Goal: Task Accomplishment & Management: Manage account settings

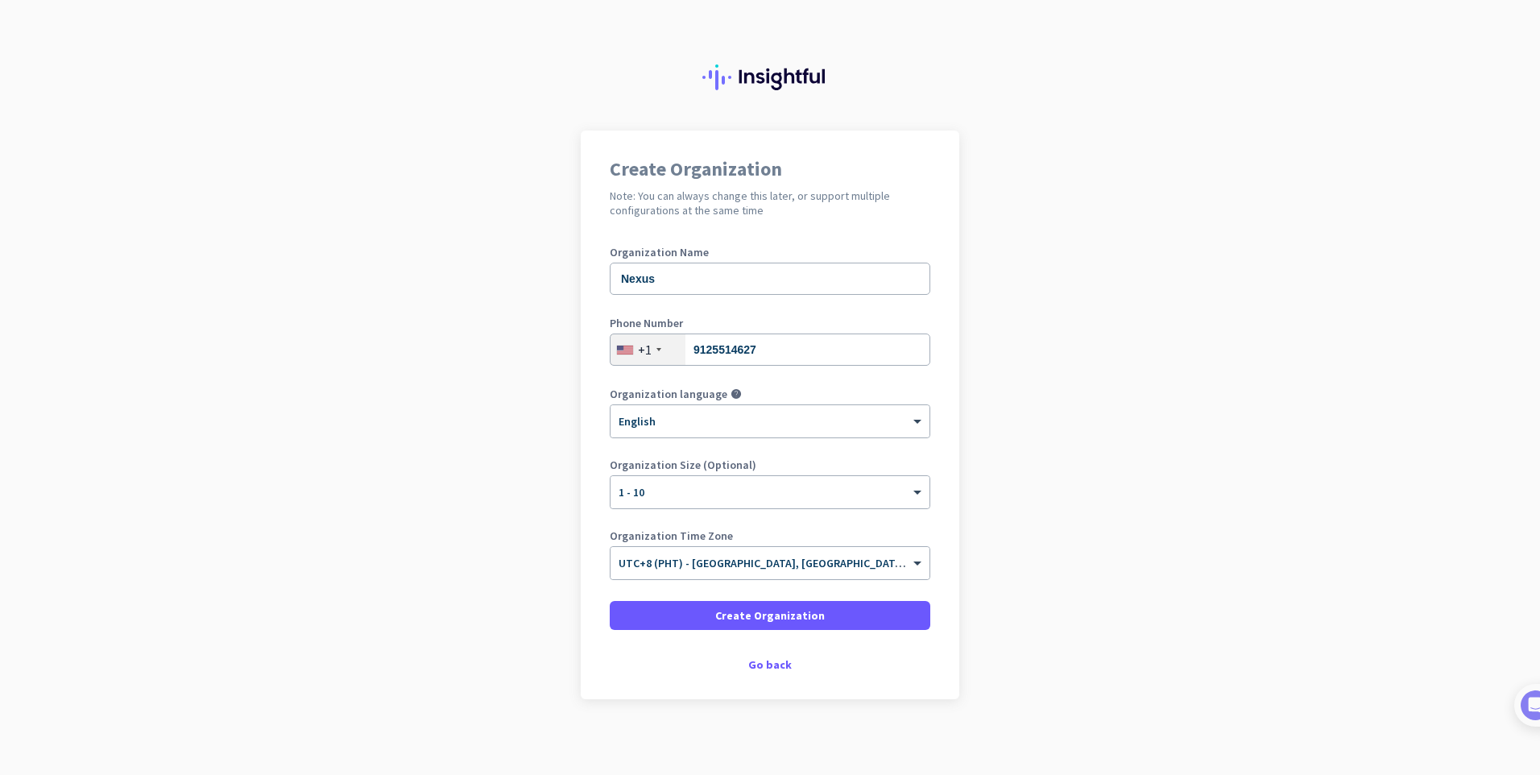
click at [349, 271] on app-onboarding-organization "Create Organization Note: You can always change this later, or support multiple…" at bounding box center [770, 454] width 1540 height 649
click at [792, 571] on div "× UTC+8 (PHT) - [GEOGRAPHIC_DATA], [GEOGRAPHIC_DATA], [GEOGRAPHIC_DATA], [GEOGR…" at bounding box center [769, 563] width 319 height 32
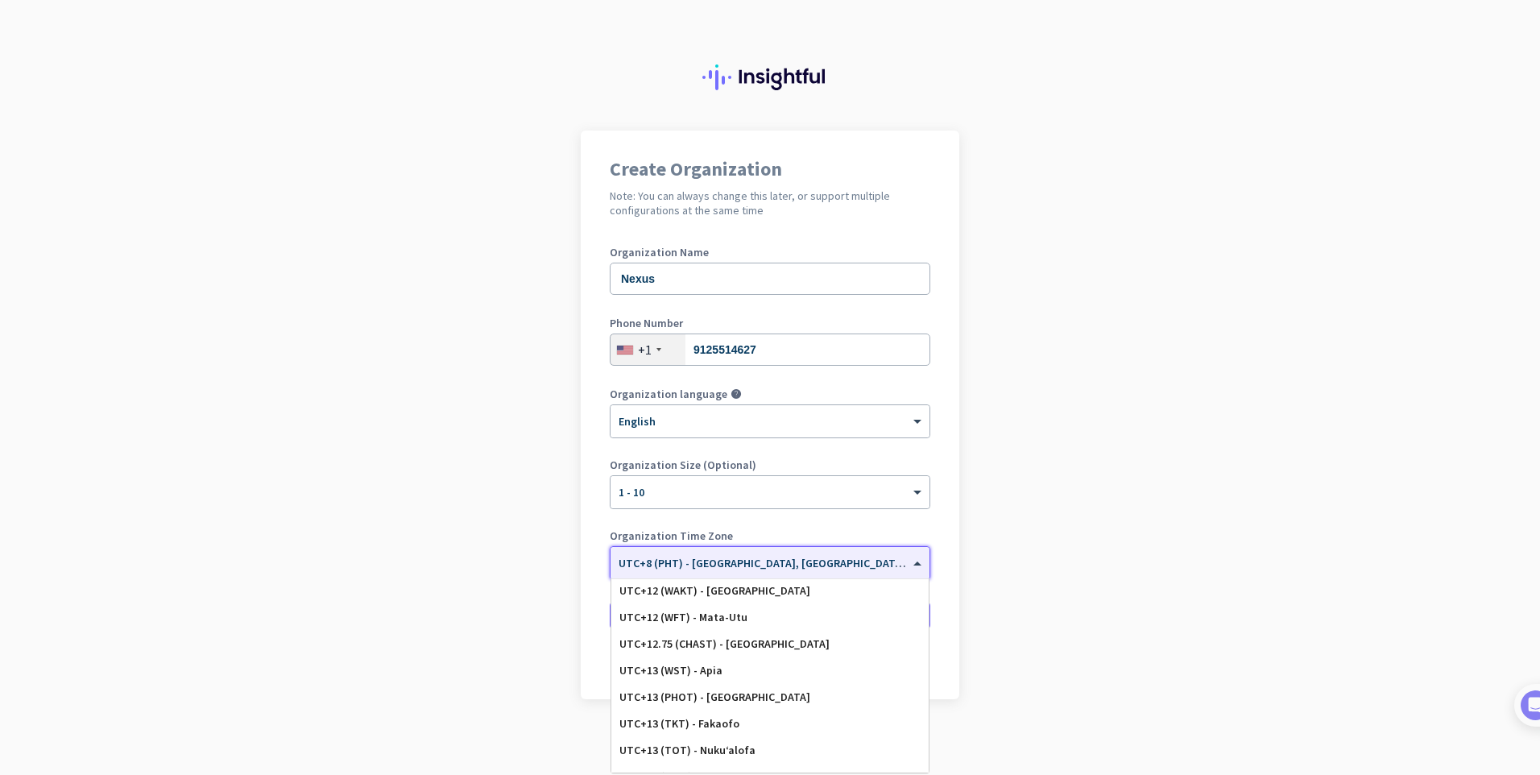
scroll to position [8230, 0]
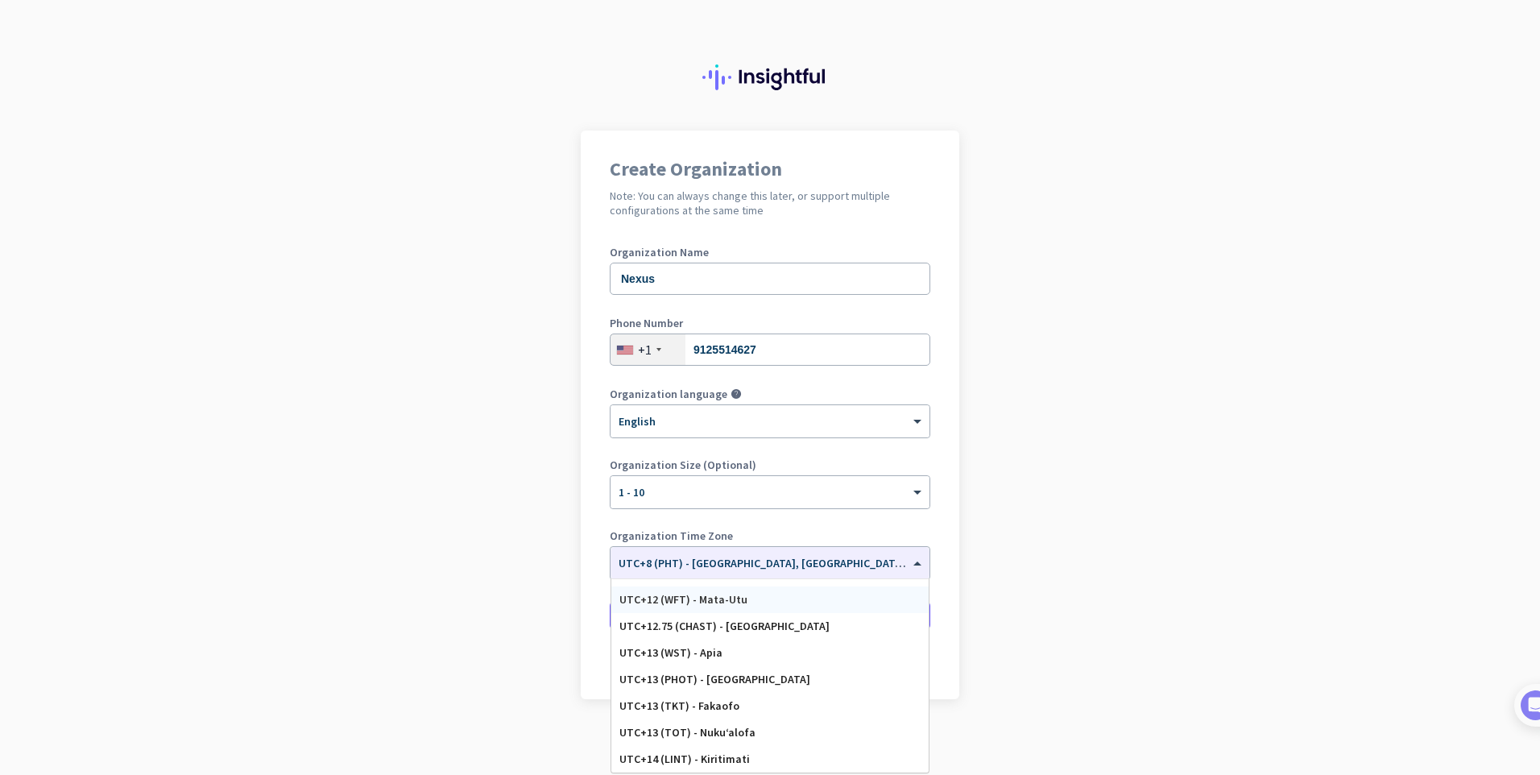
click at [1095, 478] on app-onboarding-organization "Create Organization Note: You can always change this later, or support multiple…" at bounding box center [770, 454] width 1540 height 649
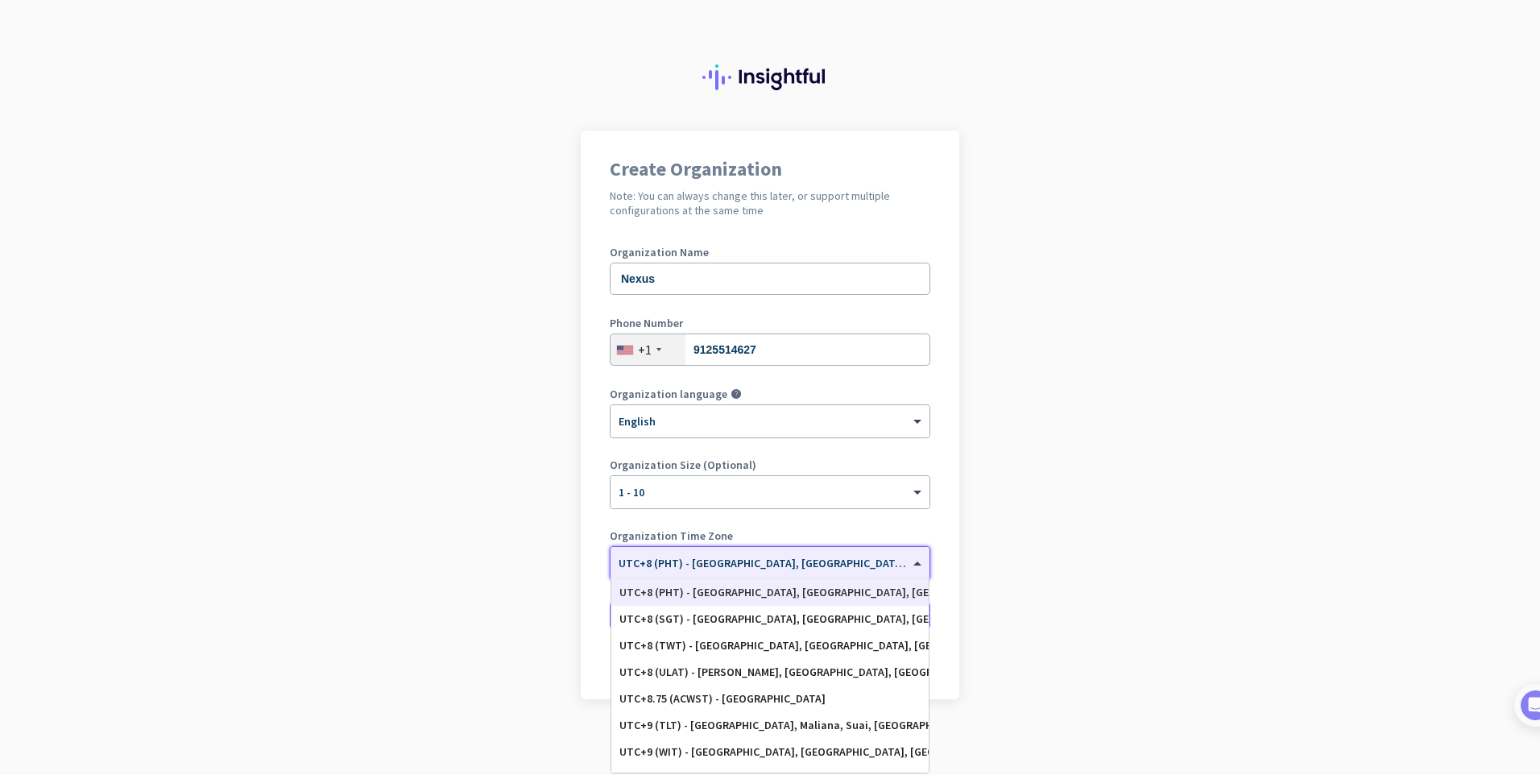
click at [915, 561] on span at bounding box center [919, 563] width 20 height 14
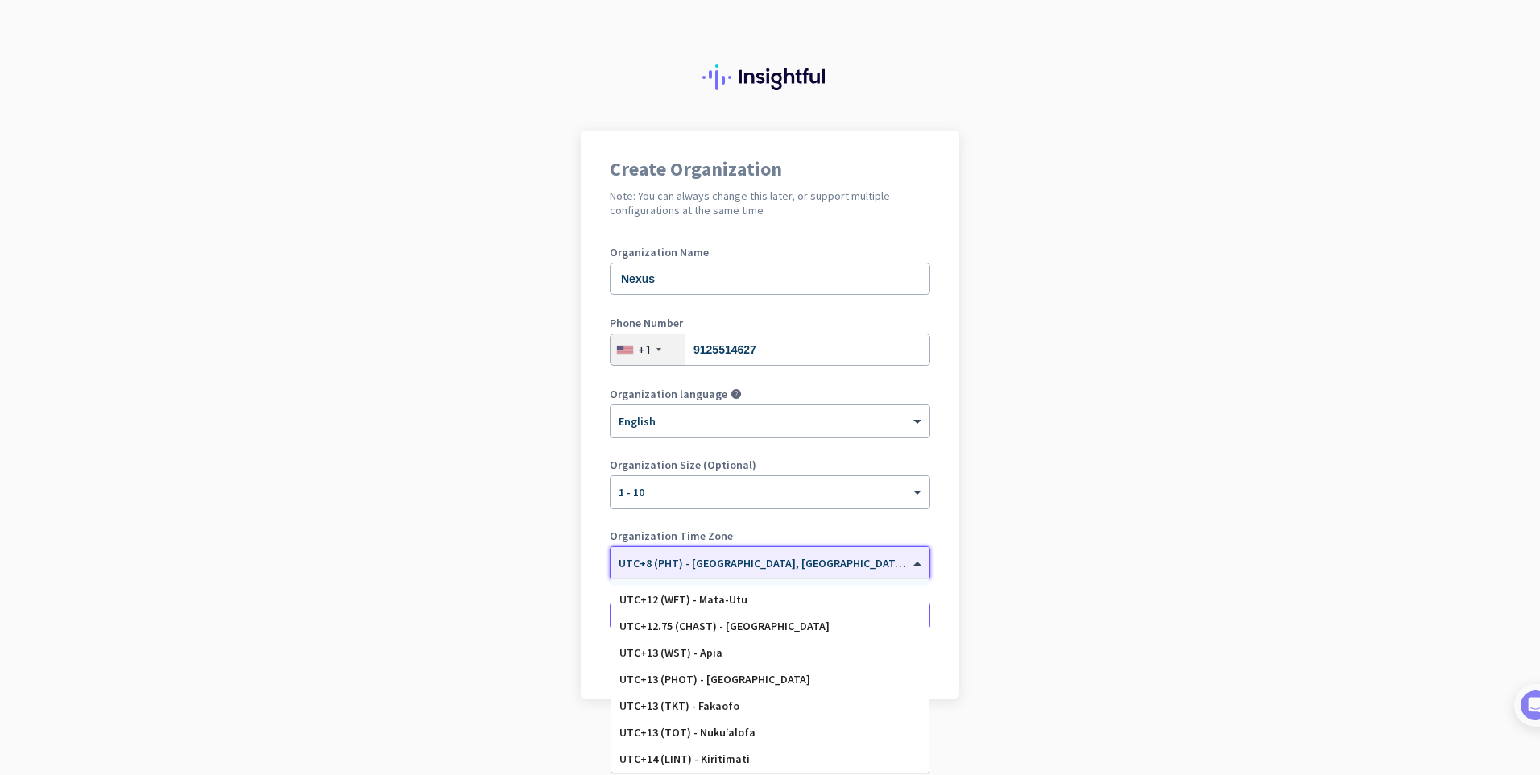
click at [790, 560] on input "text" at bounding box center [753, 558] width 271 height 12
click at [798, 565] on span "UTC+8 (PHT) - [GEOGRAPHIC_DATA], [GEOGRAPHIC_DATA], [GEOGRAPHIC_DATA], [GEOGRAP…" at bounding box center [871, 563] width 506 height 14
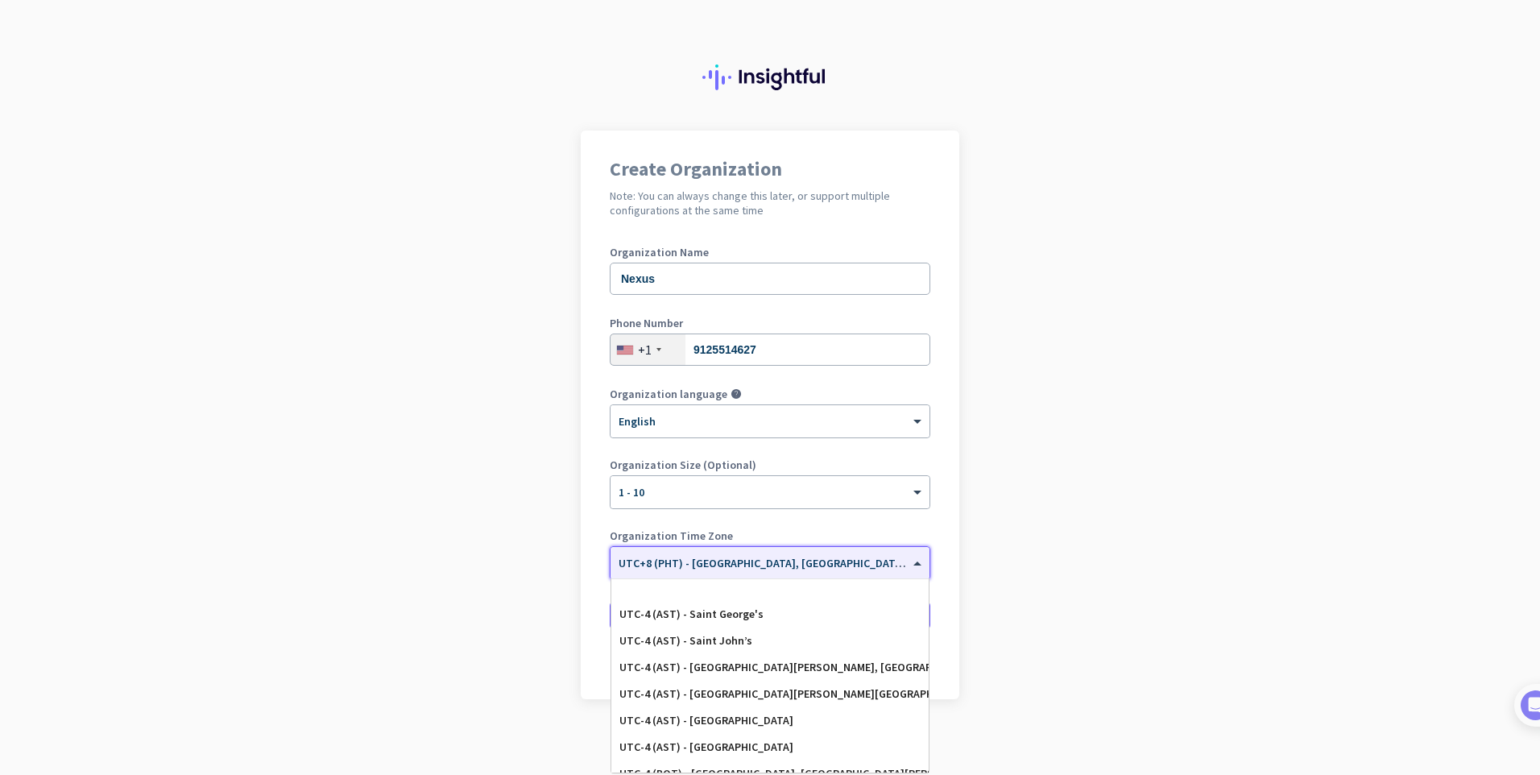
scroll to position [1547, 0]
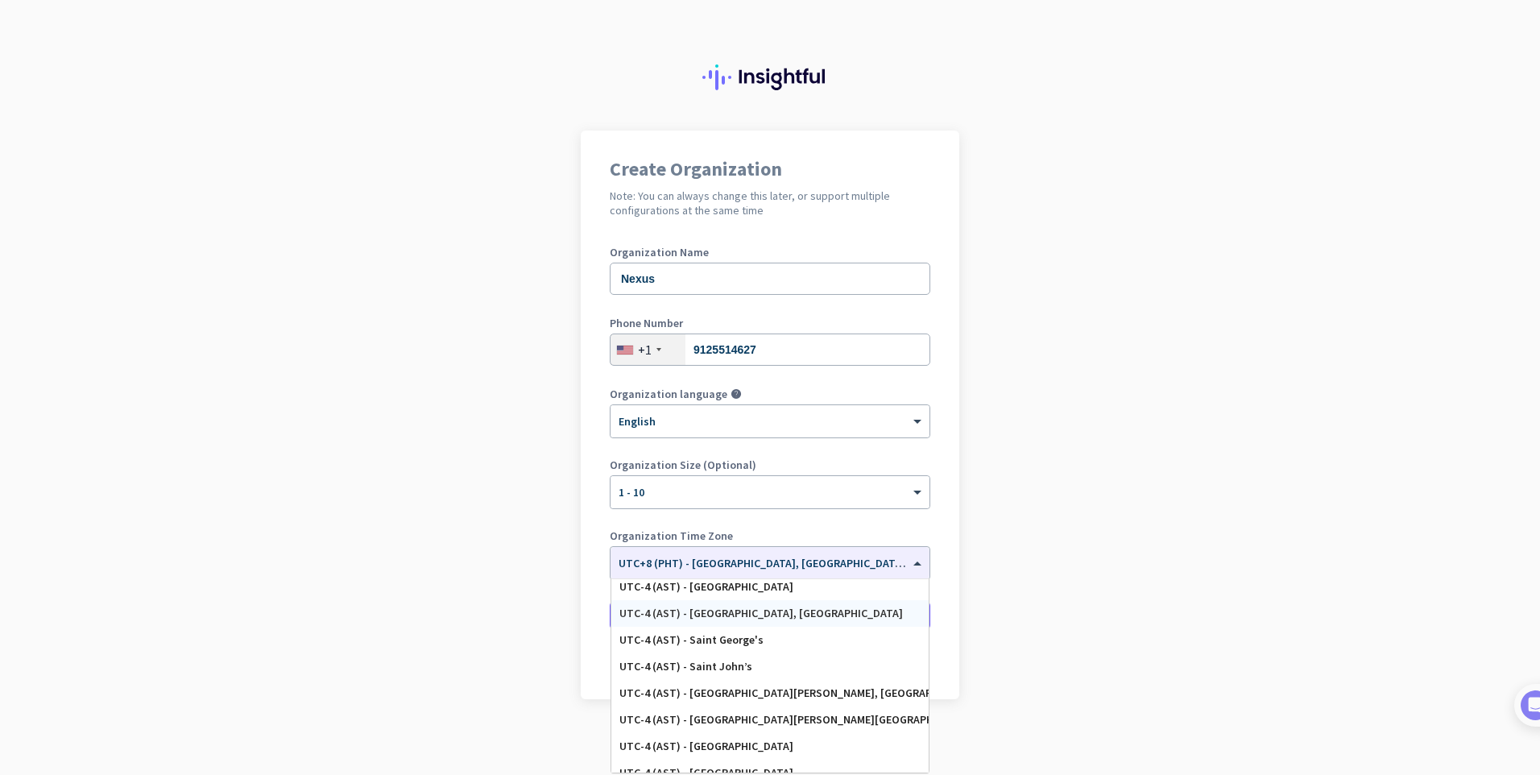
click at [1077, 585] on app-onboarding-organization "Create Organization Note: You can always change this later, or support multiple…" at bounding box center [770, 454] width 1540 height 649
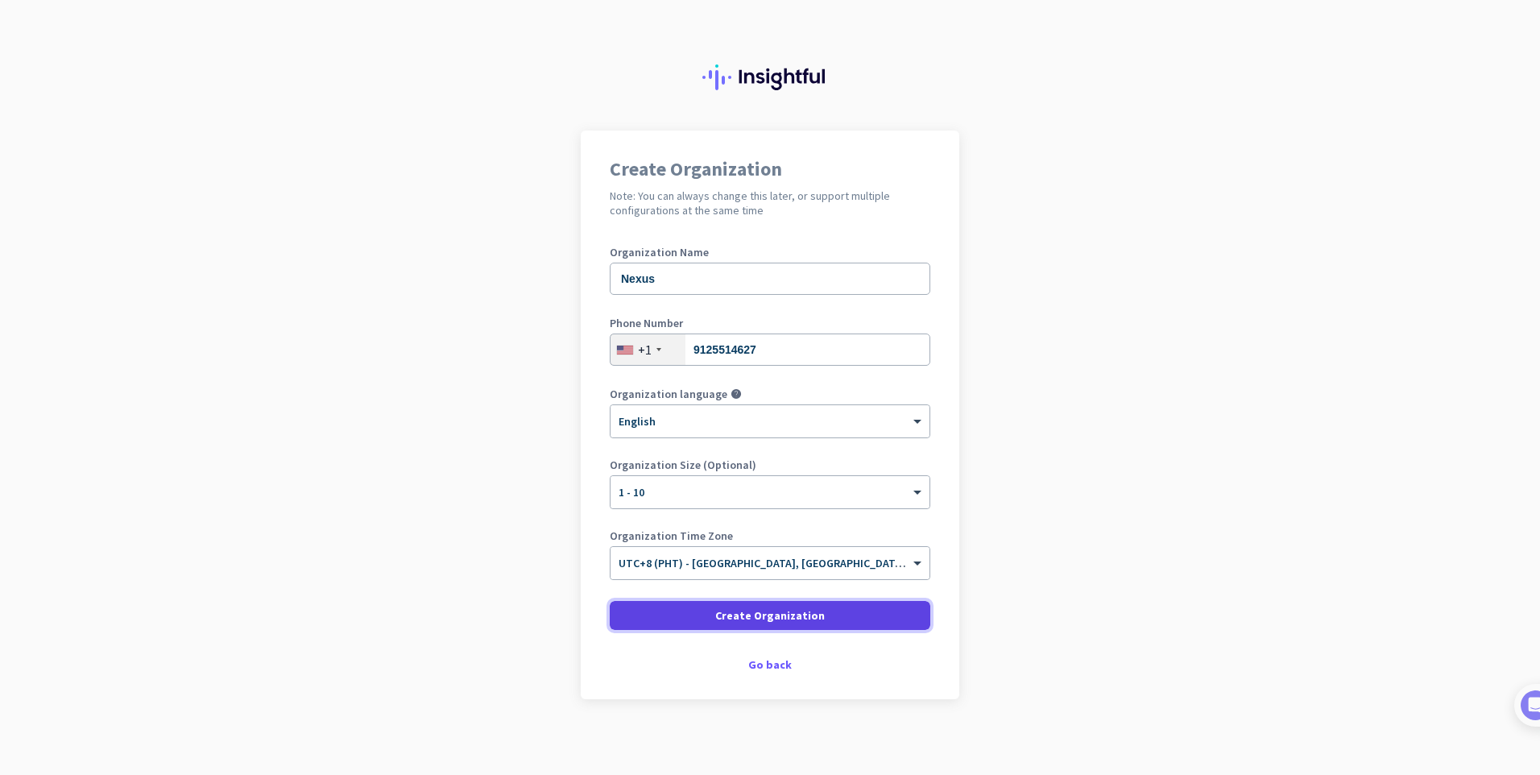
click at [841, 620] on span at bounding box center [770, 615] width 320 height 39
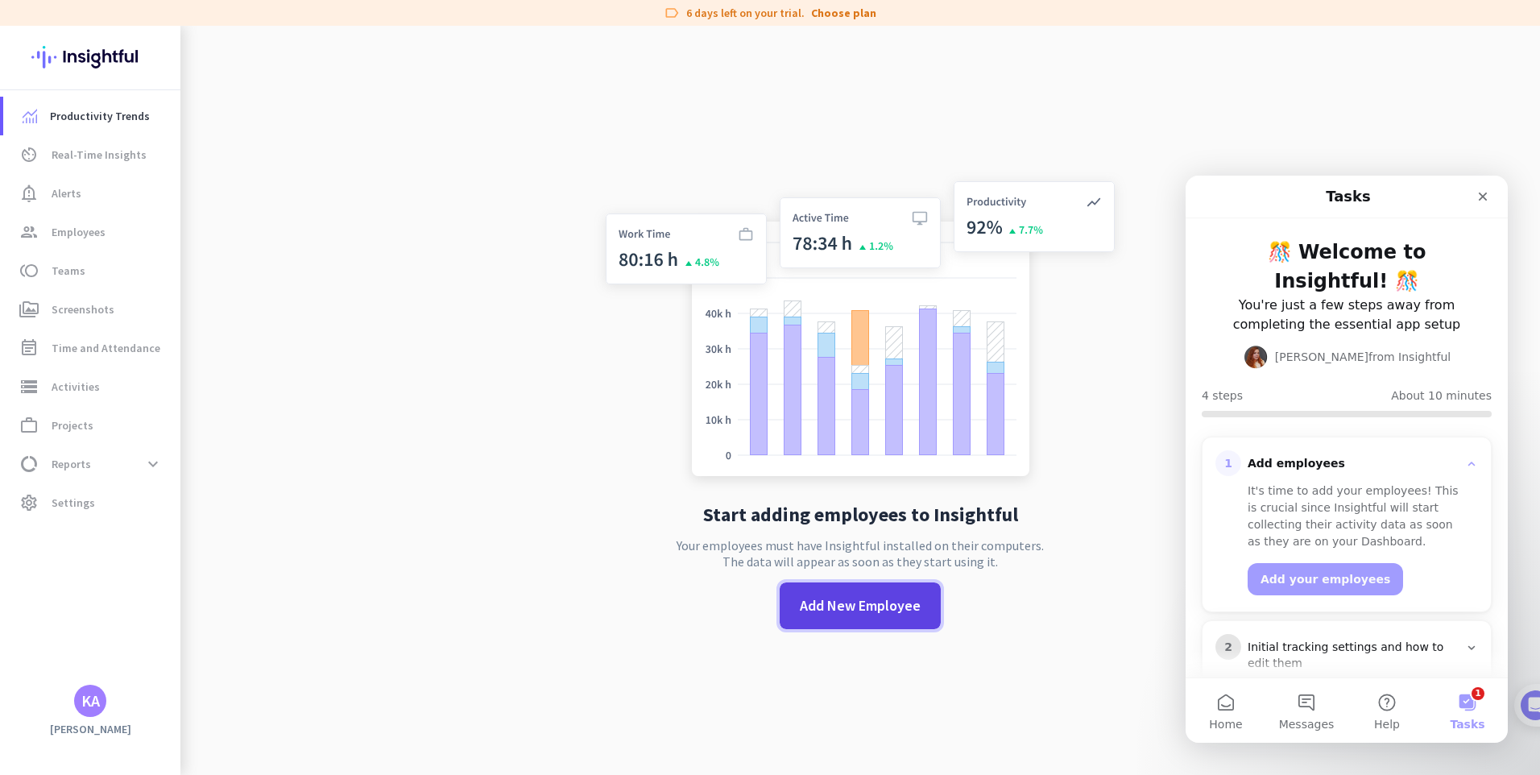
click at [833, 603] on span "Add New Employee" at bounding box center [860, 605] width 121 height 21
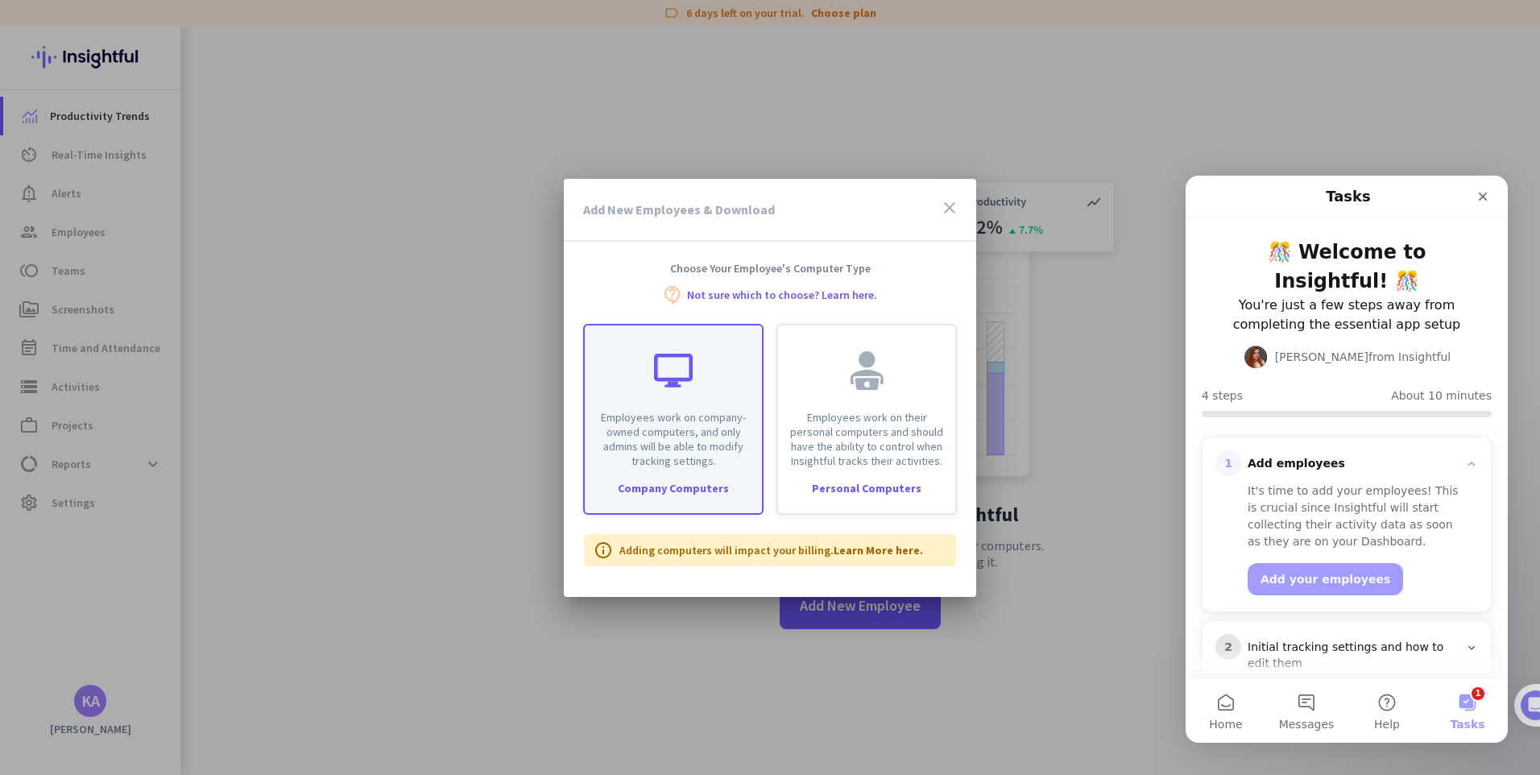
click at [728, 477] on div "Employees work on company-owned computers, and only admins will be able to modi…" at bounding box center [673, 419] width 180 height 191
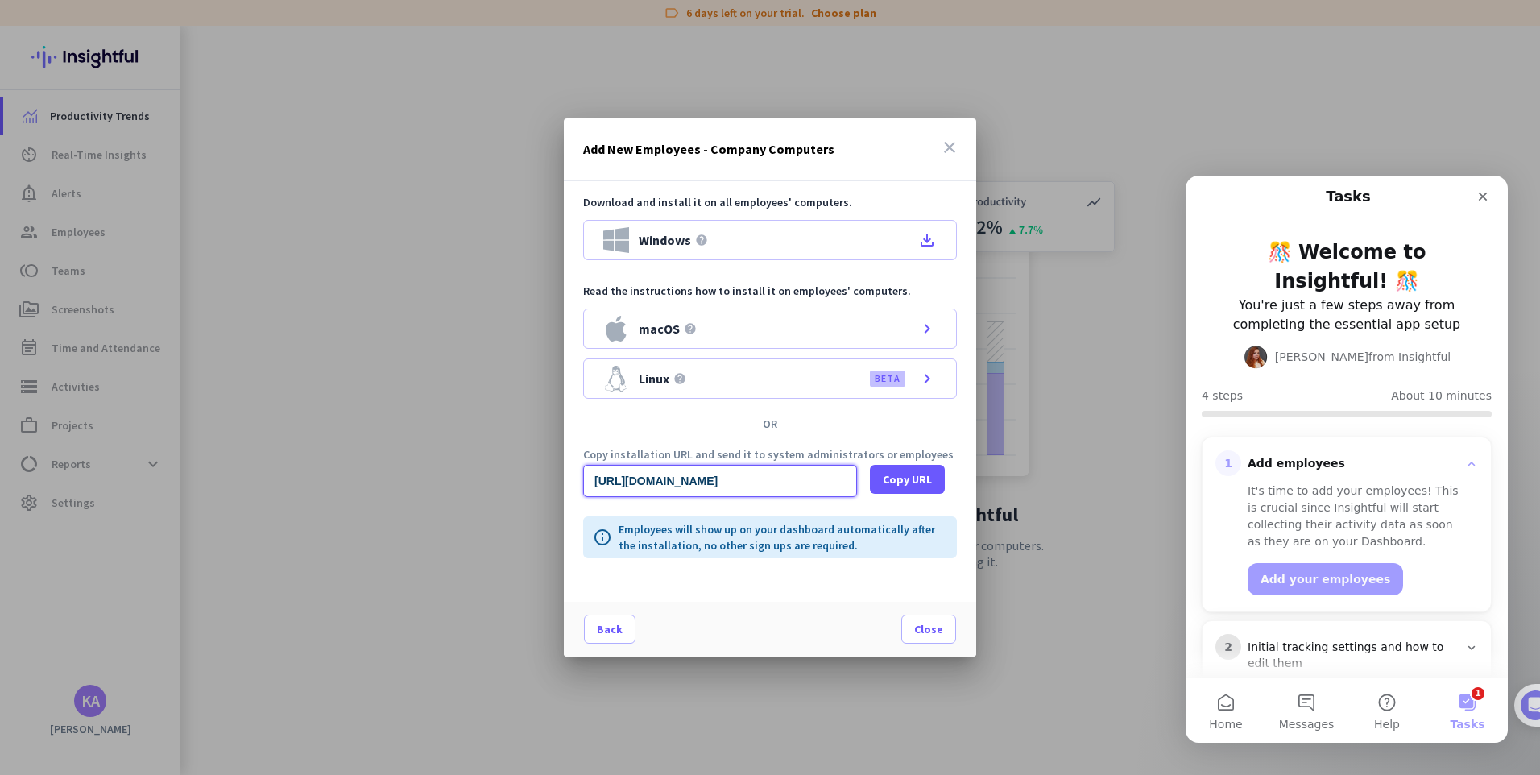
click at [825, 490] on input "[URL][DOMAIN_NAME]" at bounding box center [720, 481] width 274 height 32
click at [627, 625] on span at bounding box center [610, 629] width 50 height 39
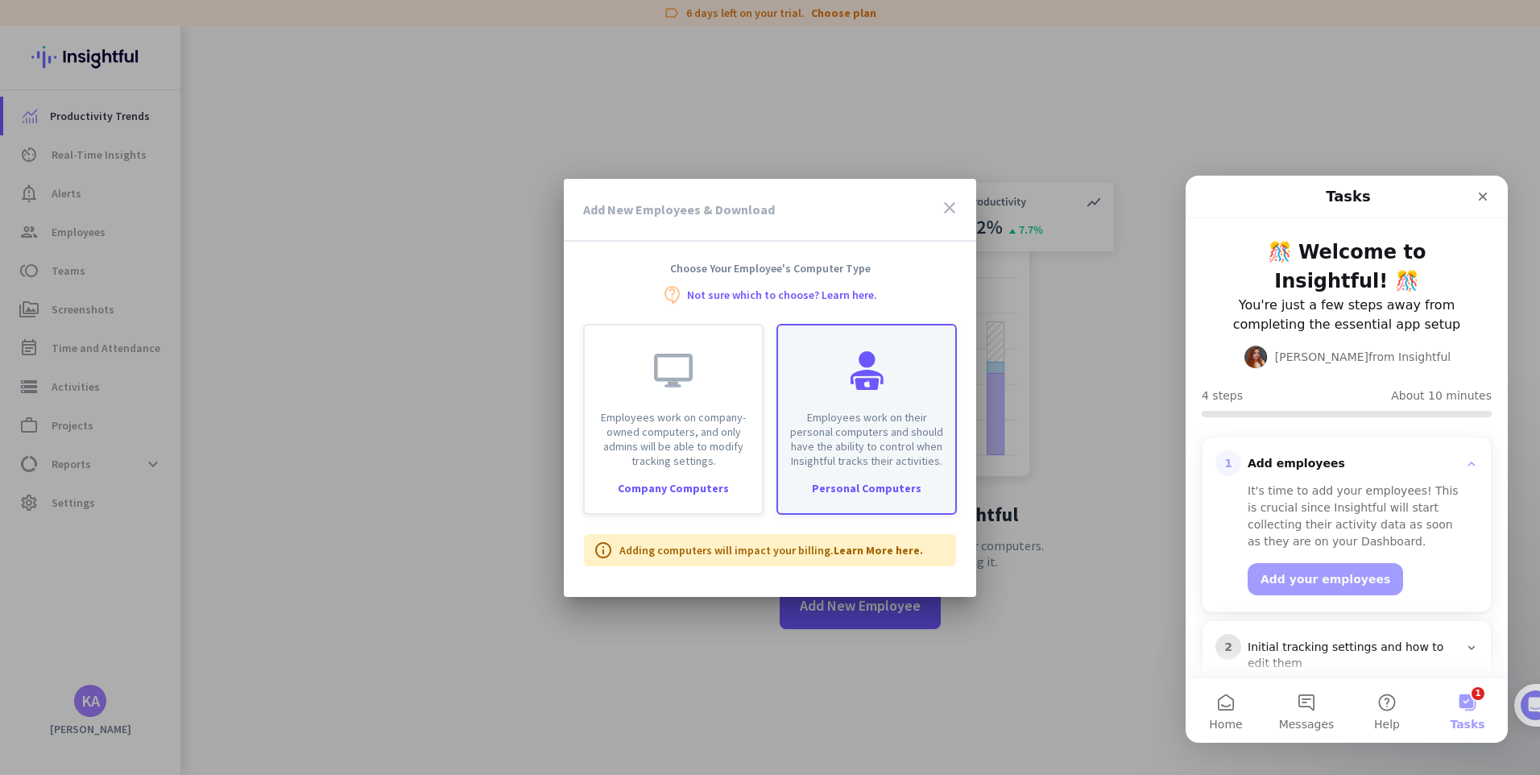
click at [883, 453] on p "Employees work on their personal computers and should have the ability to contr…" at bounding box center [867, 439] width 158 height 58
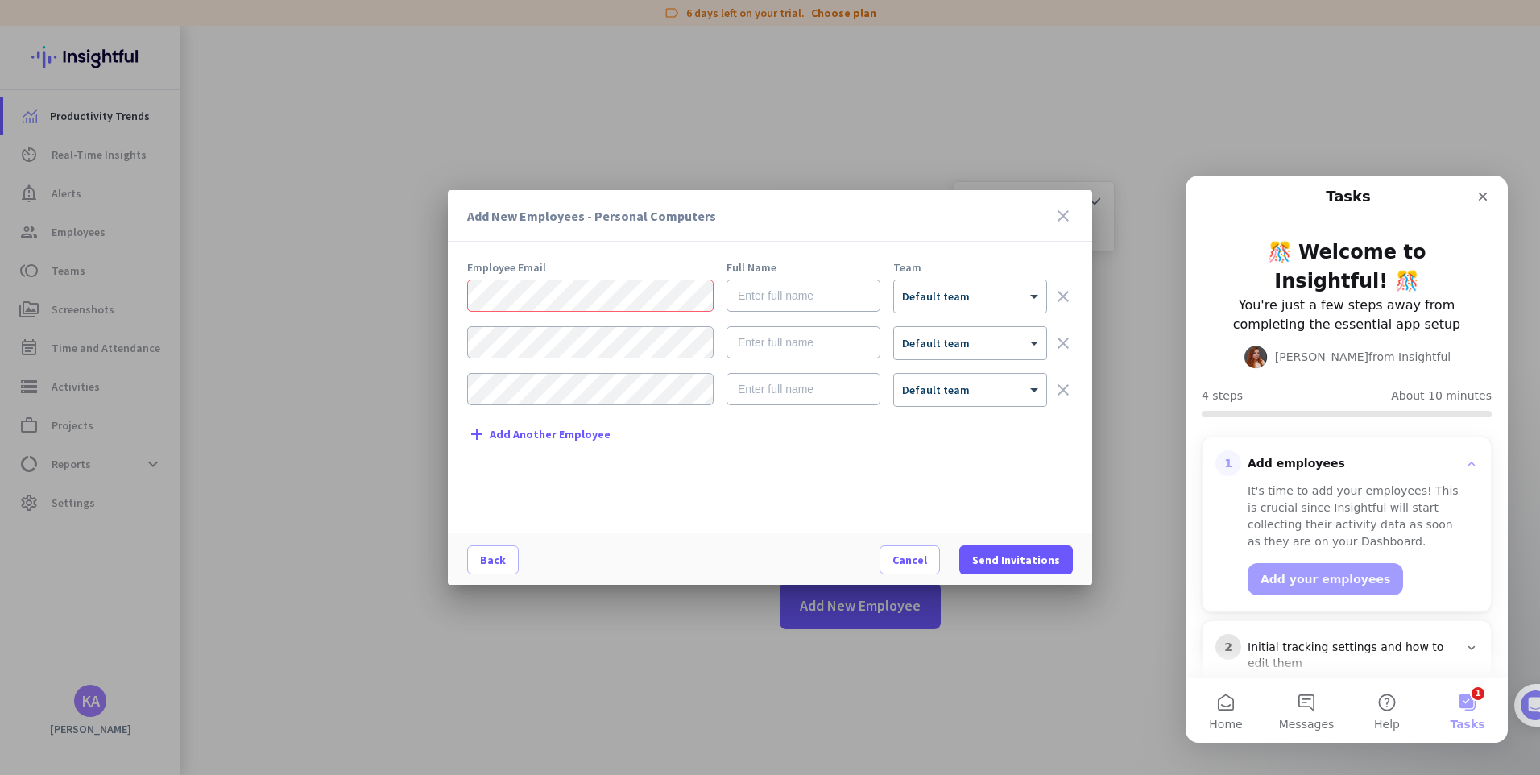
click at [469, 217] on h3 "Add New Employees - Personal Computers" at bounding box center [760, 215] width 586 height 13
drag, startPoint x: 457, startPoint y: 355, endPoint x: 465, endPoint y: 351, distance: 9.0
click at [457, 355] on mat-dialog-content "Employee Email Full Name Team × Default team clear × Default team clear × Defau…" at bounding box center [770, 397] width 644 height 271
click at [459, 453] on mat-dialog-content "Employee Email Full Name Team × Default team clear × Default team clear × Defau…" at bounding box center [770, 397] width 644 height 271
click at [804, 301] on input "text" at bounding box center [803, 295] width 154 height 32
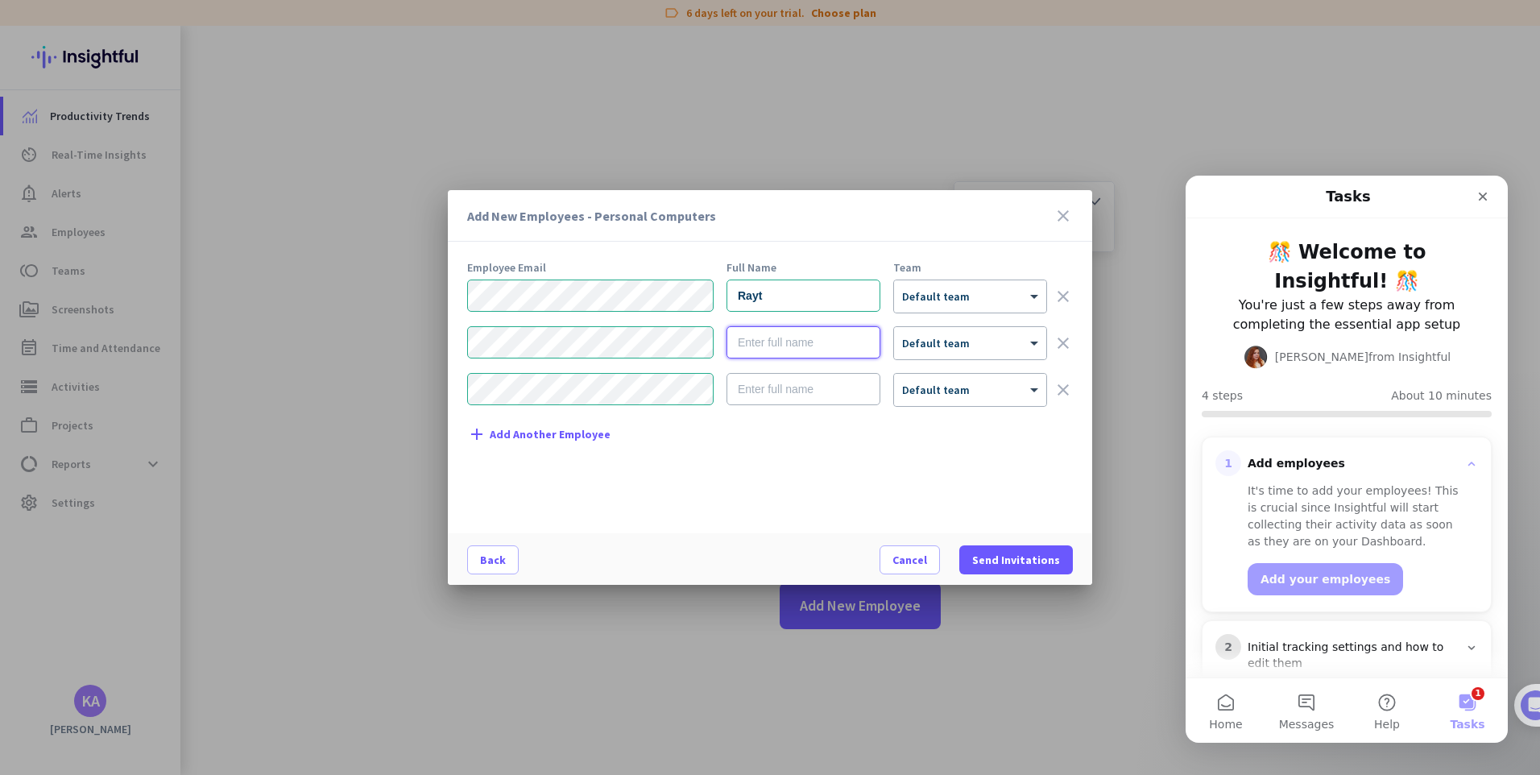
click at [838, 345] on input "text" at bounding box center [803, 342] width 154 height 32
click at [810, 299] on input "Rayt" at bounding box center [803, 295] width 154 height 32
type input "[PERSON_NAME]"
click at [814, 341] on input "text" at bounding box center [803, 342] width 154 height 32
type input "[PERSON_NAME]"
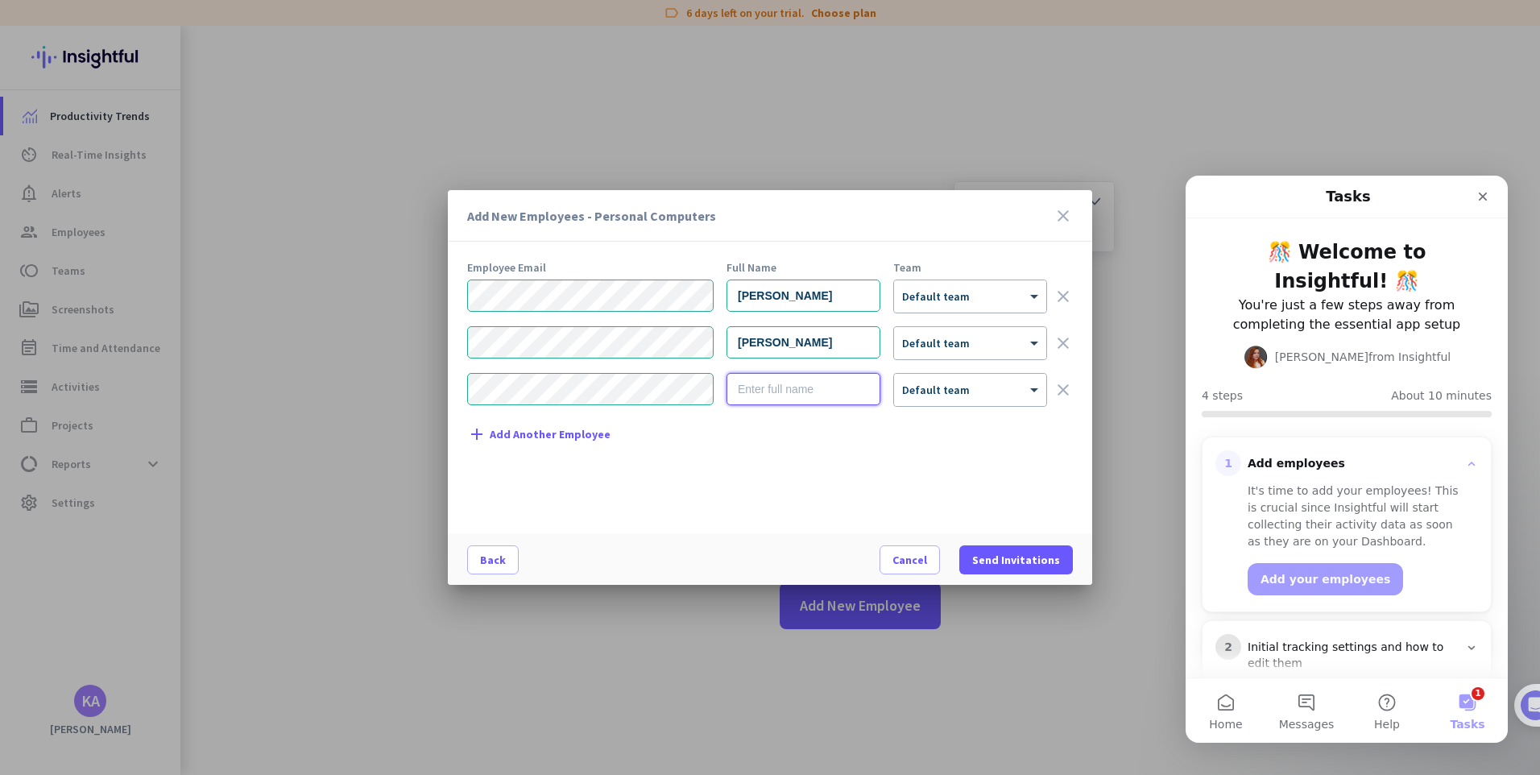
click at [854, 379] on input "text" at bounding box center [803, 389] width 154 height 32
type input "Rovelyn"
click at [967, 301] on div "× Default team" at bounding box center [960, 297] width 132 height 14
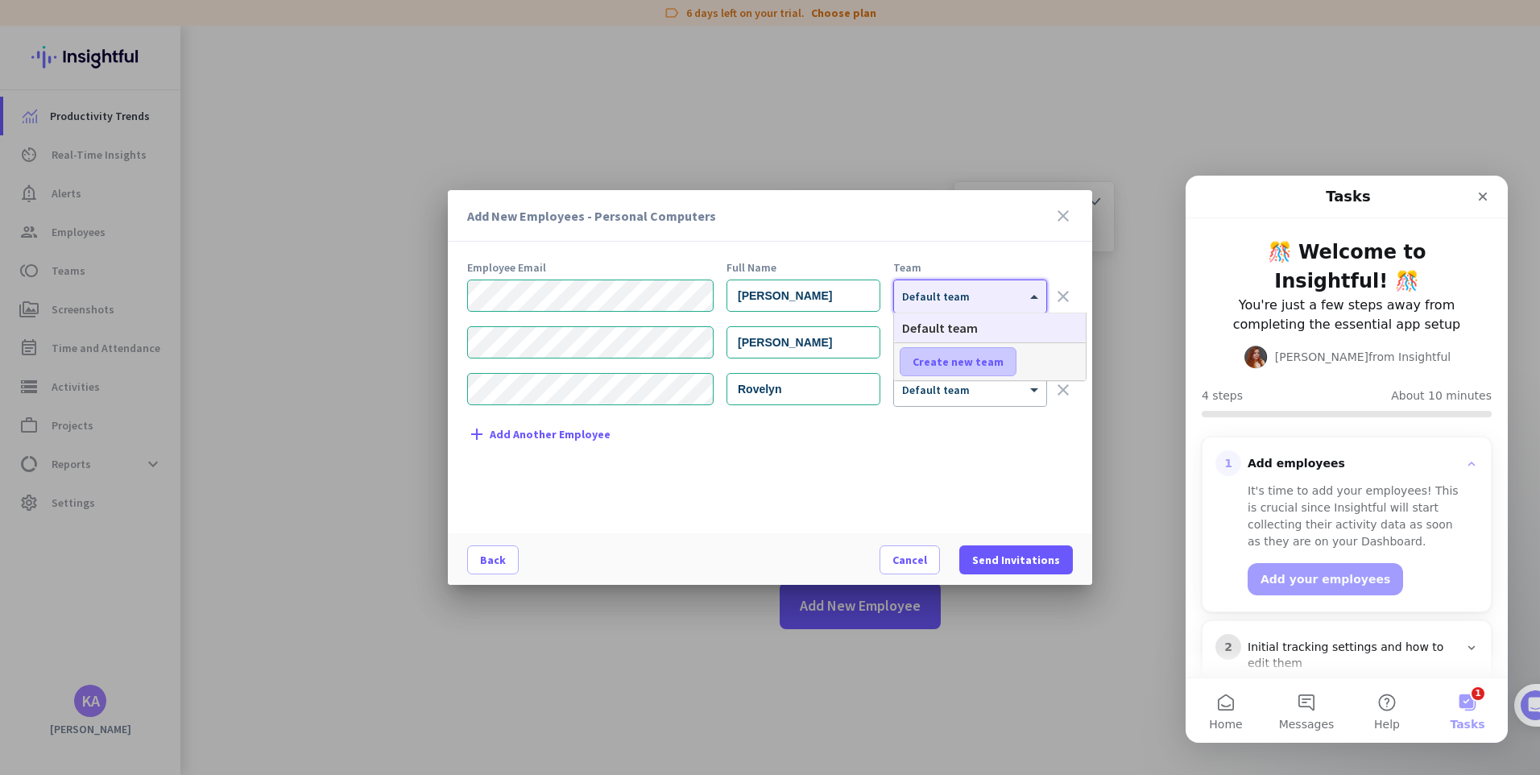
click at [967, 359] on span "Create new team" at bounding box center [957, 361] width 91 height 16
click at [1007, 363] on input "text" at bounding box center [958, 361] width 119 height 29
type input "Wave 41"
click at [1050, 358] on span "Save" at bounding box center [1054, 361] width 25 height 14
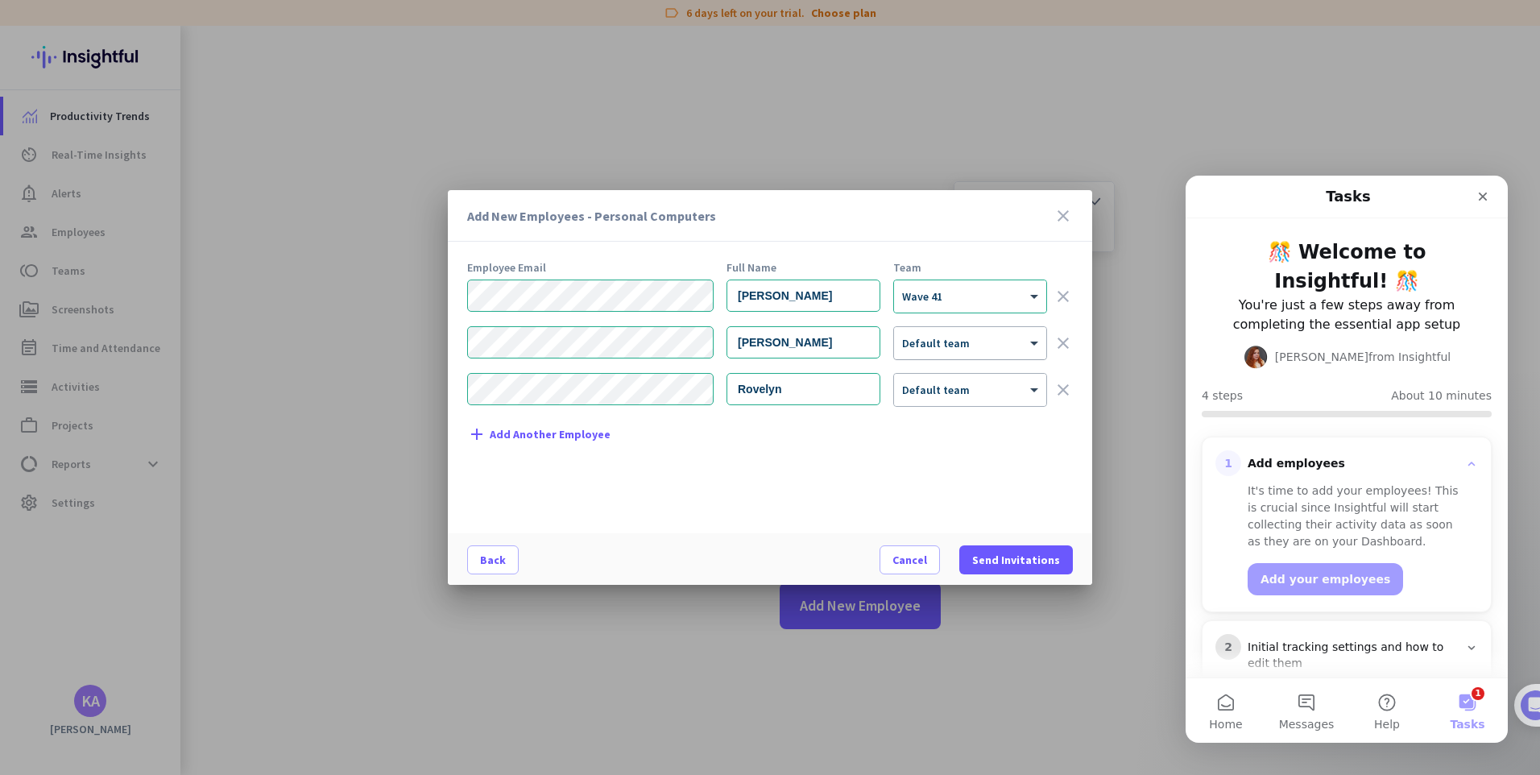
click at [1013, 349] on div "× Default team" at bounding box center [960, 344] width 132 height 14
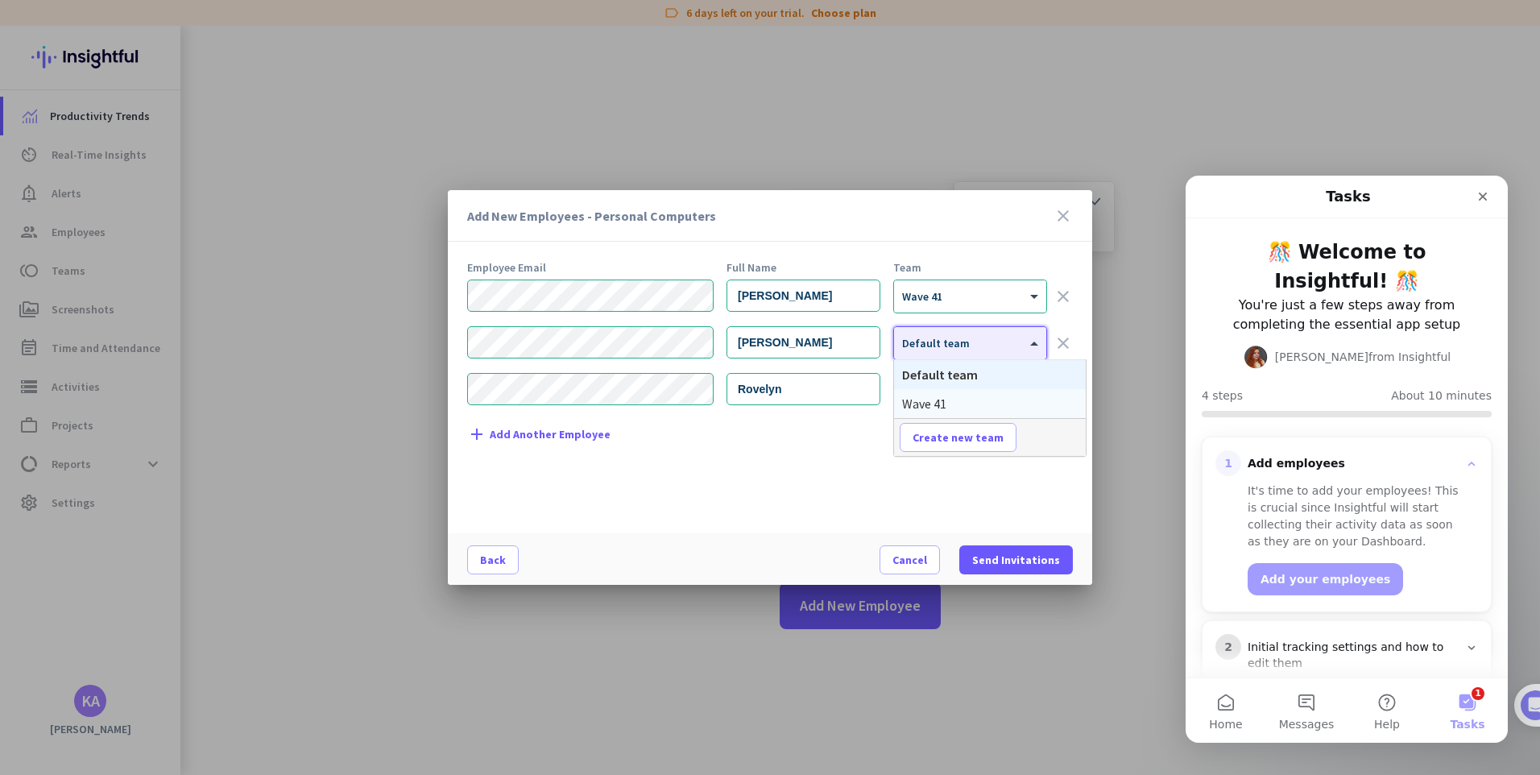
click at [974, 407] on div "Wave 41" at bounding box center [990, 403] width 192 height 29
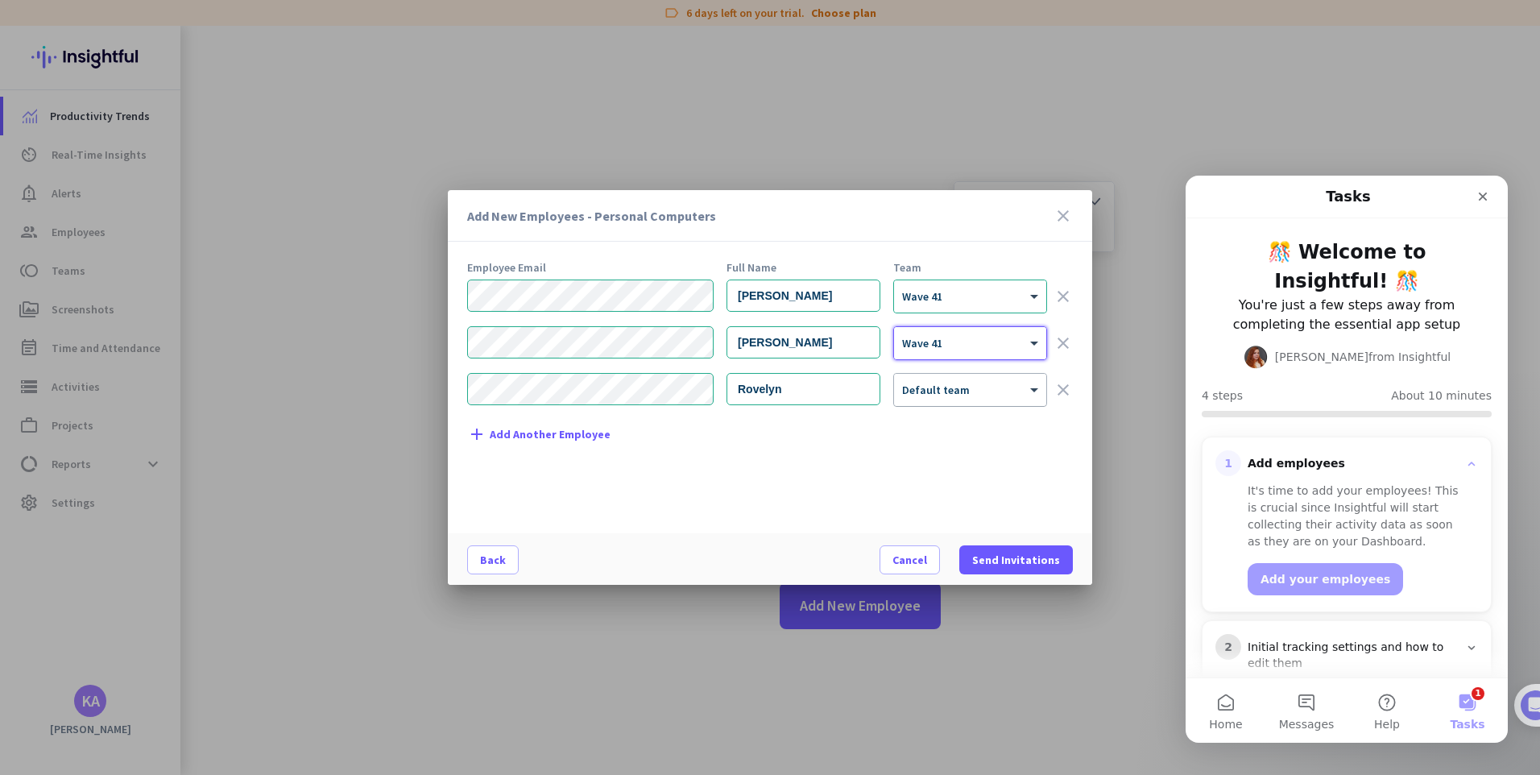
click at [1004, 387] on div at bounding box center [970, 385] width 152 height 14
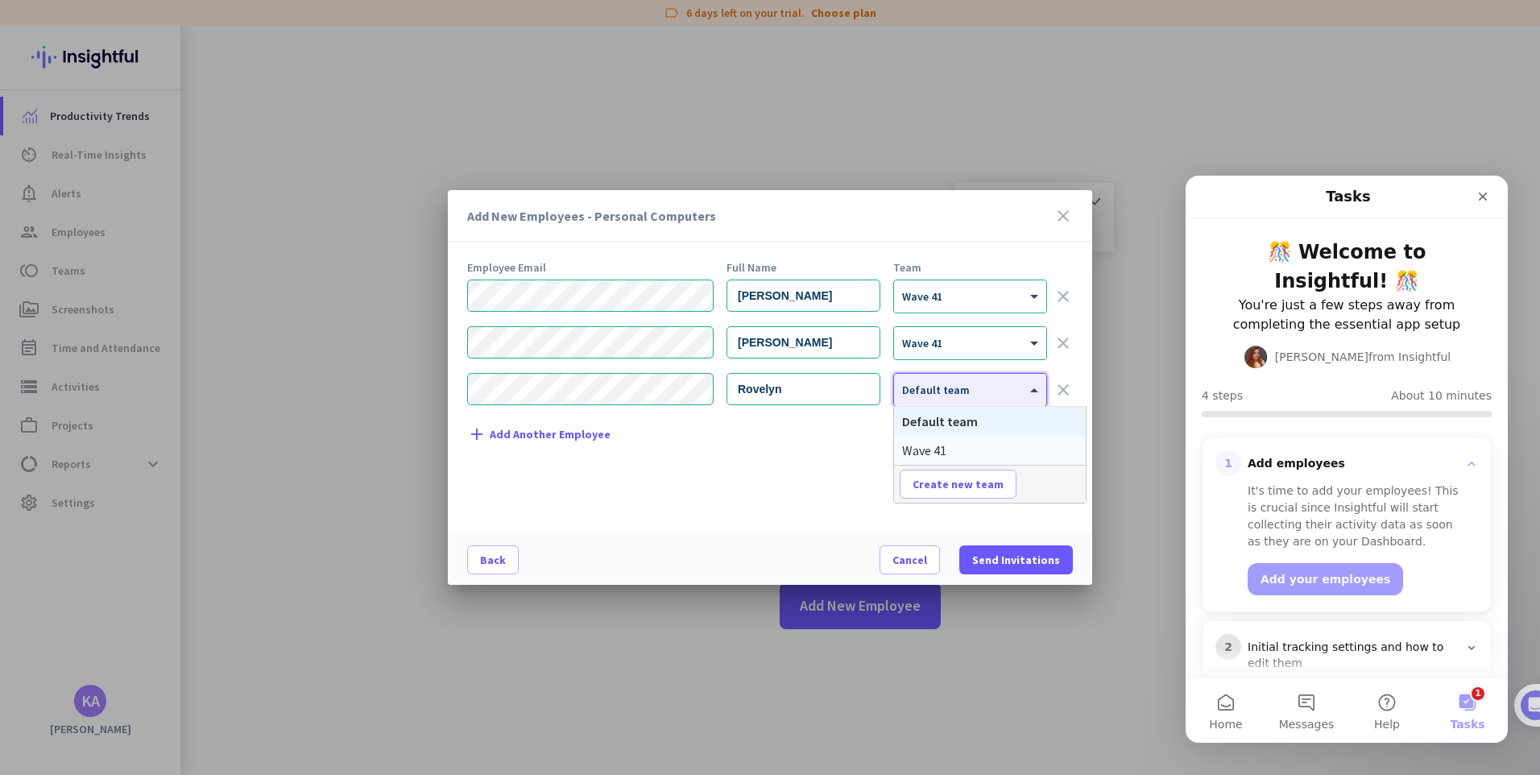
click at [940, 448] on span "Wave 41" at bounding box center [924, 450] width 44 height 16
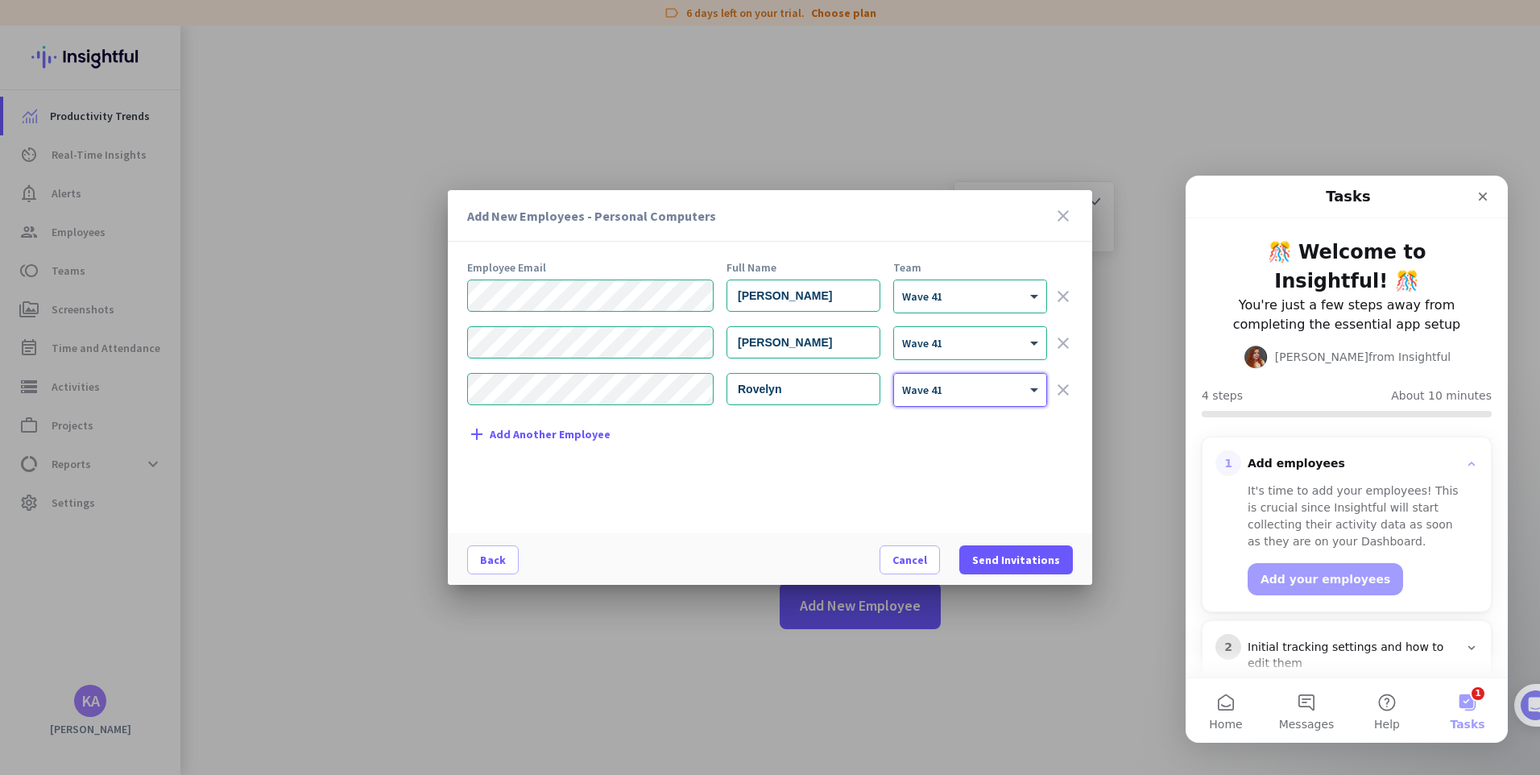
click at [832, 502] on div "Employee Email Full Name Team [PERSON_NAME] × Wave 41 clear [PERSON_NAME] × Wav…" at bounding box center [776, 389] width 618 height 255
click at [1055, 557] on span "Send Invitations" at bounding box center [1016, 560] width 88 height 16
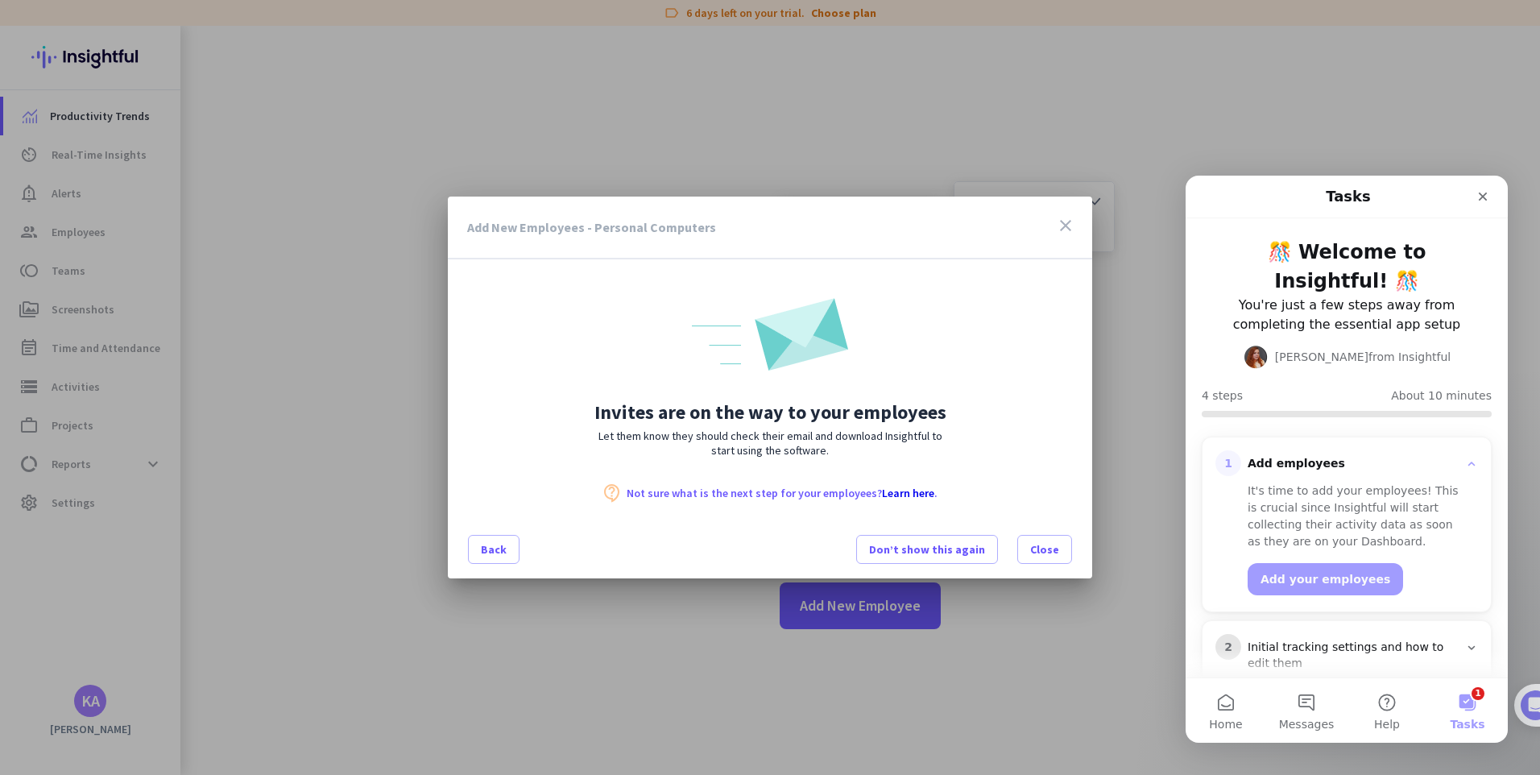
click at [1064, 221] on icon "close" at bounding box center [1065, 225] width 19 height 19
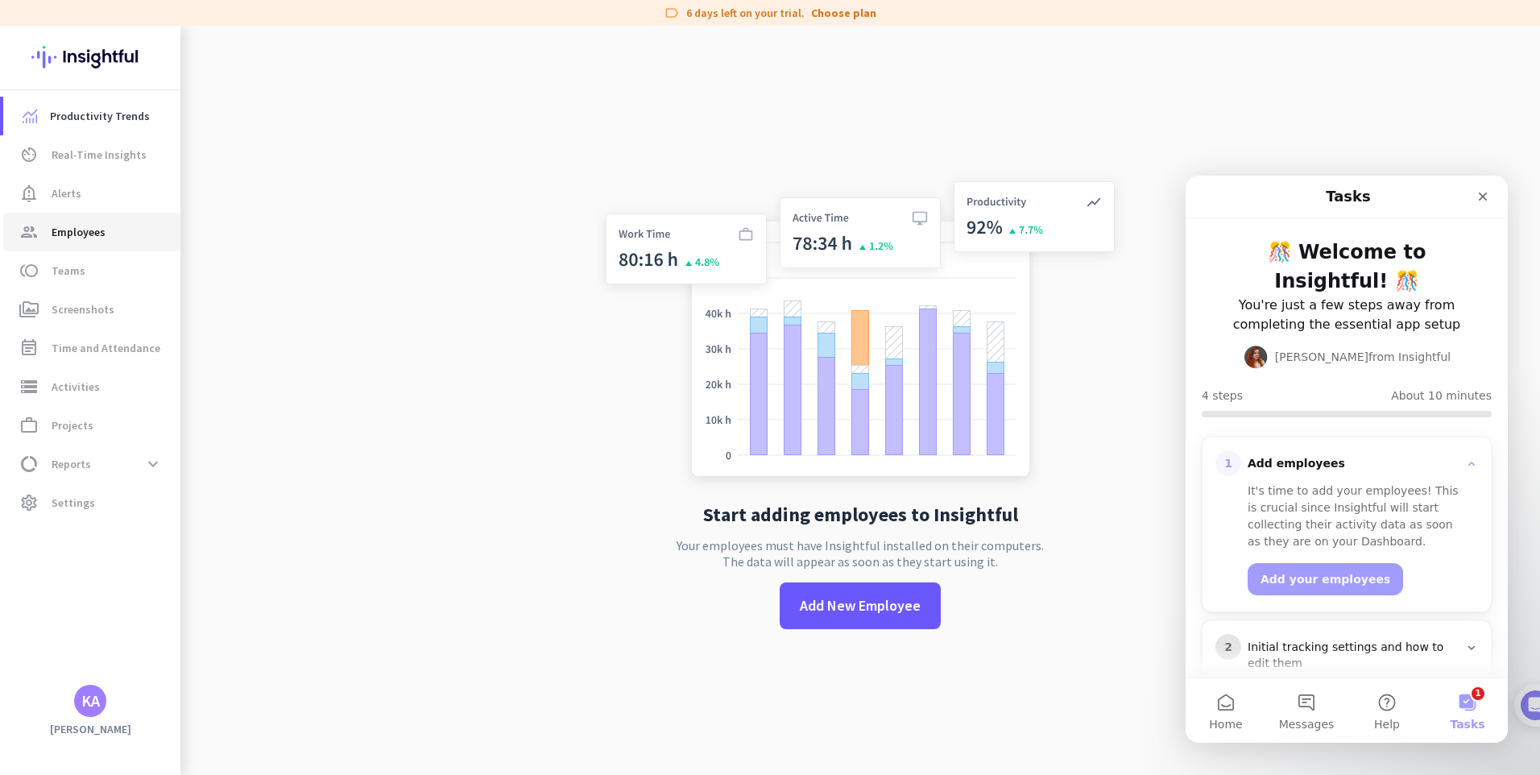
click at [82, 237] on span "Employees" at bounding box center [79, 231] width 54 height 19
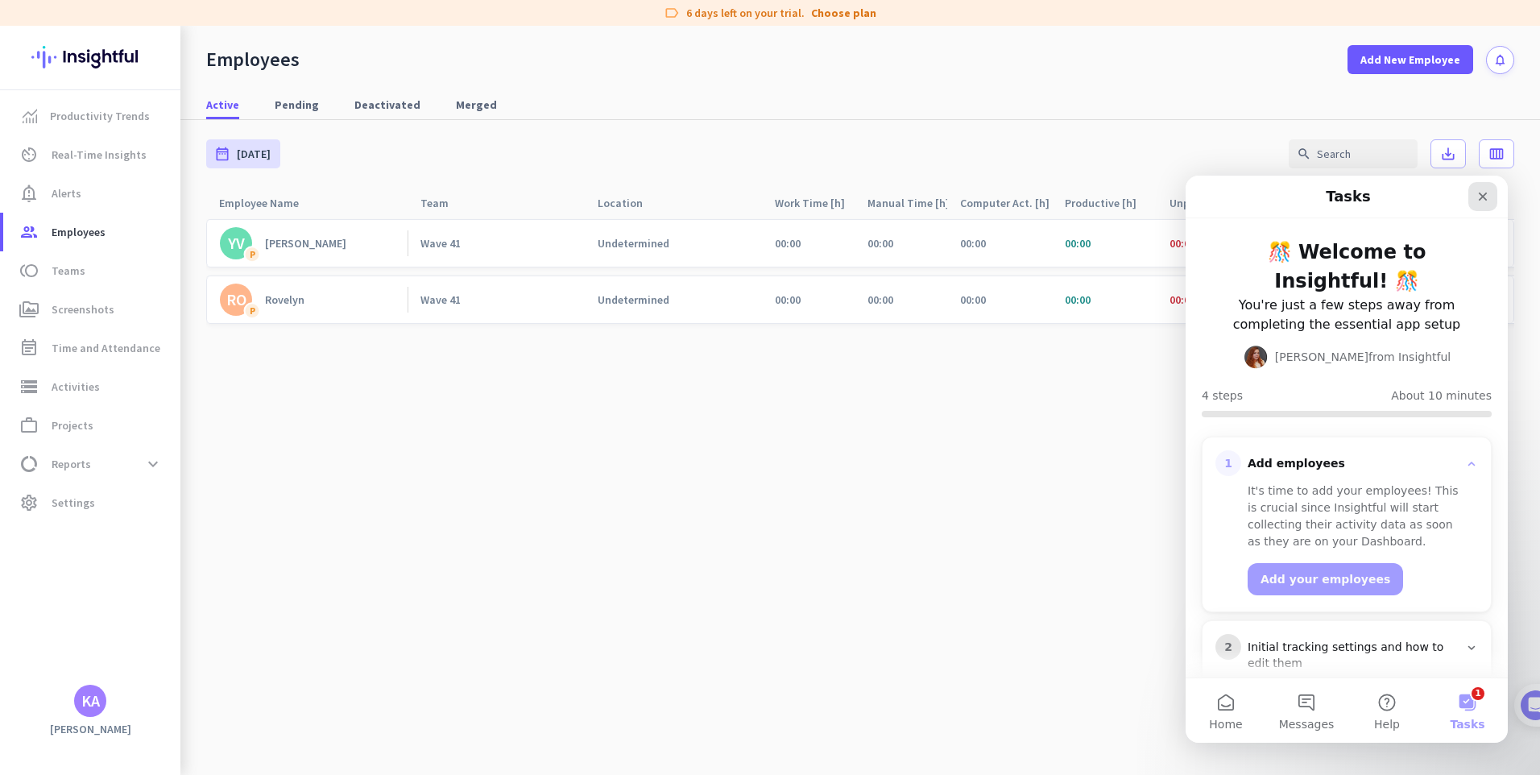
click at [1474, 204] on div "Close" at bounding box center [1482, 196] width 29 height 29
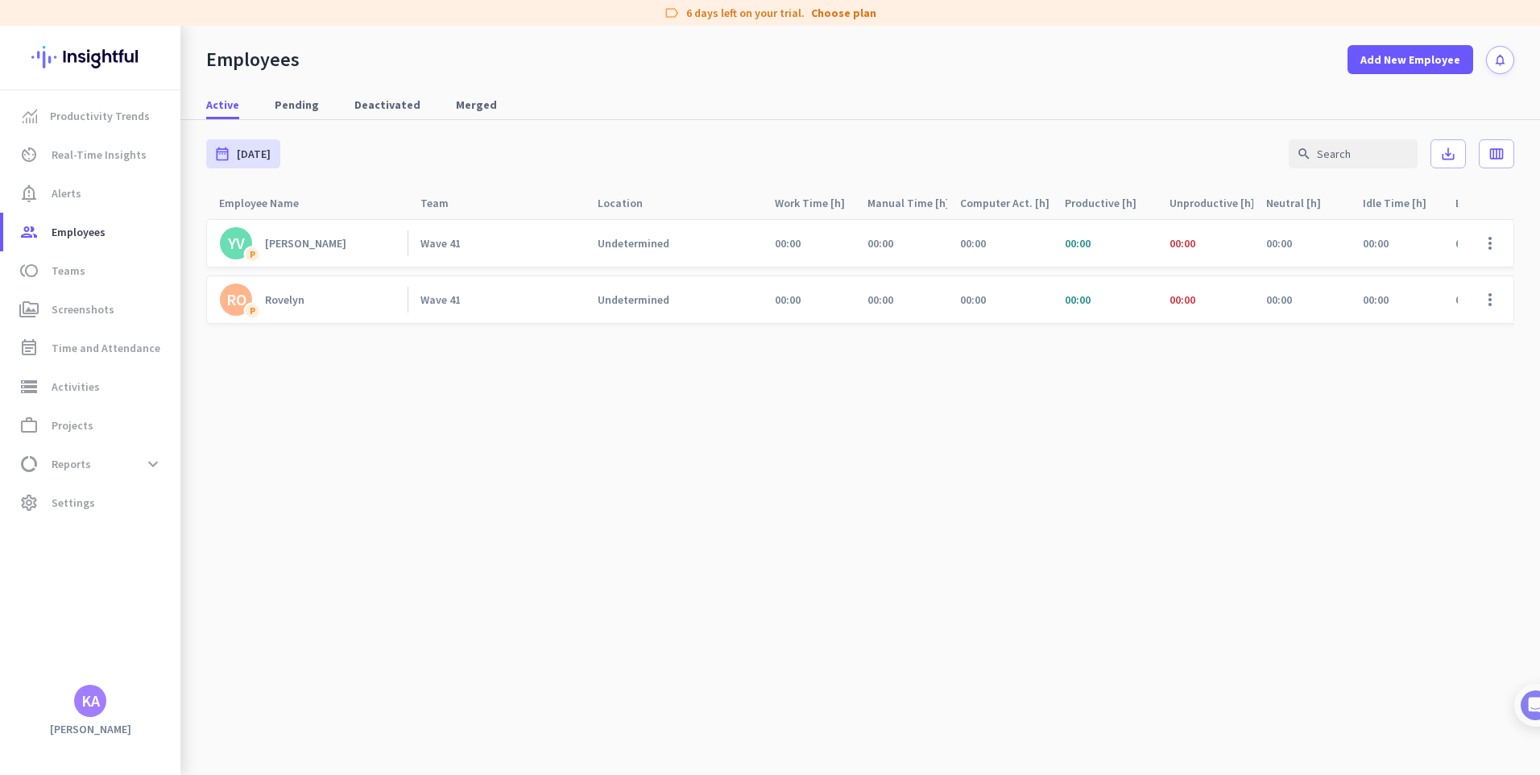
drag, startPoint x: 651, startPoint y: 233, endPoint x: 645, endPoint y: 219, distance: 15.1
click at [645, 219] on div "YV P Yves Wave 41 Undetermined 00:00 00:00 00:00 00:00 00:00 00:00 00:00 00:00 …" at bounding box center [1019, 243] width 1627 height 48
drag, startPoint x: 645, startPoint y: 219, endPoint x: 560, endPoint y: 189, distance: 89.6
click at [568, 199] on div "Team arrow_drop_up" at bounding box center [495, 203] width 177 height 31
click at [124, 161] on span "Real-Time Insights" at bounding box center [99, 154] width 95 height 19
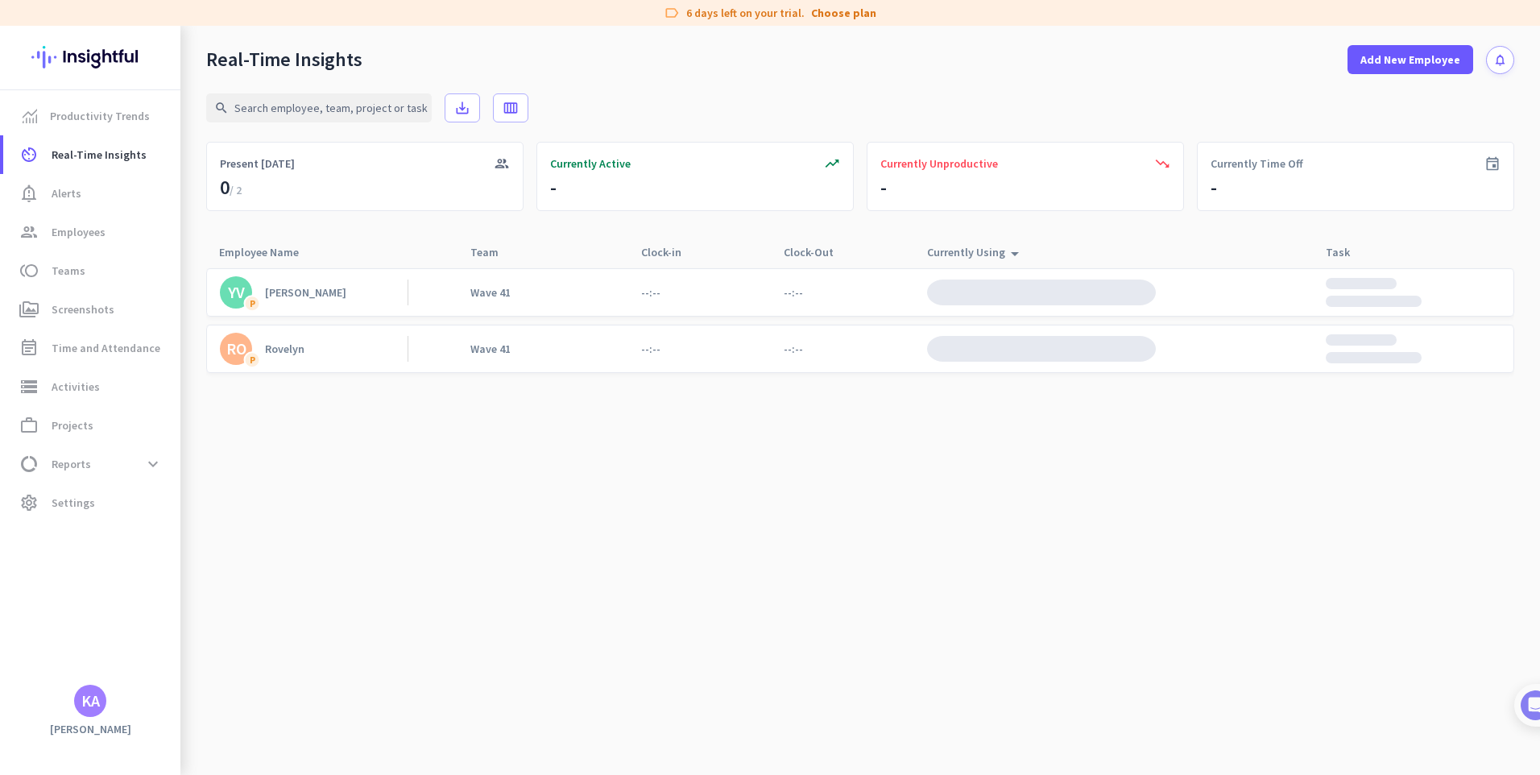
click at [709, 231] on app-real-time-table "search save_alt calendar_view_week group Present [DATE] 0 / 2 trending_up Curre…" at bounding box center [860, 424] width 1308 height 701
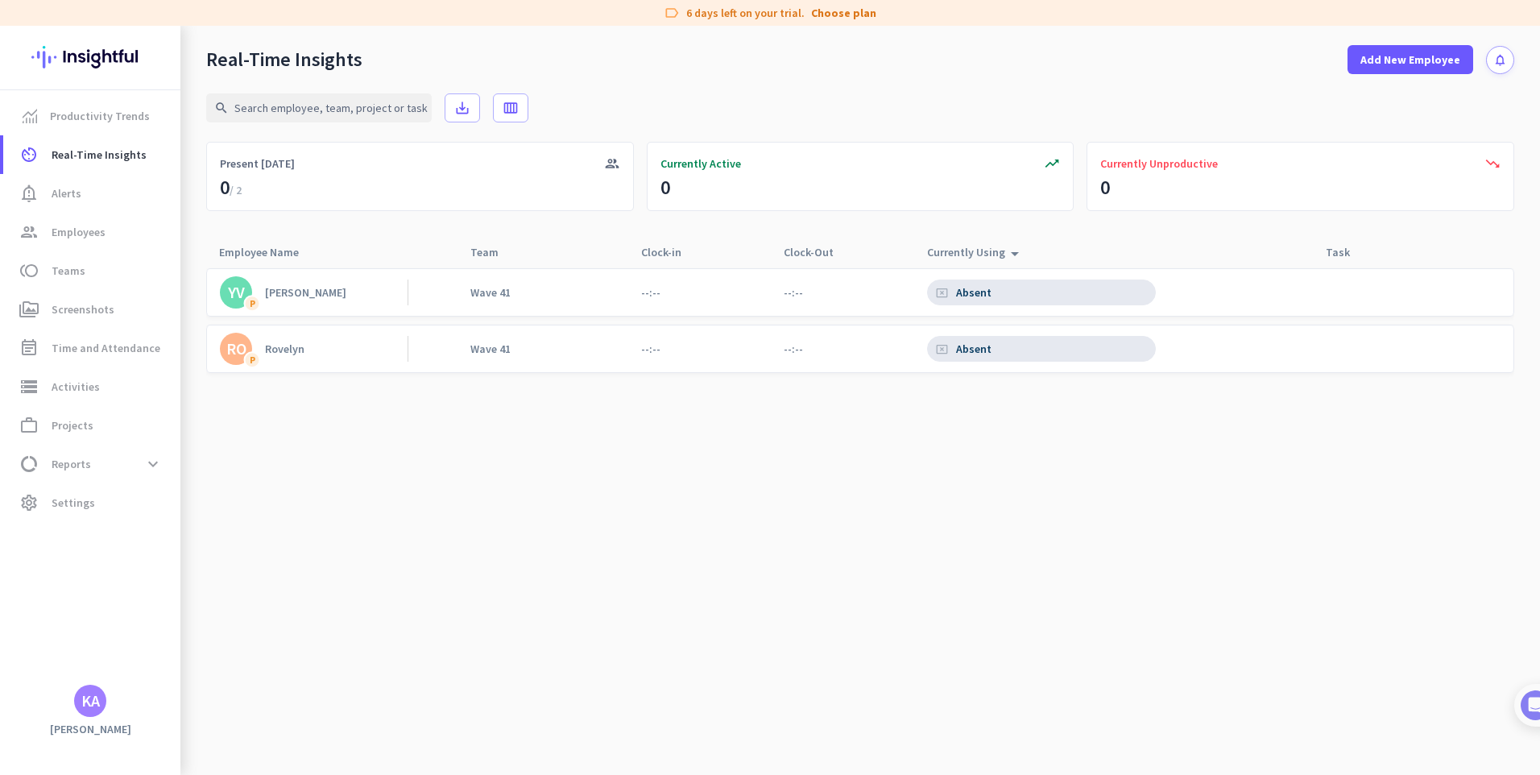
click at [1005, 250] on icon "arrow_drop_up" at bounding box center [1014, 253] width 19 height 19
click at [339, 539] on cdk-virtual-scroll-viewport "YV P Yves Wave 41 --:-- --:-- cancel_presentation Absent RO P Rovelyn Wave 41 -…" at bounding box center [860, 520] width 1308 height 507
drag, startPoint x: 201, startPoint y: 473, endPoint x: 238, endPoint y: 480, distance: 37.0
click at [210, 473] on div "search save_alt calendar_view_week group Present [DATE] trending_up Currently A…" at bounding box center [859, 424] width 1359 height 701
click at [505, 181] on div "group Present [DATE]" at bounding box center [420, 176] width 428 height 69
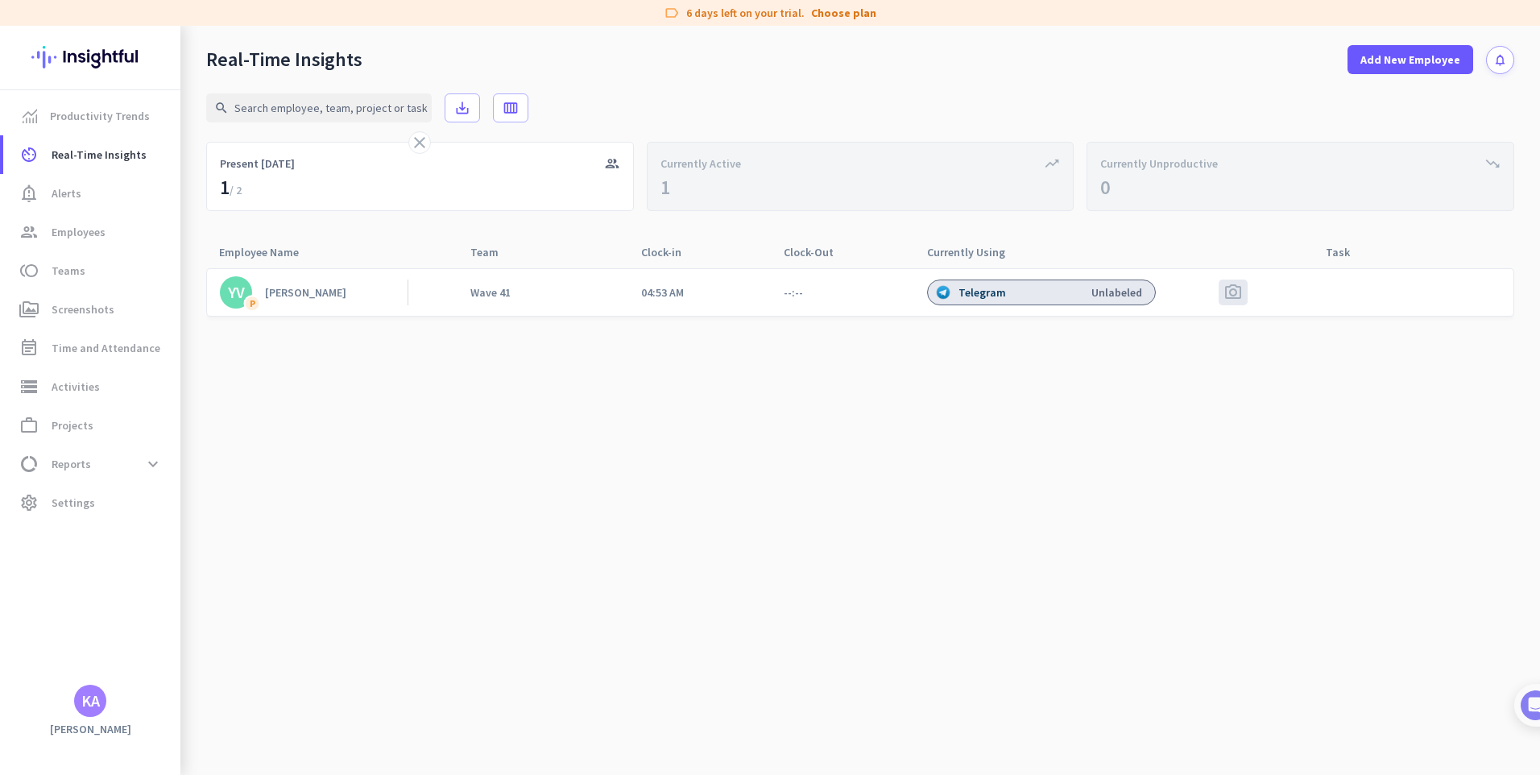
click at [1019, 290] on div "Telegram Unlabeled" at bounding box center [1041, 292] width 229 height 26
click at [1227, 293] on span "photo_camera" at bounding box center [1232, 292] width 19 height 19
click at [1238, 291] on span "photo_camera" at bounding box center [1232, 292] width 19 height 19
click at [1238, 290] on span "photo_camera" at bounding box center [1232, 292] width 19 height 19
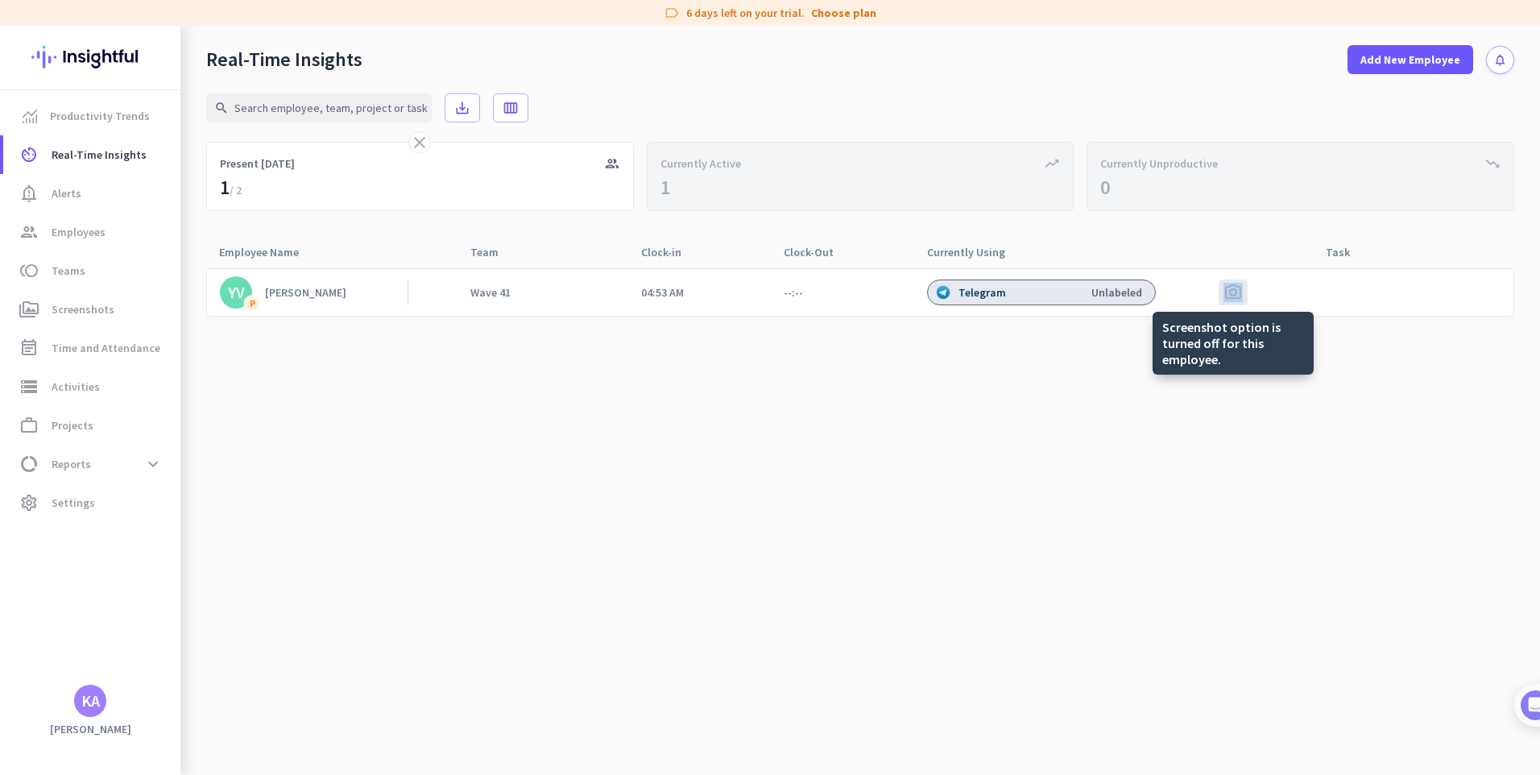
click at [1238, 290] on span "photo_camera" at bounding box center [1232, 292] width 19 height 19
click at [1234, 291] on span "photo_camera" at bounding box center [1232, 292] width 19 height 19
click at [1006, 413] on cdk-virtual-scroll-viewport "YV P Yves Wave 41 04:53 AM --:-- Telegram Unlabeled photo_camera" at bounding box center [860, 520] width 1308 height 507
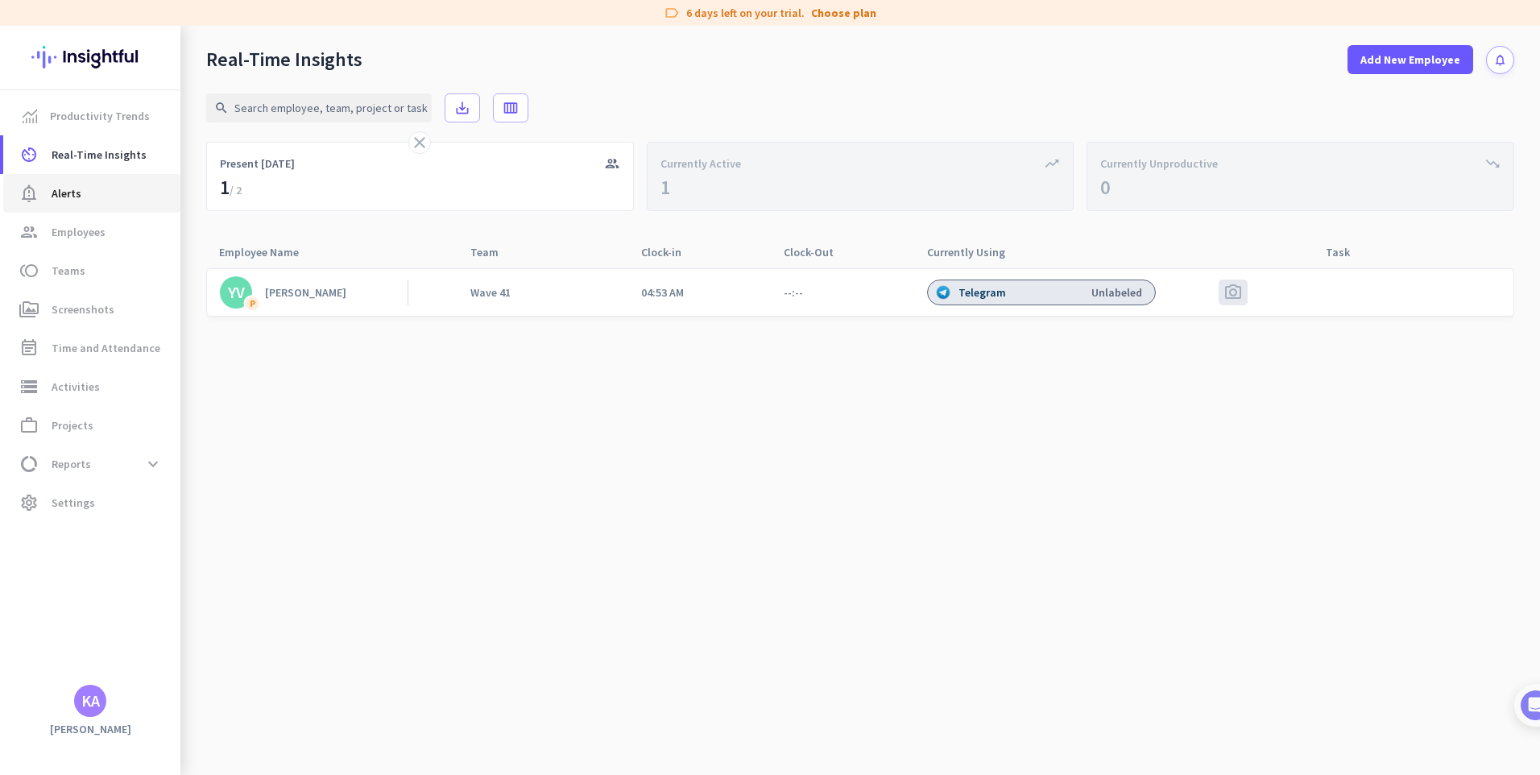
click at [85, 195] on span "notification_important Alerts" at bounding box center [91, 193] width 151 height 19
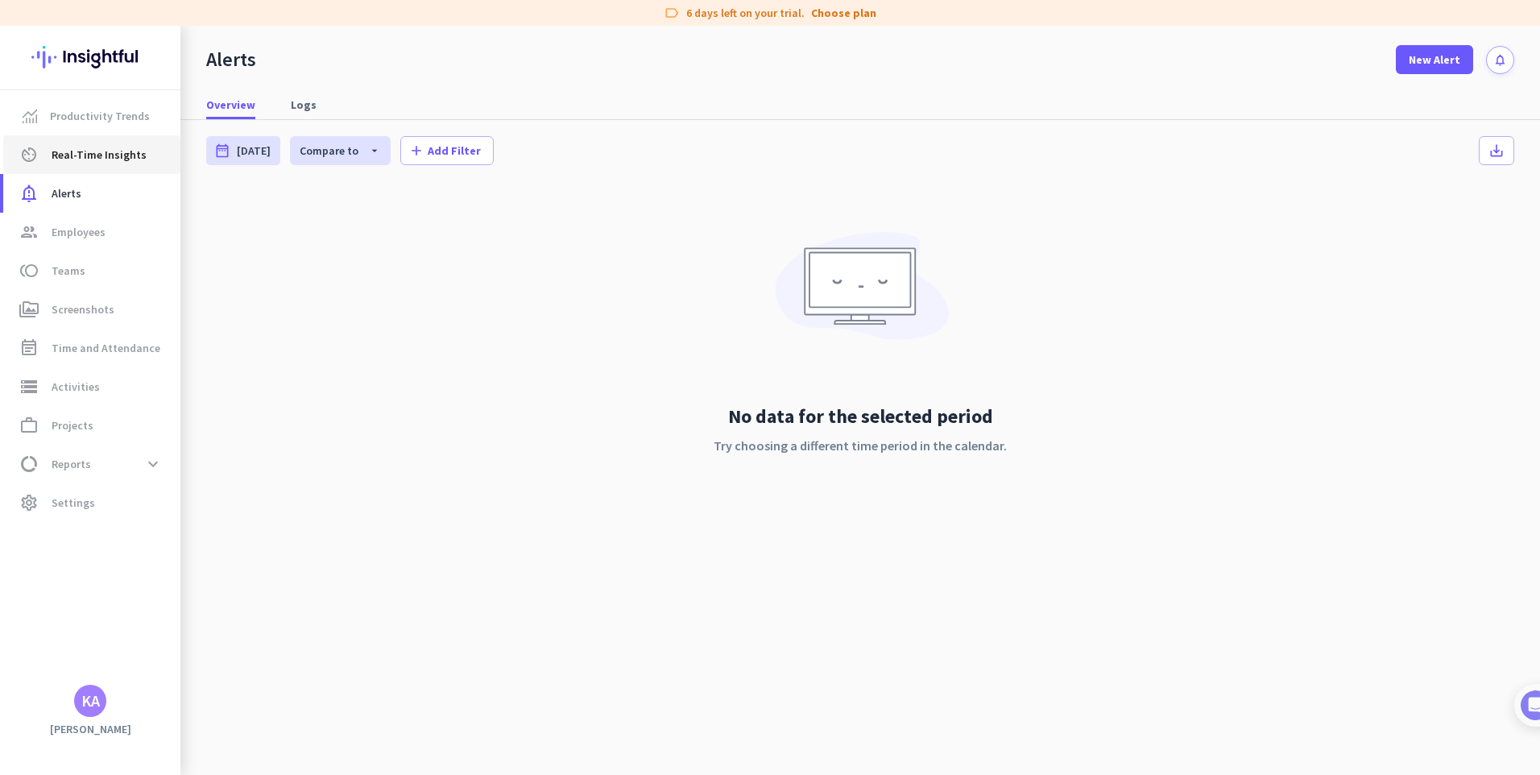
click at [84, 172] on link "av_timer Real-Time Insights" at bounding box center [91, 154] width 177 height 39
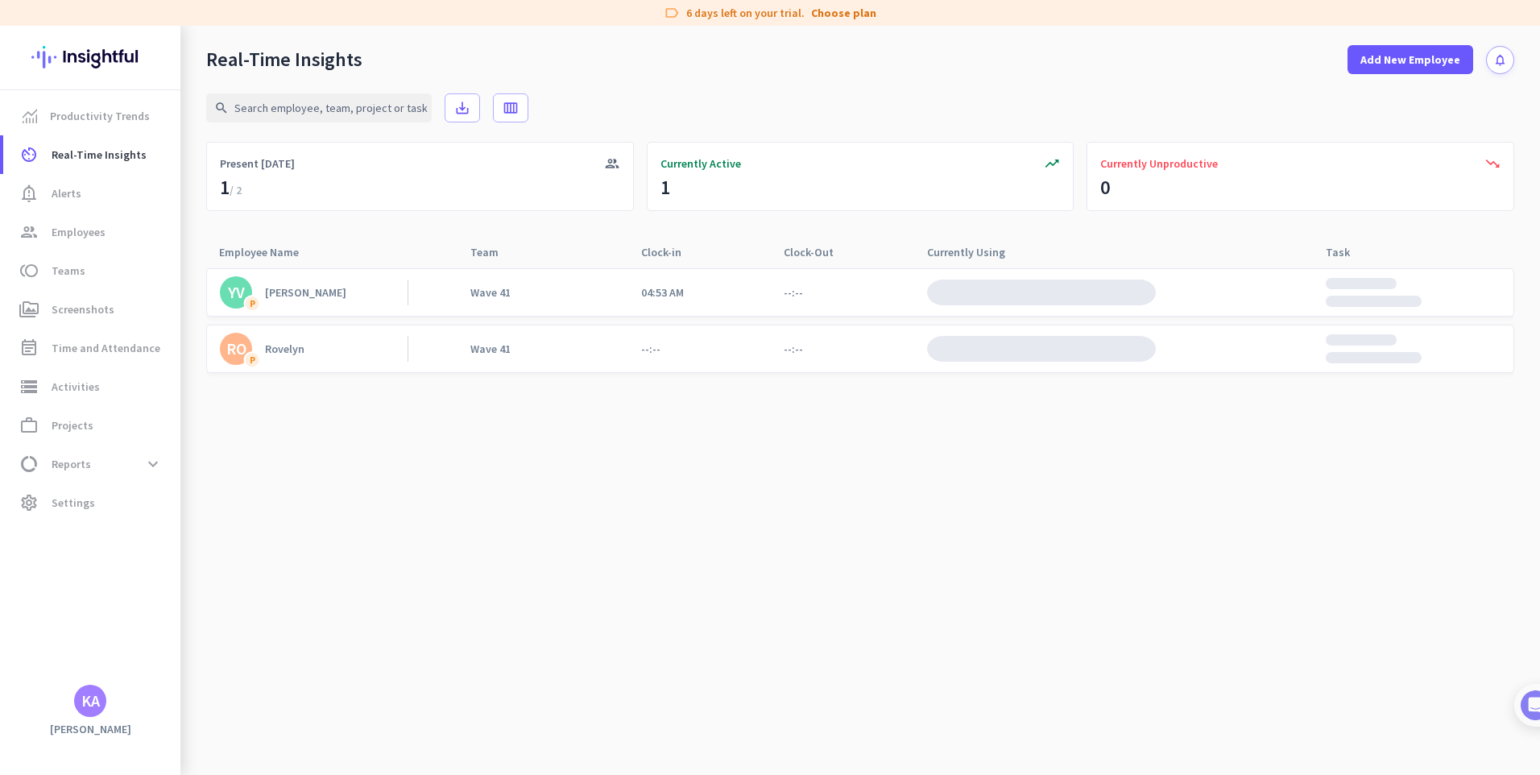
click at [1053, 284] on img at bounding box center [1041, 292] width 229 height 26
click at [1026, 353] on img at bounding box center [1041, 349] width 229 height 26
click at [1025, 280] on img at bounding box center [1041, 292] width 229 height 26
click at [1013, 254] on icon "arrow_drop_up" at bounding box center [1014, 250] width 19 height 19
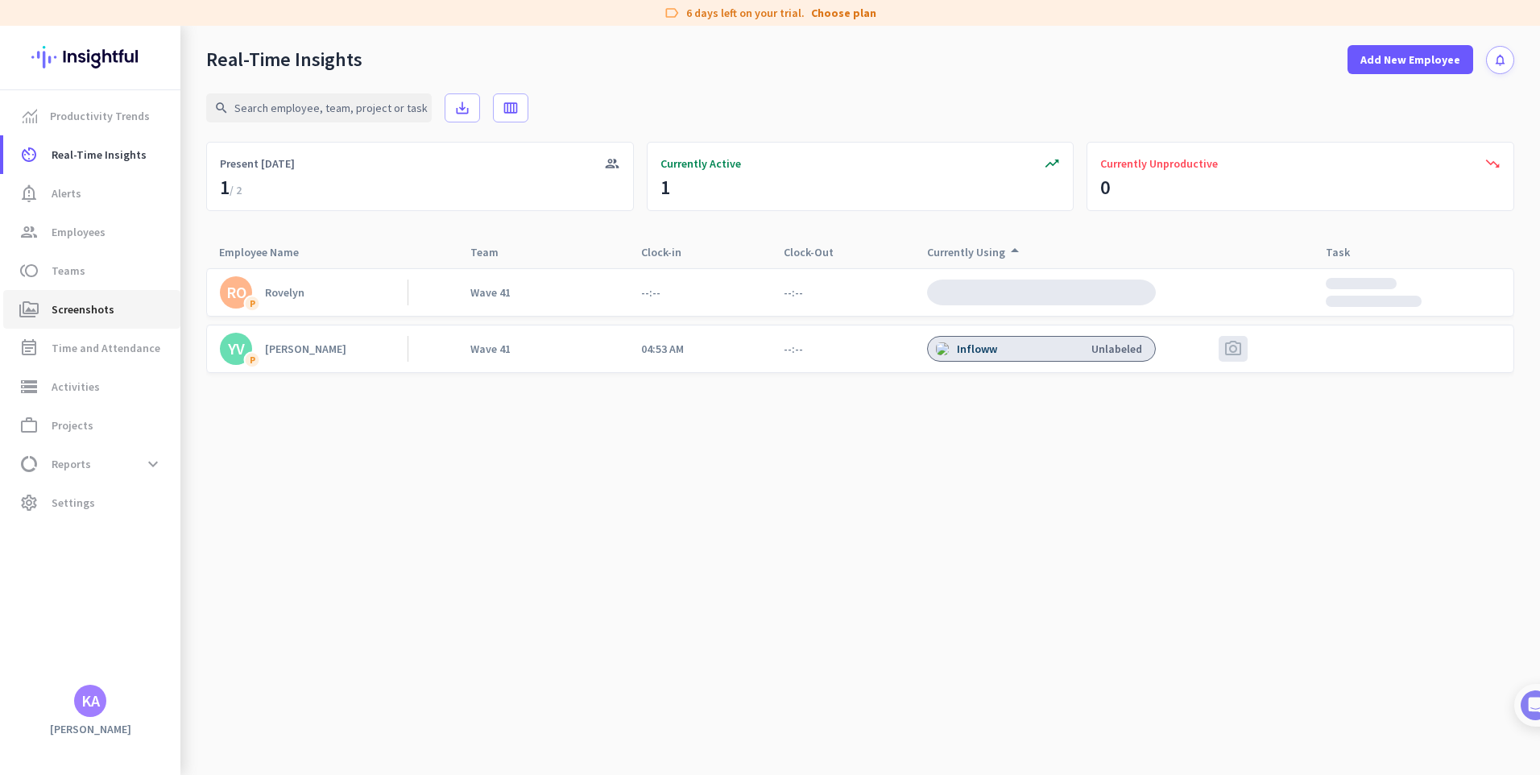
click at [91, 308] on span "Screenshots" at bounding box center [83, 309] width 63 height 19
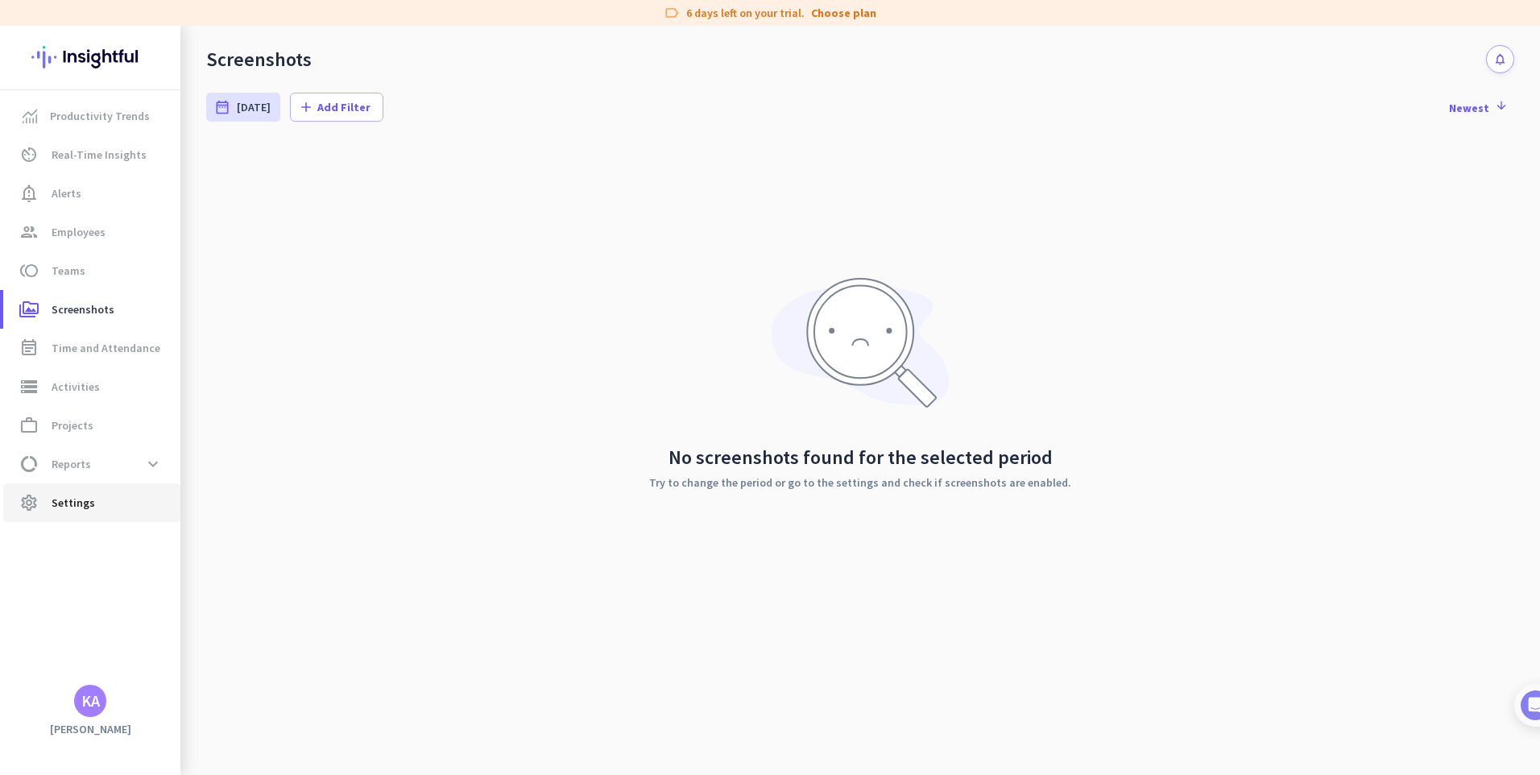
click at [89, 494] on span "Settings" at bounding box center [73, 502] width 43 height 19
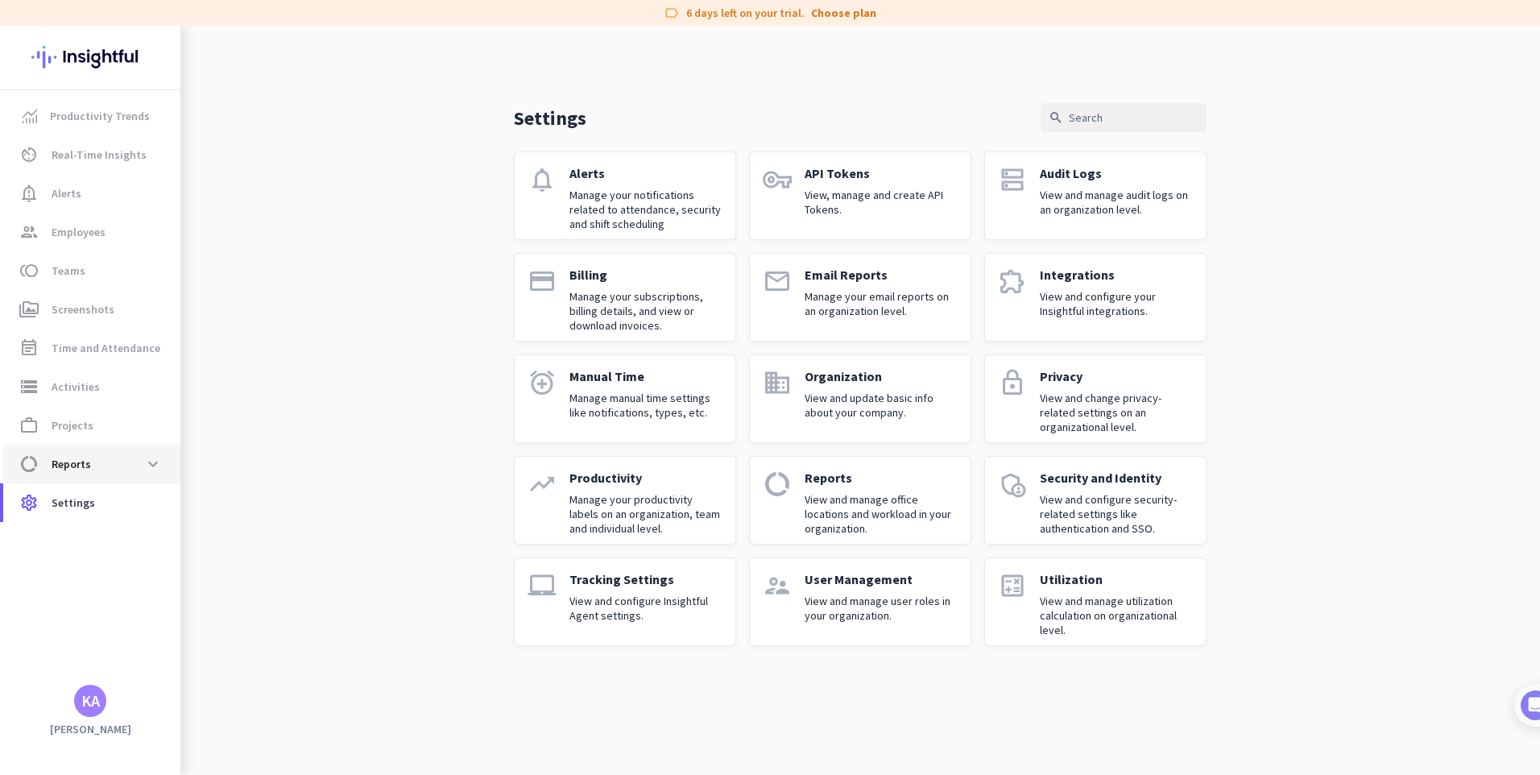
click at [97, 462] on span "data_usage Reports expand_more" at bounding box center [91, 463] width 151 height 29
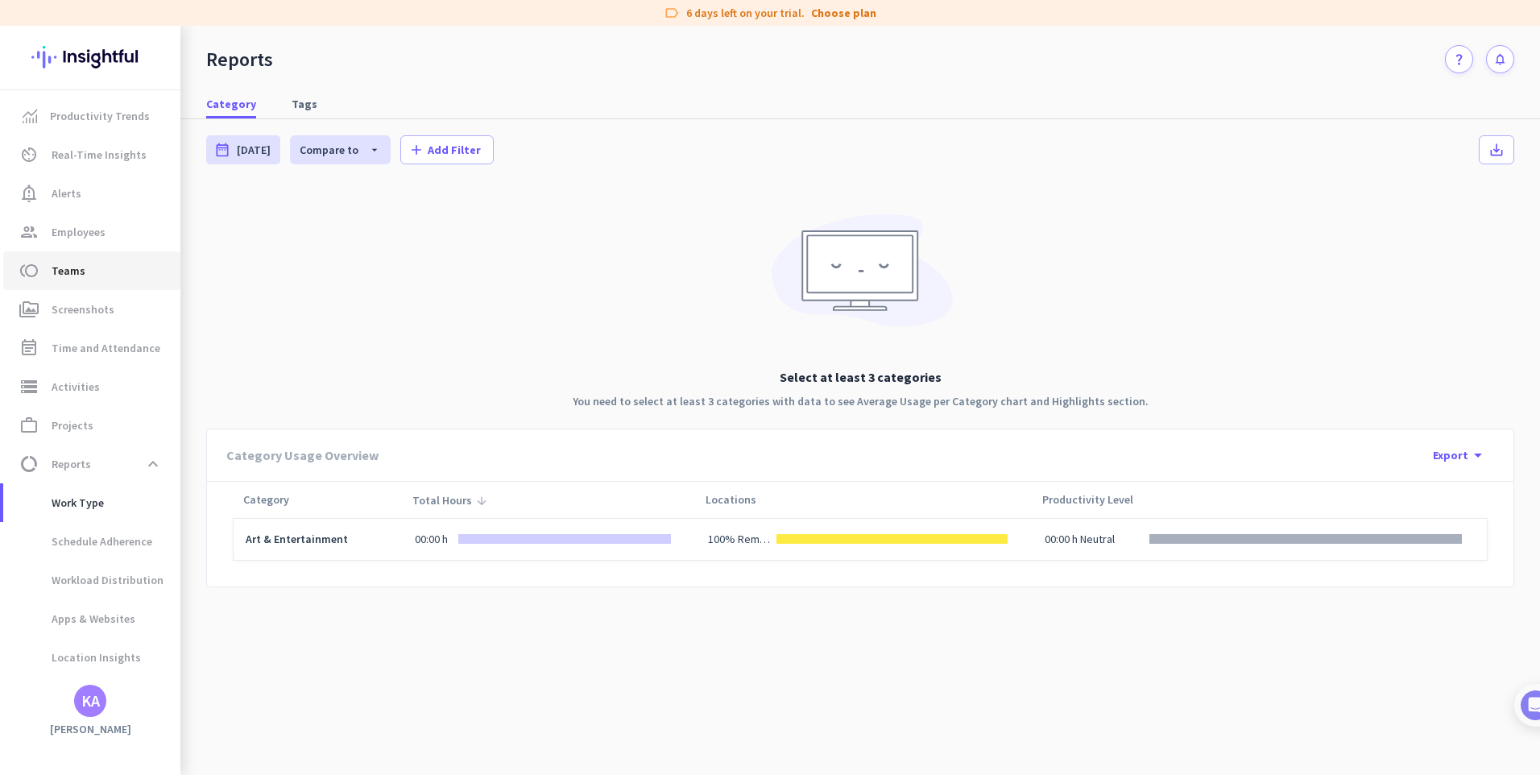
click at [114, 255] on link "toll Teams" at bounding box center [91, 270] width 177 height 39
click at [114, 232] on span "group Employees" at bounding box center [91, 231] width 151 height 19
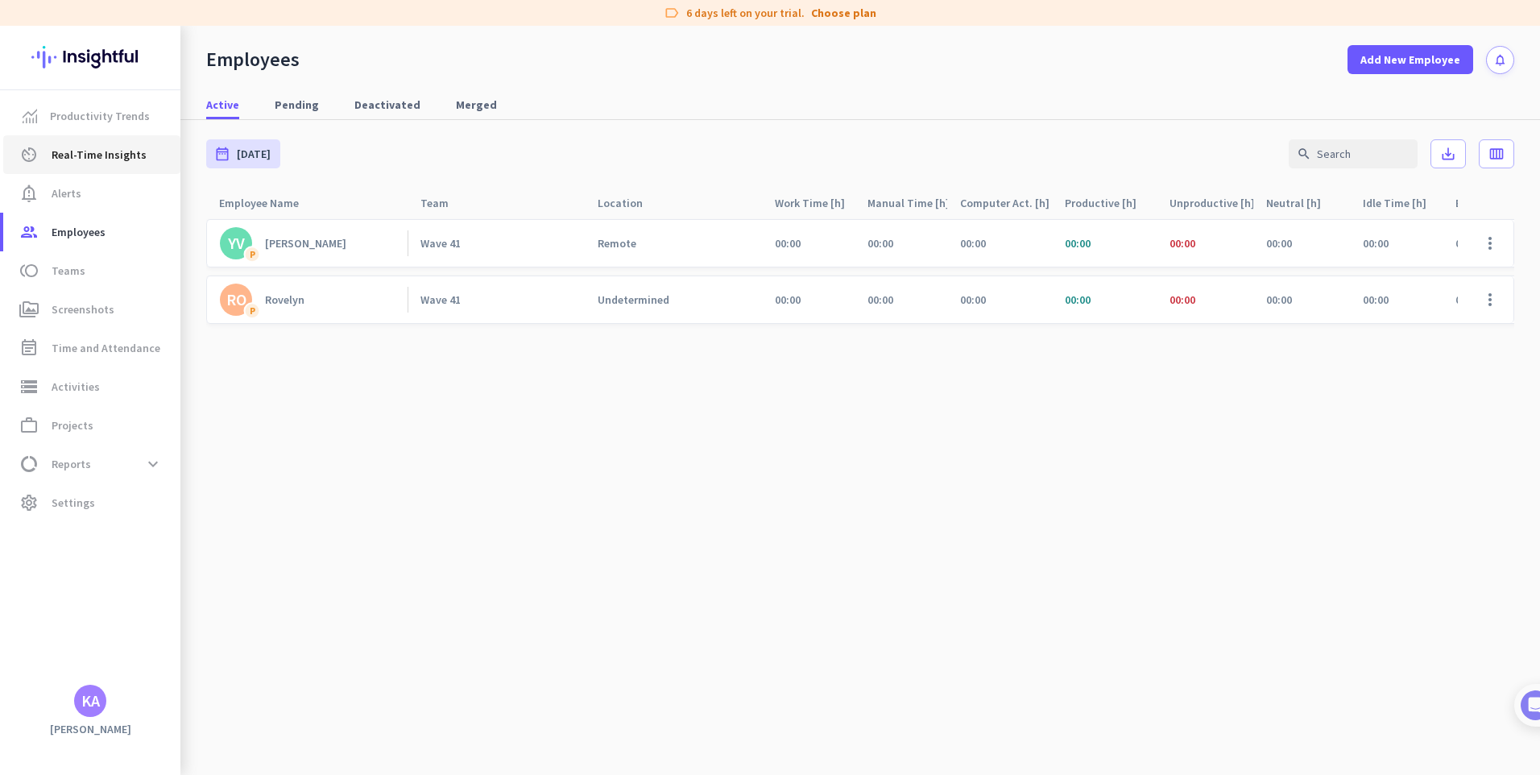
click at [127, 143] on link "av_timer Real-Time Insights" at bounding box center [91, 154] width 177 height 39
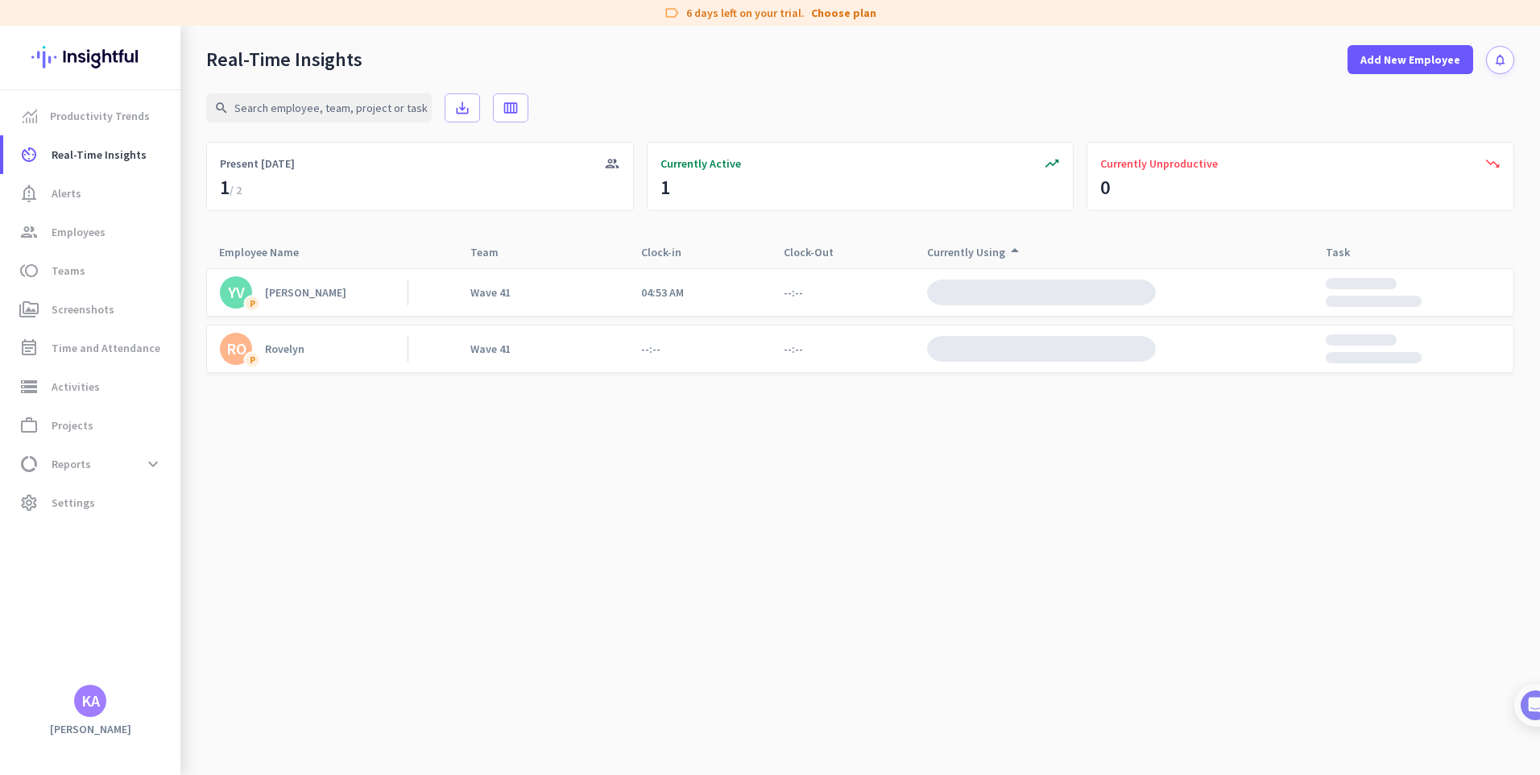
click at [981, 303] on img at bounding box center [1041, 292] width 229 height 26
click at [1017, 251] on icon "arrow_drop_up" at bounding box center [1014, 250] width 19 height 19
click at [1013, 249] on icon "arrow_drop_up" at bounding box center [1014, 253] width 19 height 19
click at [1031, 279] on img at bounding box center [1041, 292] width 229 height 26
click at [1031, 287] on img at bounding box center [1041, 292] width 229 height 26
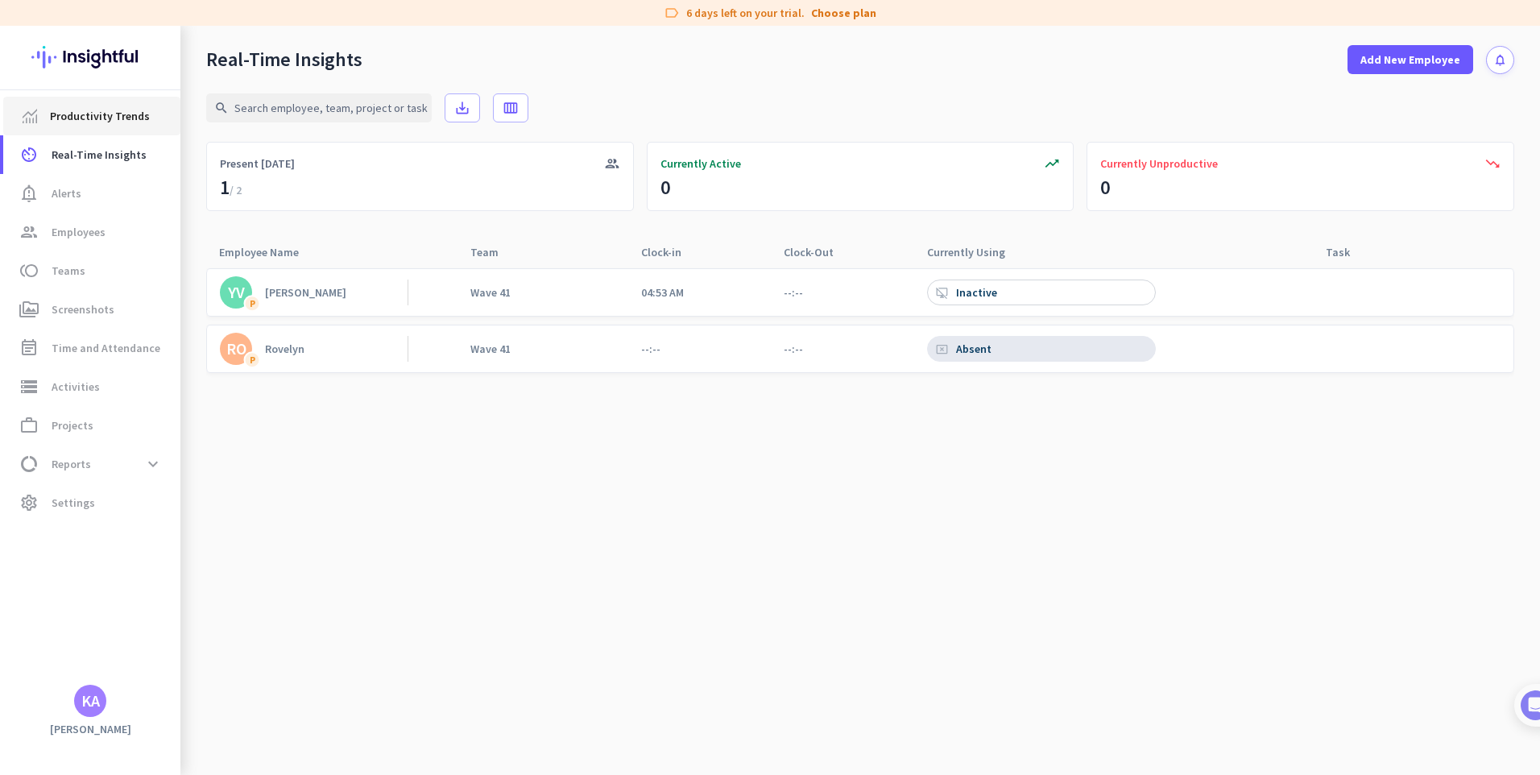
click at [103, 128] on link "Productivity Trends" at bounding box center [91, 116] width 177 height 39
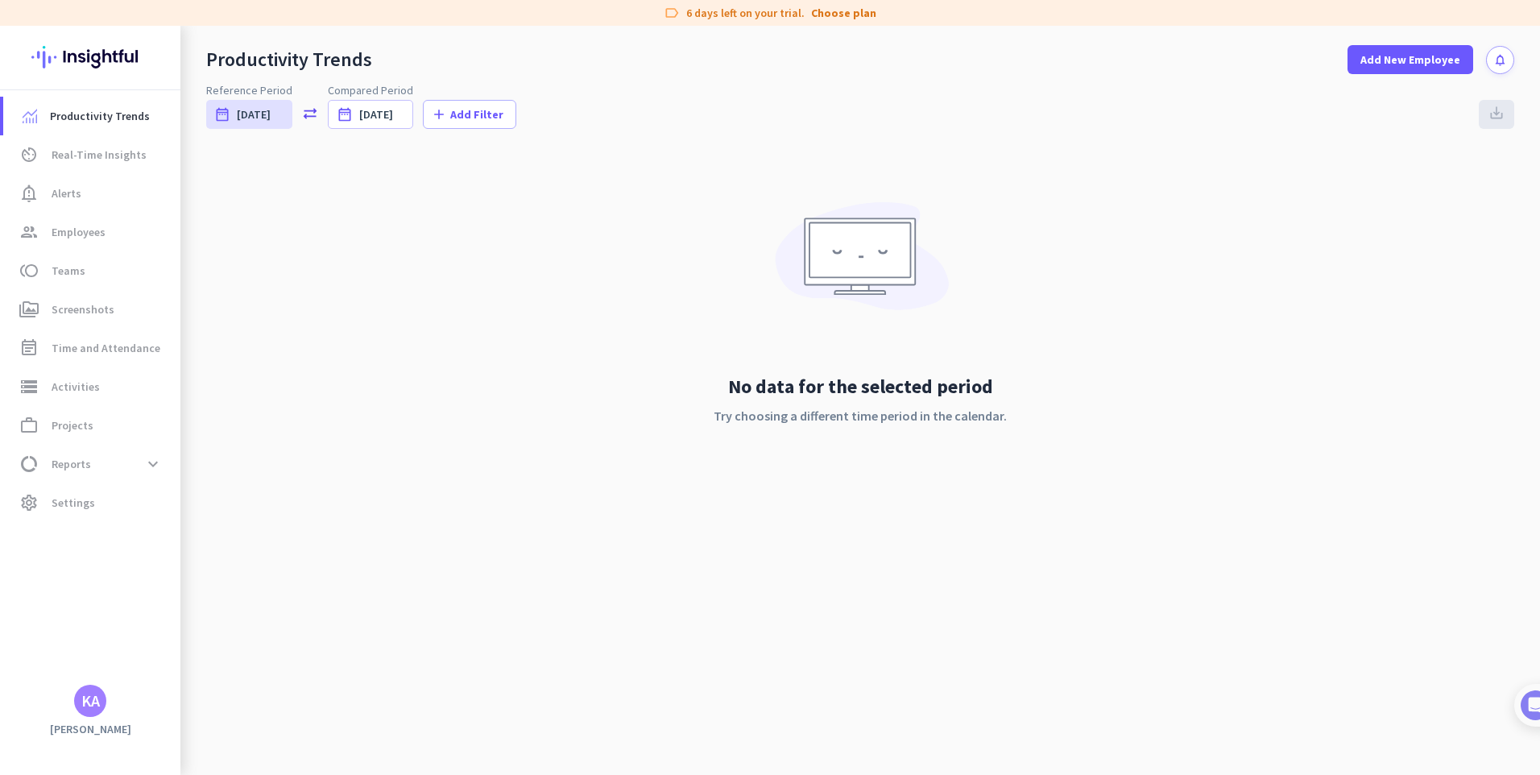
click at [0, 198] on html "label 6 days left on your trial. Choose plan Productivity Trends av_timer Real-…" at bounding box center [770, 387] width 1540 height 775
click at [108, 289] on link "toll Teams" at bounding box center [91, 270] width 177 height 39
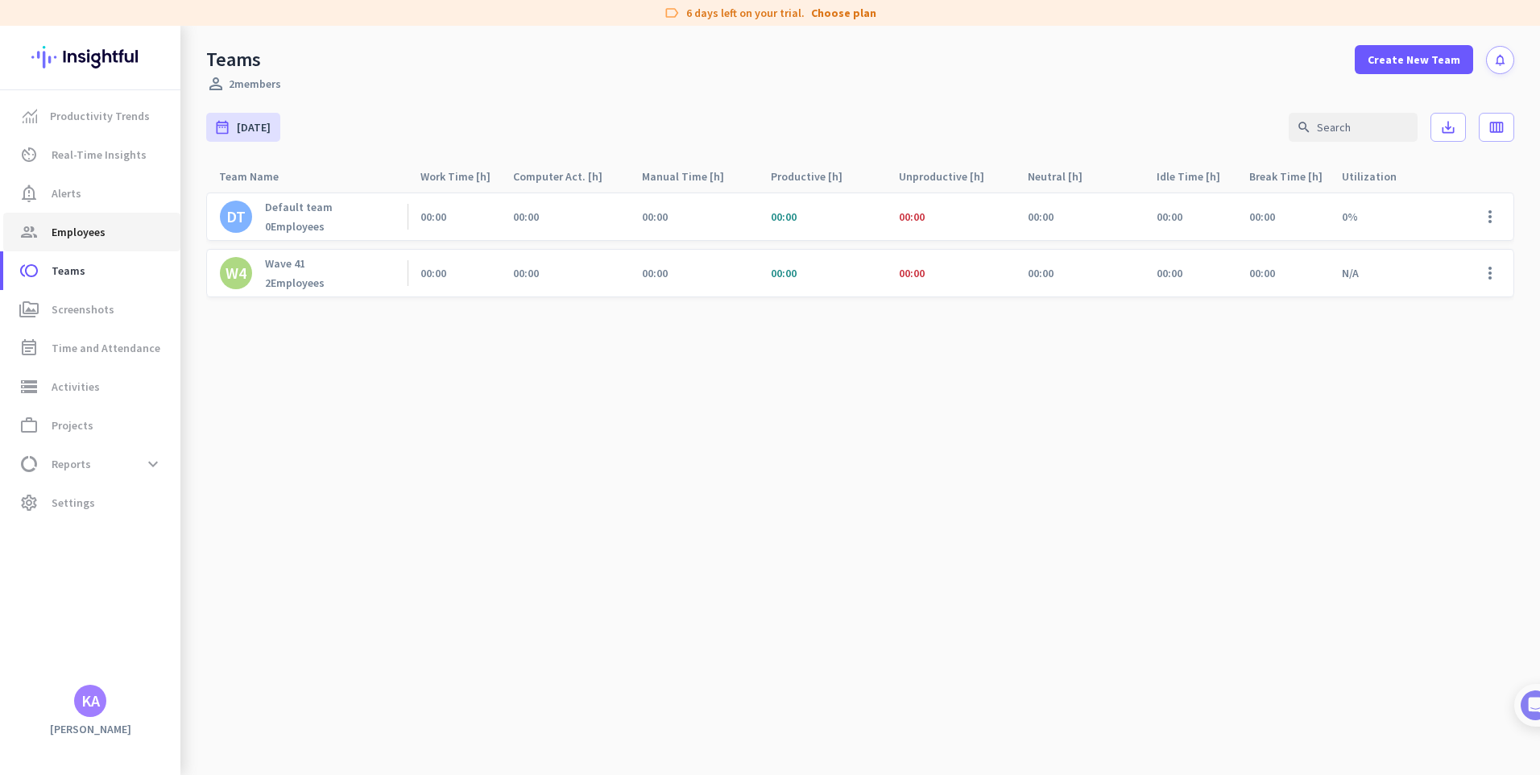
click at [110, 242] on link "group Employees" at bounding box center [91, 232] width 177 height 39
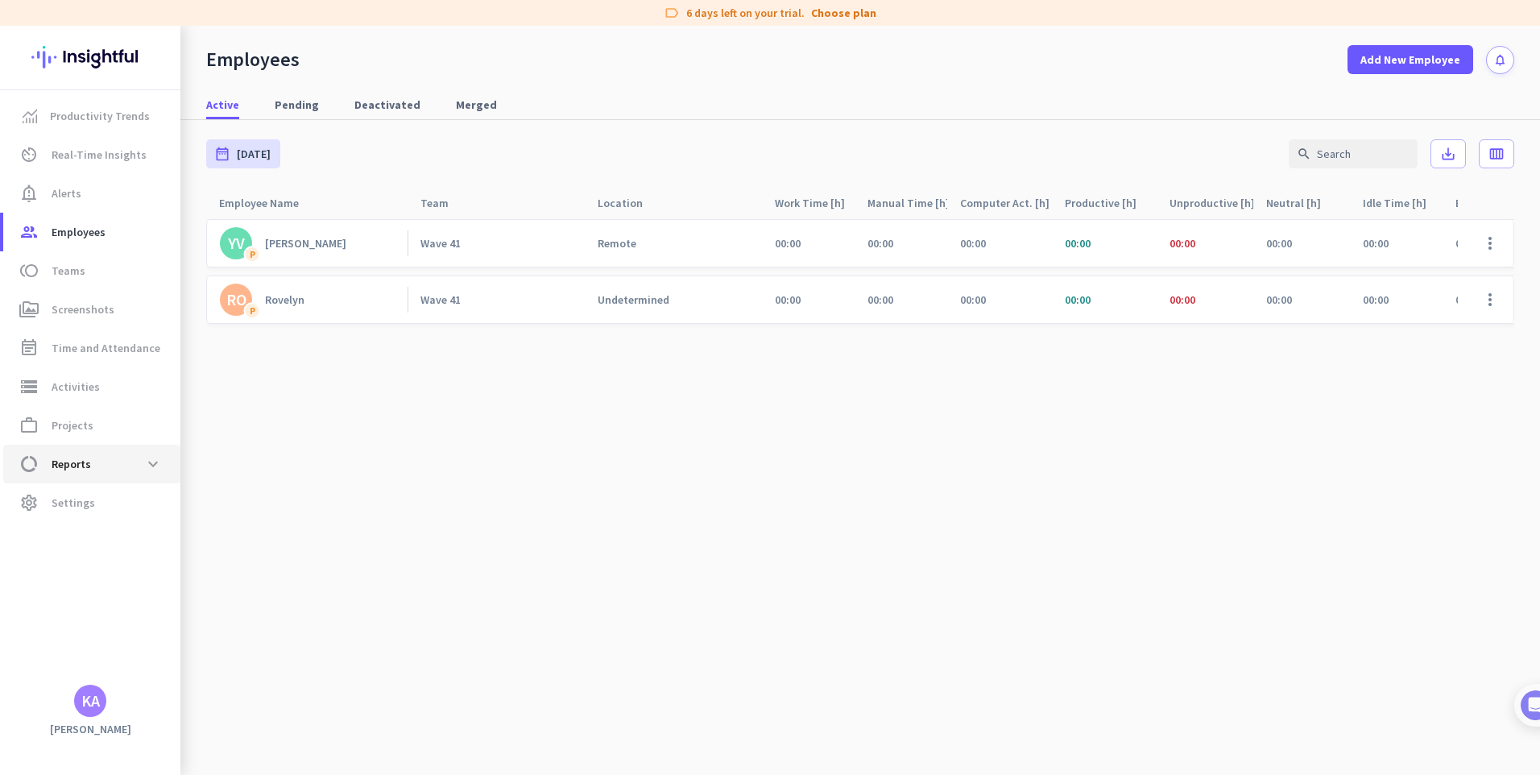
click at [81, 461] on span "Reports" at bounding box center [71, 463] width 39 height 19
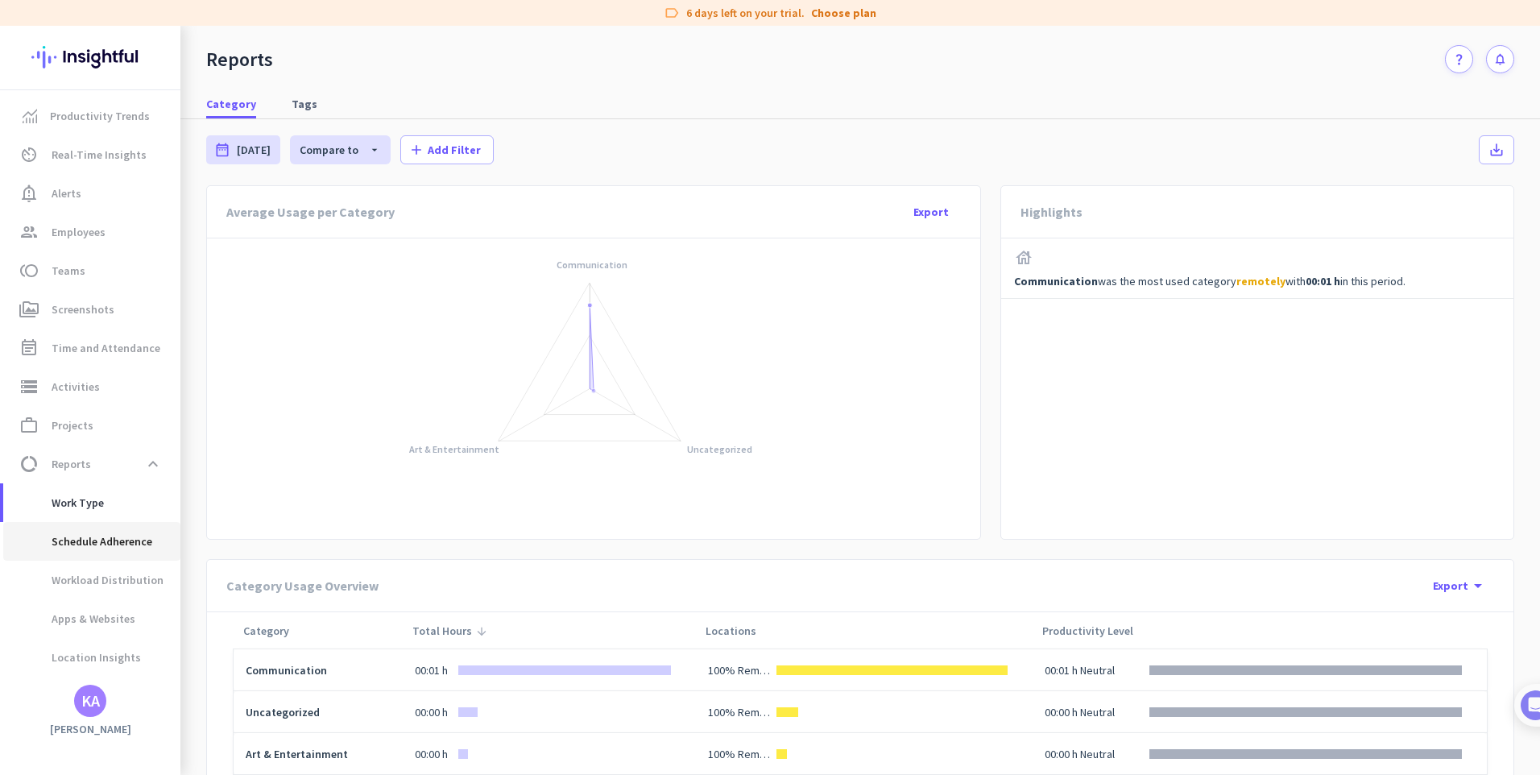
click at [110, 543] on span "Schedule Adherence" at bounding box center [84, 541] width 136 height 39
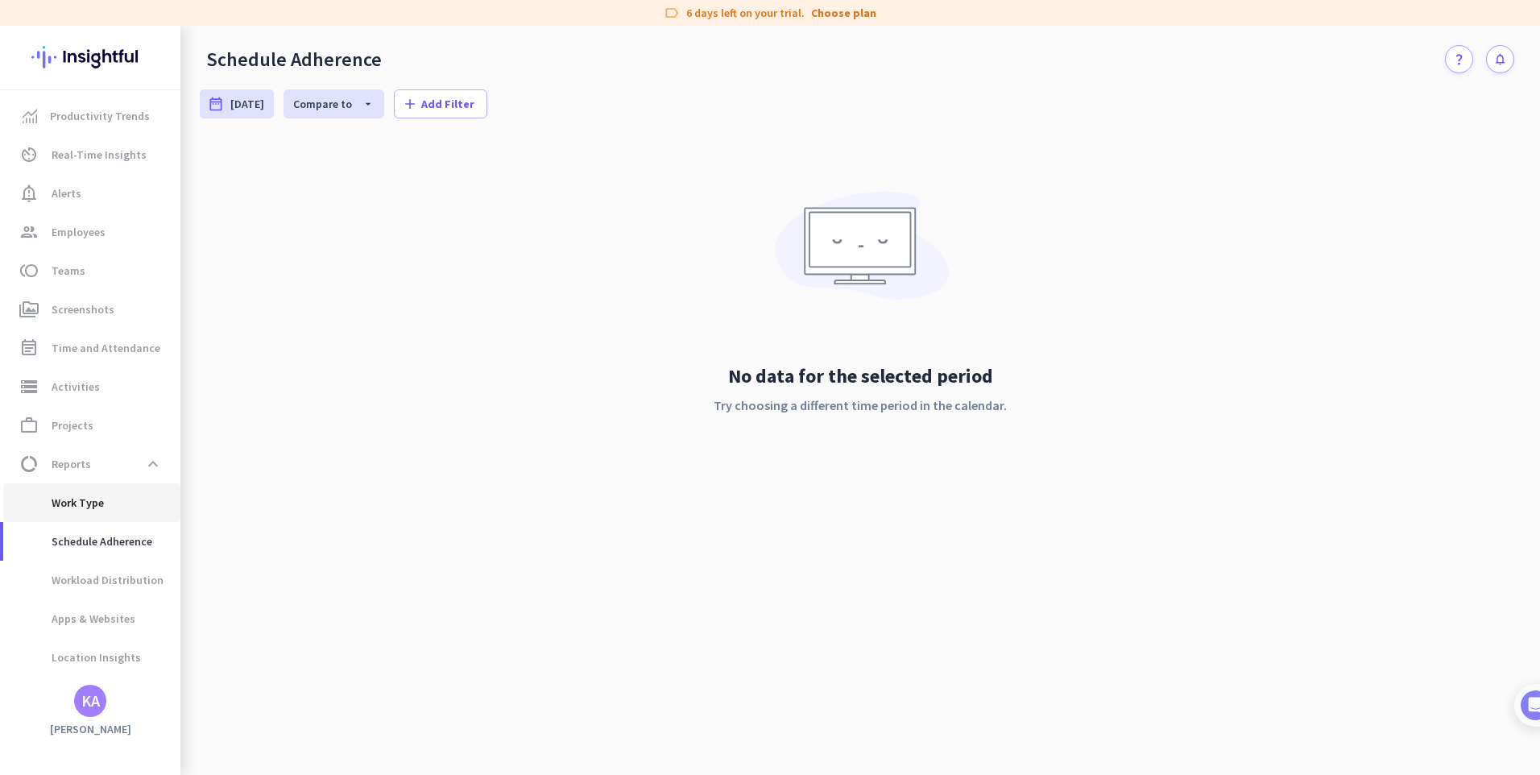
click at [113, 504] on span "Work Type" at bounding box center [91, 502] width 151 height 39
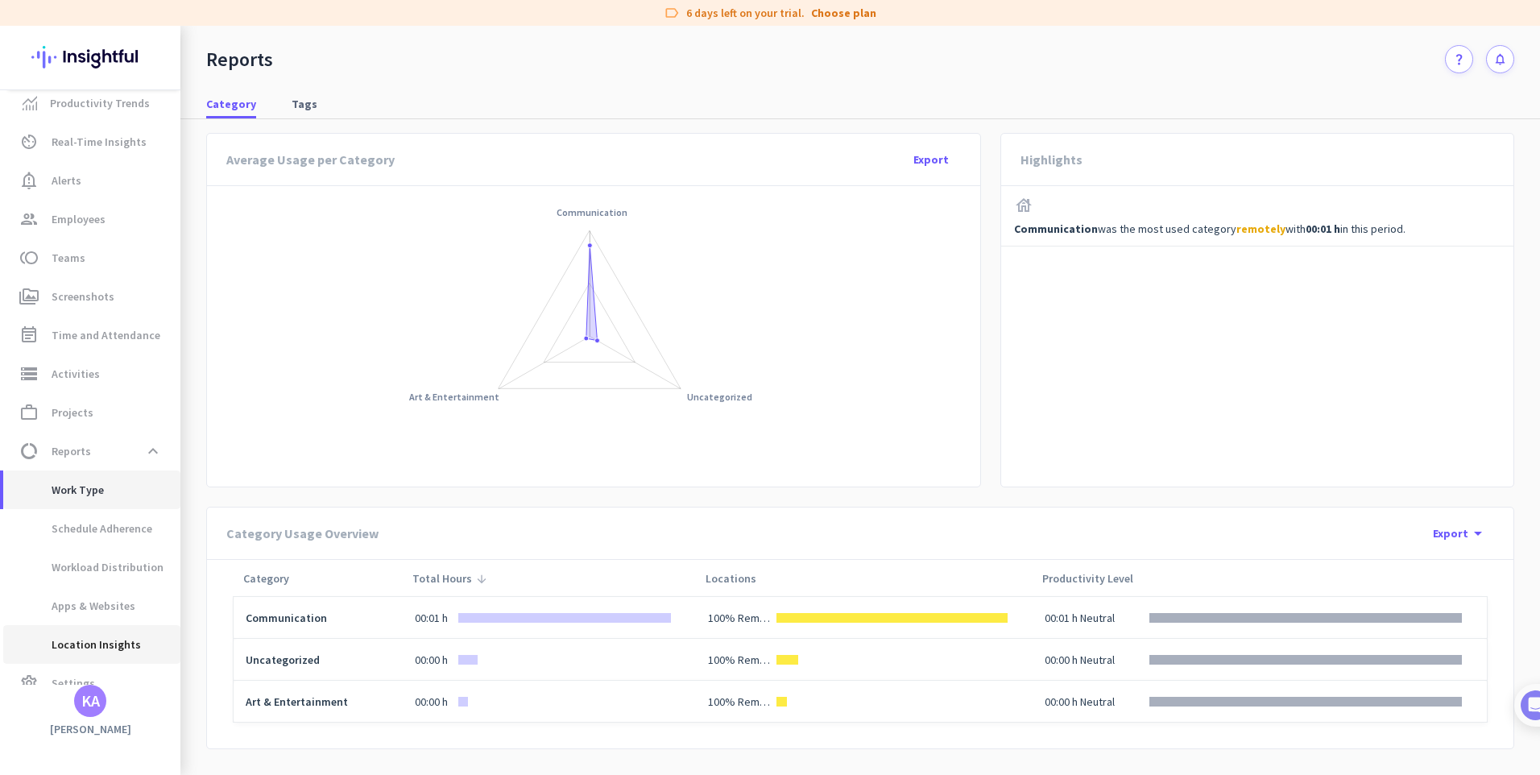
scroll to position [37, 0]
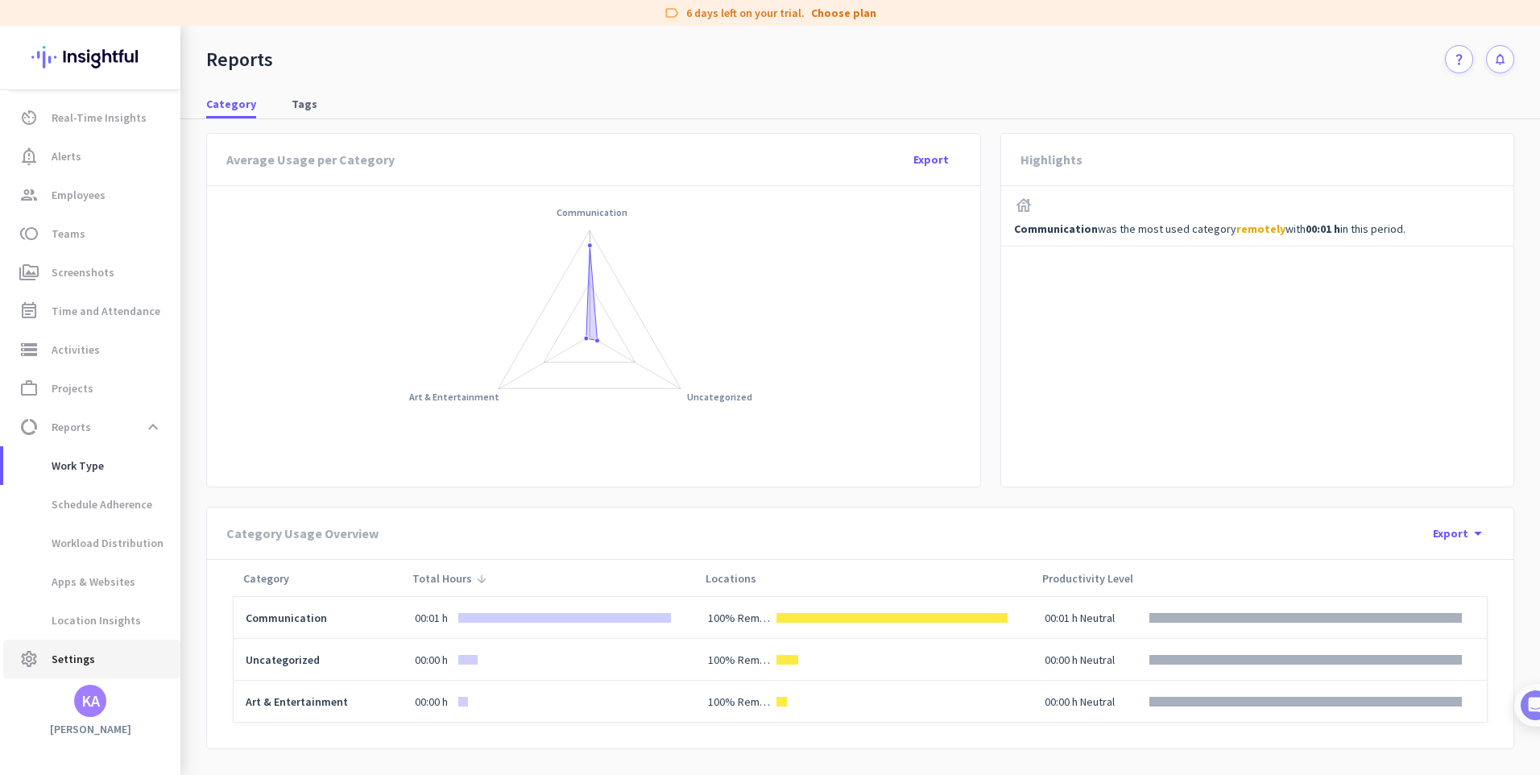
click at [80, 651] on span "Settings" at bounding box center [73, 658] width 43 height 19
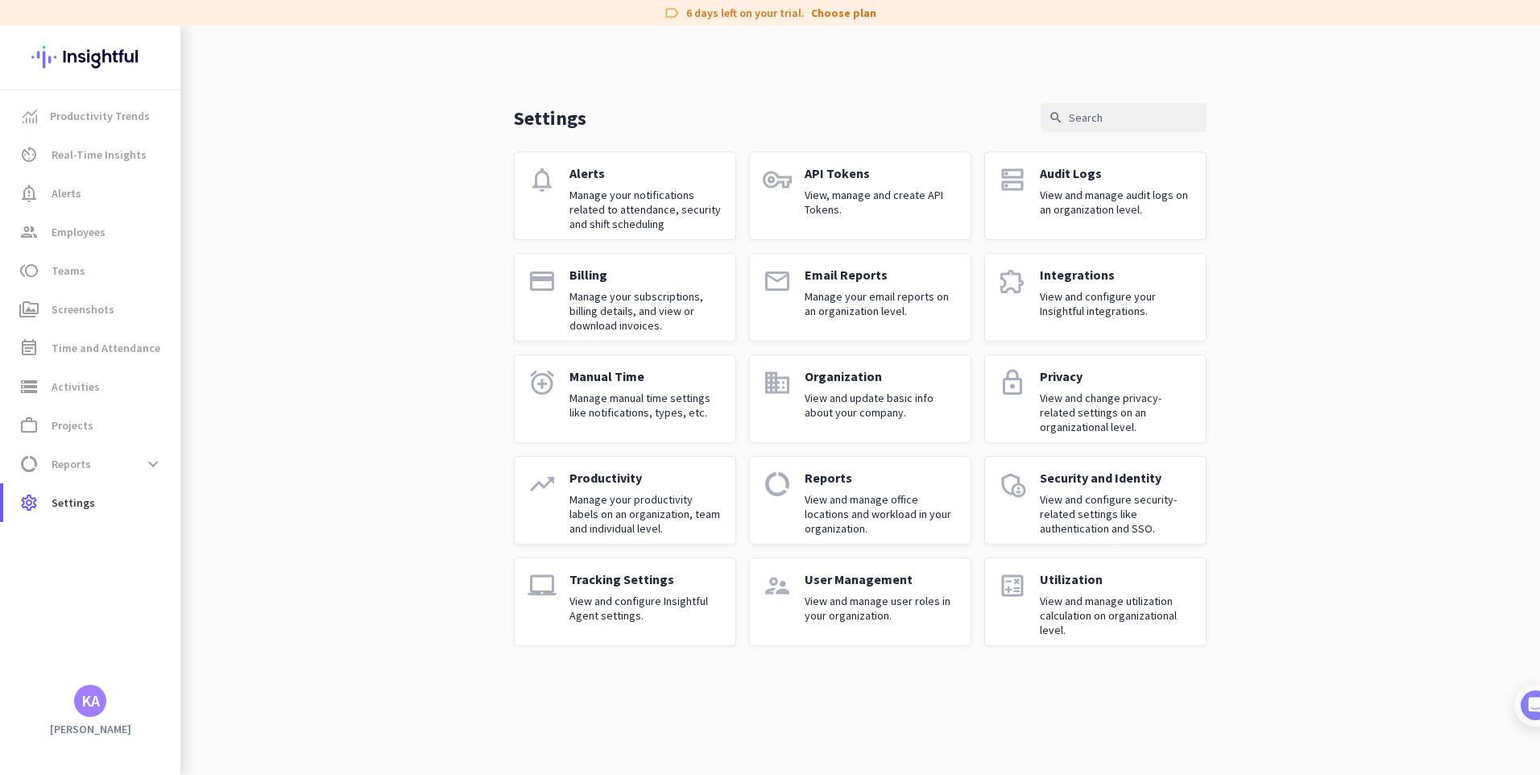
click at [639, 606] on p "View and configure Insightful Agent settings." at bounding box center [645, 607] width 153 height 29
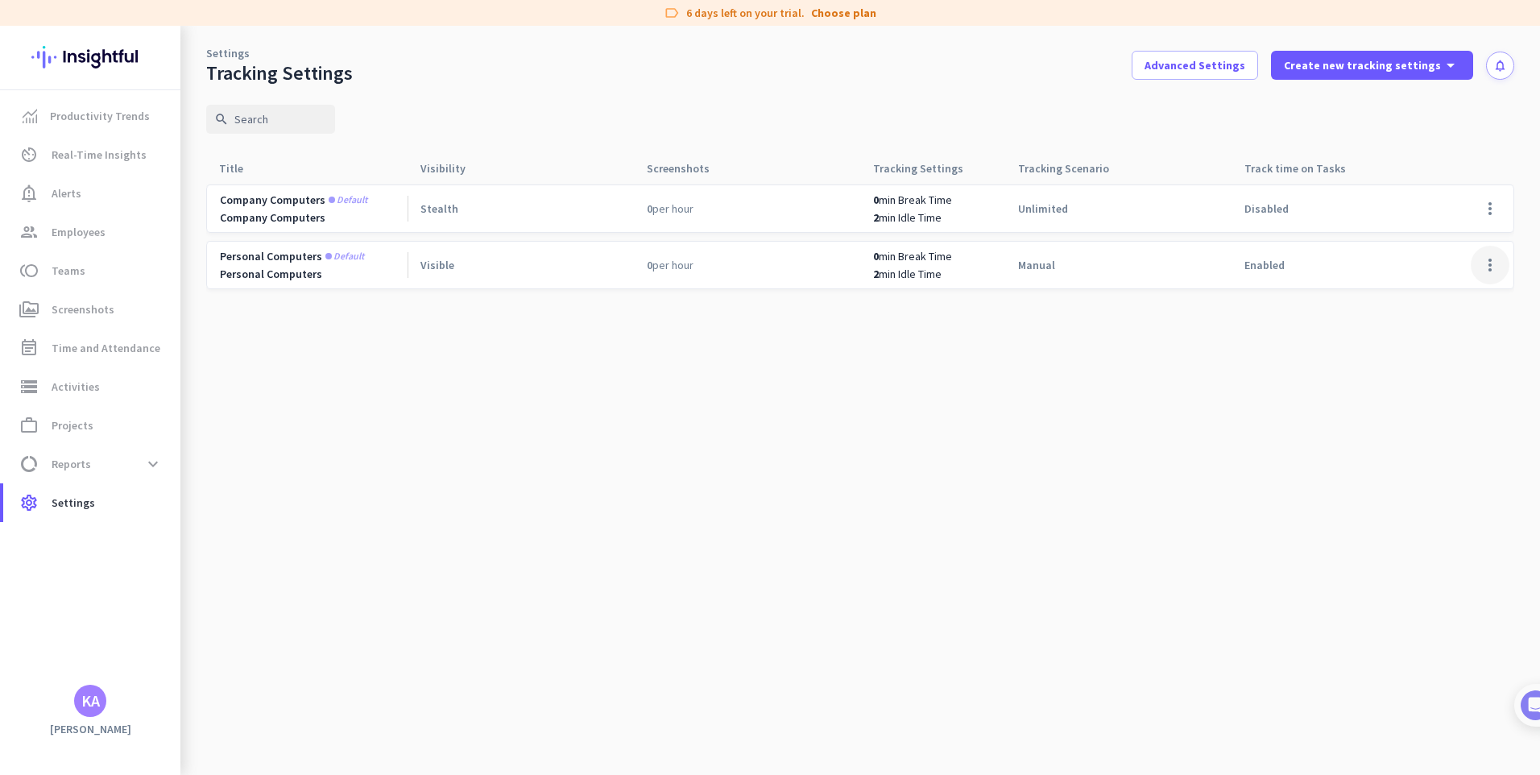
click at [1481, 283] on span at bounding box center [1489, 265] width 39 height 39
click at [1467, 297] on span "Edit" at bounding box center [1457, 299] width 77 height 16
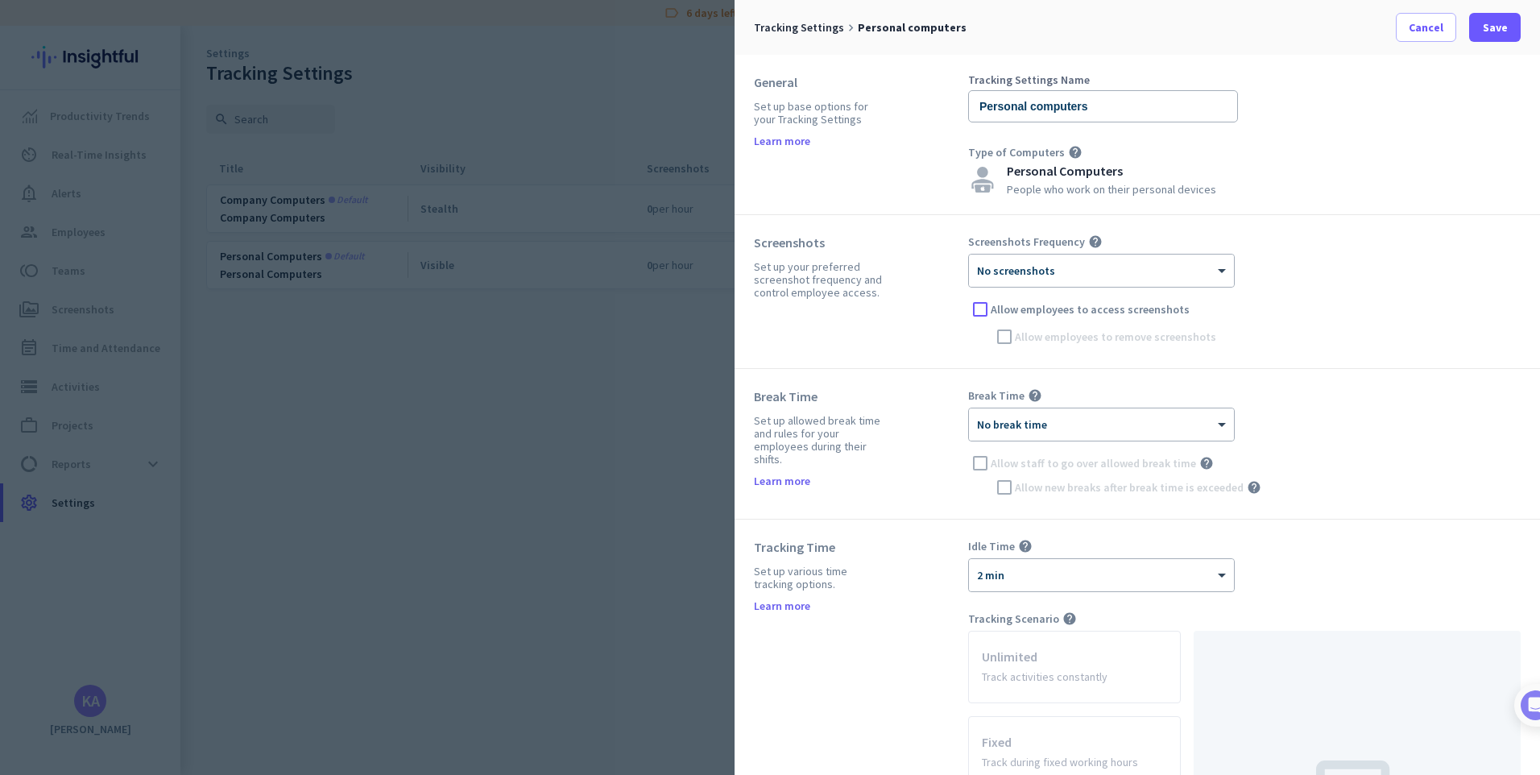
click at [1103, 287] on ng-select "× No screenshots" at bounding box center [1101, 271] width 267 height 34
click at [1103, 281] on div "× No screenshots" at bounding box center [1101, 270] width 265 height 32
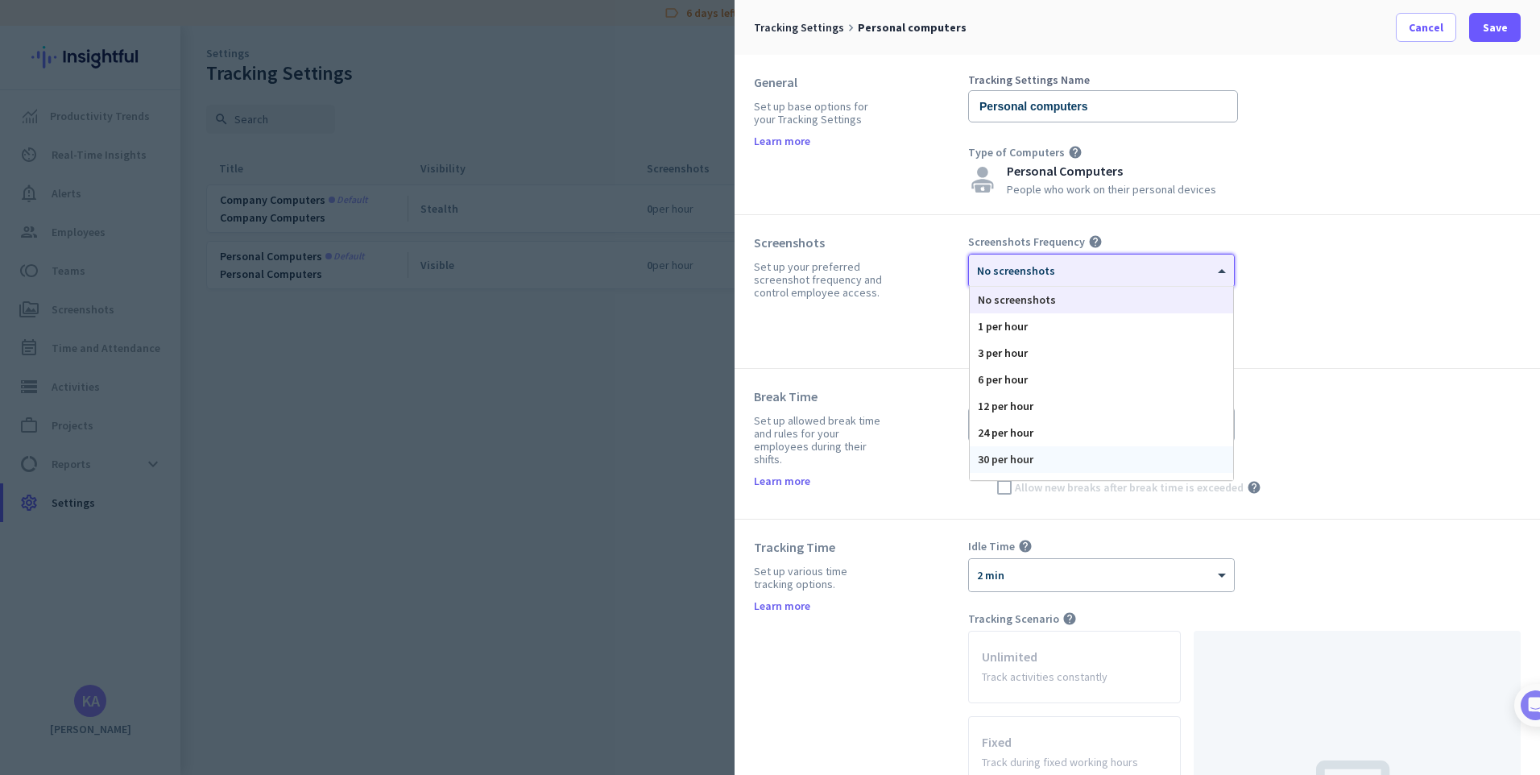
click at [1029, 456] on div "30 per hour" at bounding box center [1100, 459] width 263 height 27
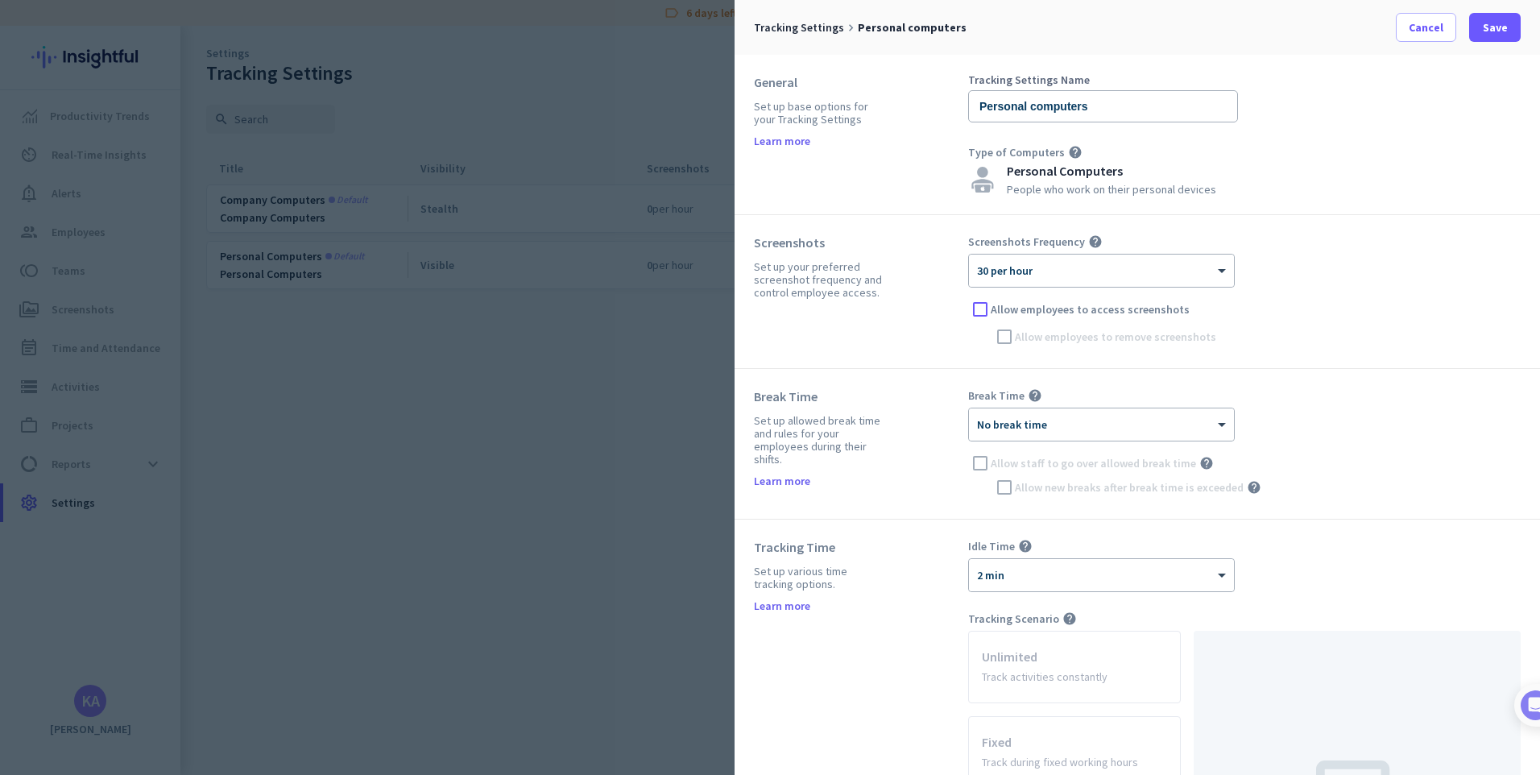
click at [953, 326] on div "Screenshots Set up your preferred screenshot frequency and control employee acc…" at bounding box center [861, 291] width 214 height 114
click at [1029, 179] on div "Personal Computers People who work on their personal devices" at bounding box center [1111, 179] width 209 height 31
click at [1040, 114] on input "Personal computers" at bounding box center [1103, 106] width 270 height 32
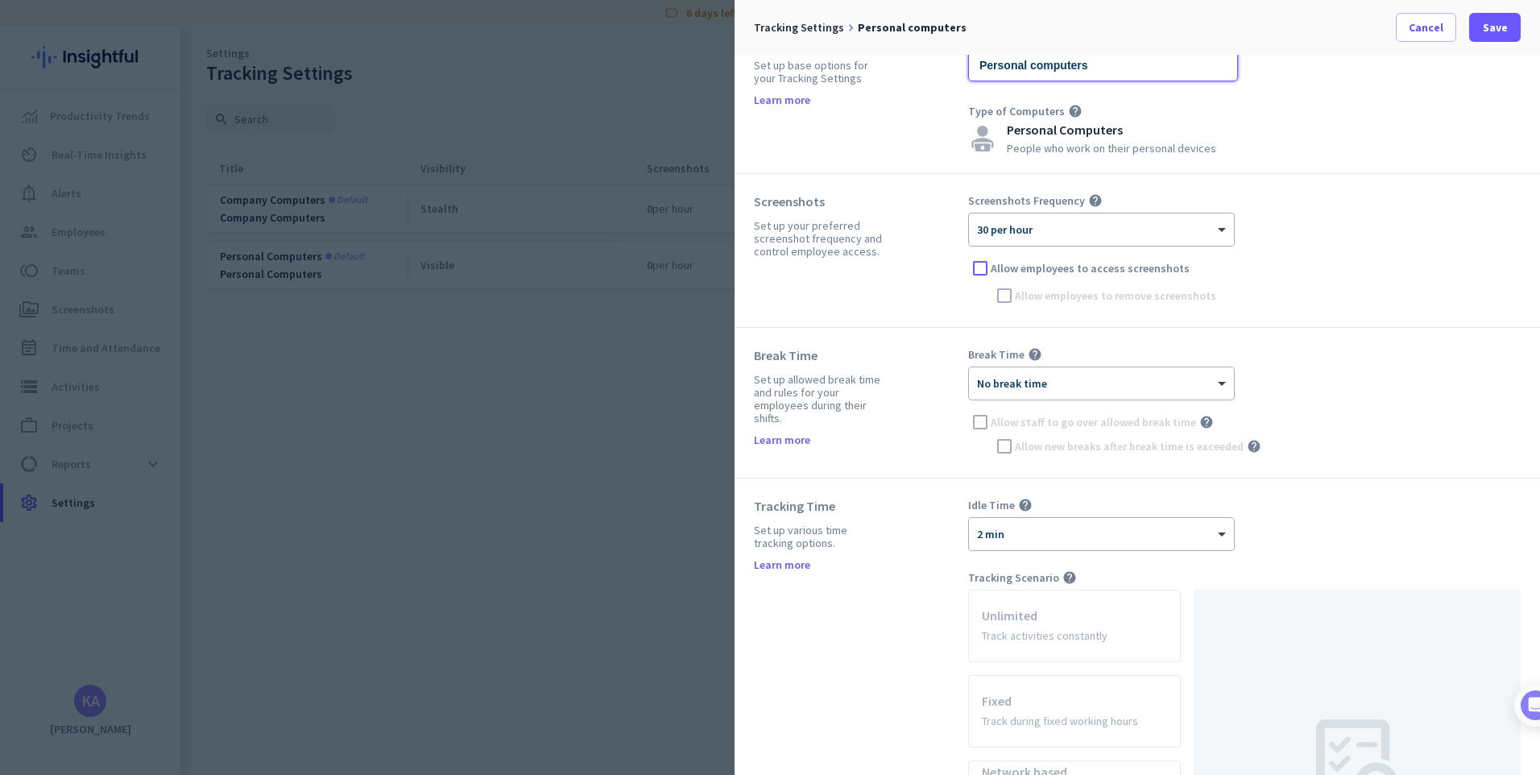
scroll to position [2, 0]
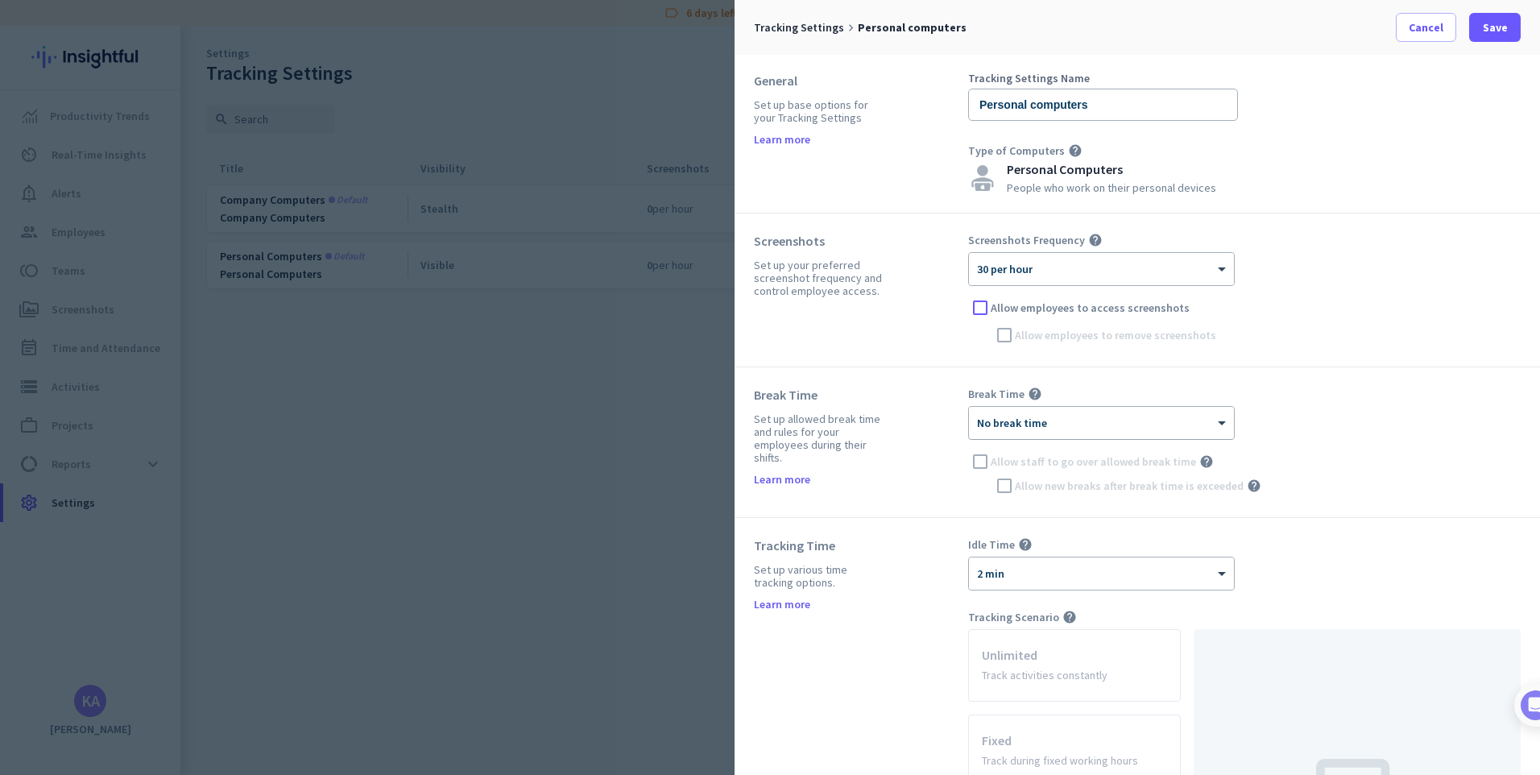
click at [1083, 424] on div at bounding box center [1101, 418] width 265 height 14
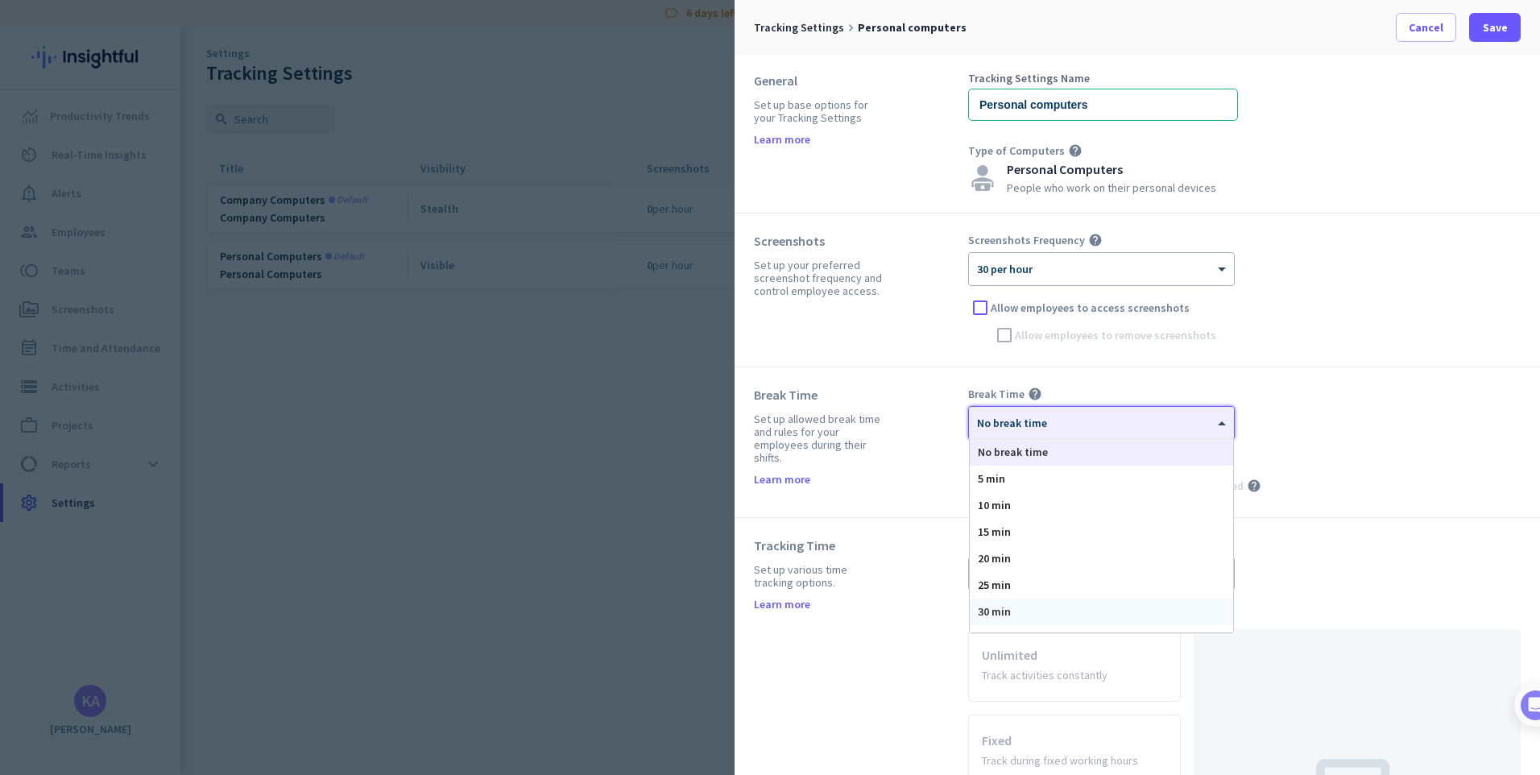
click at [1023, 610] on div "30 min" at bounding box center [1100, 611] width 263 height 27
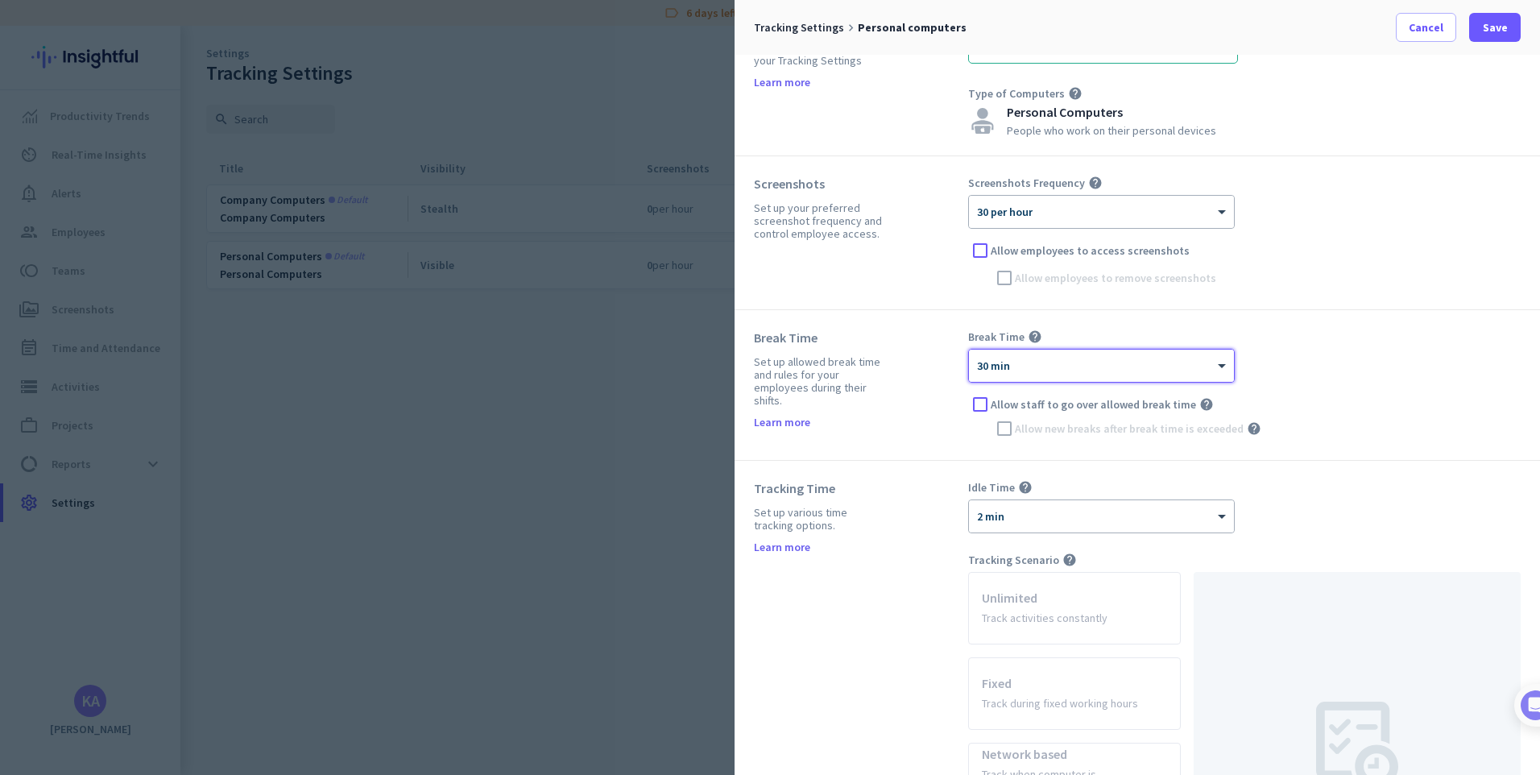
scroll to position [0, 0]
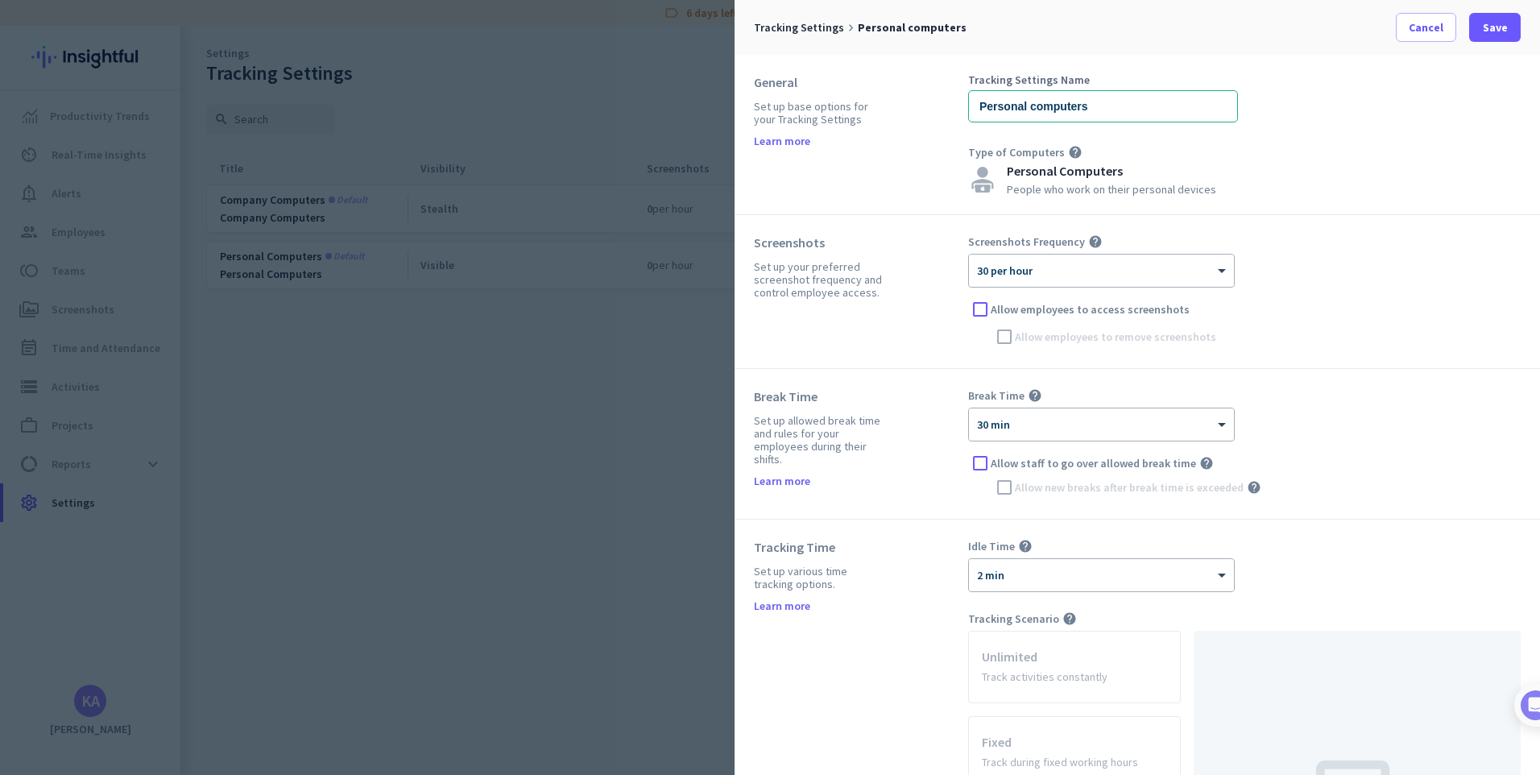
click at [1123, 254] on ng-select "× 30 per hour" at bounding box center [1101, 271] width 267 height 34
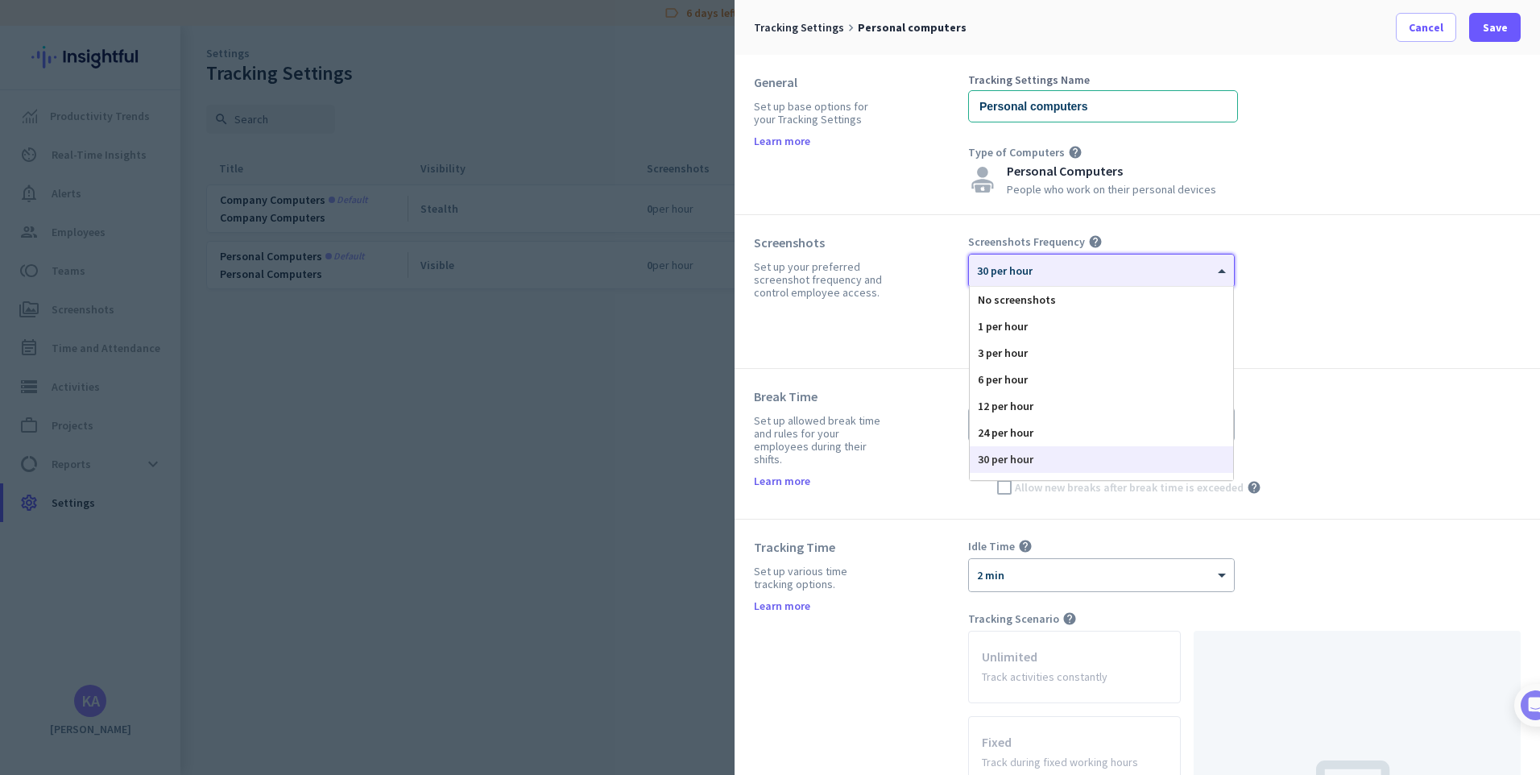
click at [1120, 262] on div at bounding box center [1101, 265] width 265 height 14
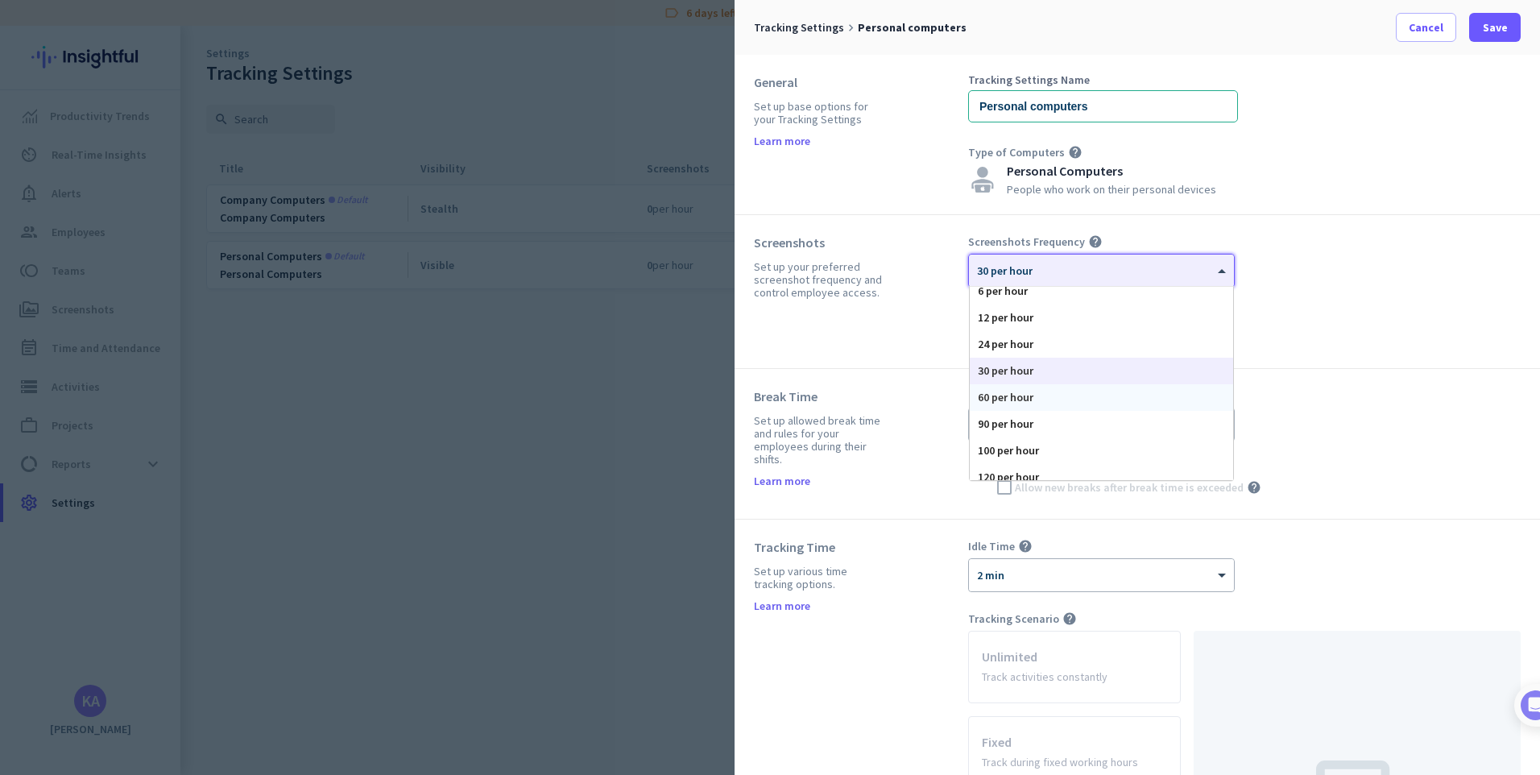
scroll to position [99, 0]
click at [1029, 466] on div "120 per hour" at bounding box center [1100, 466] width 263 height 27
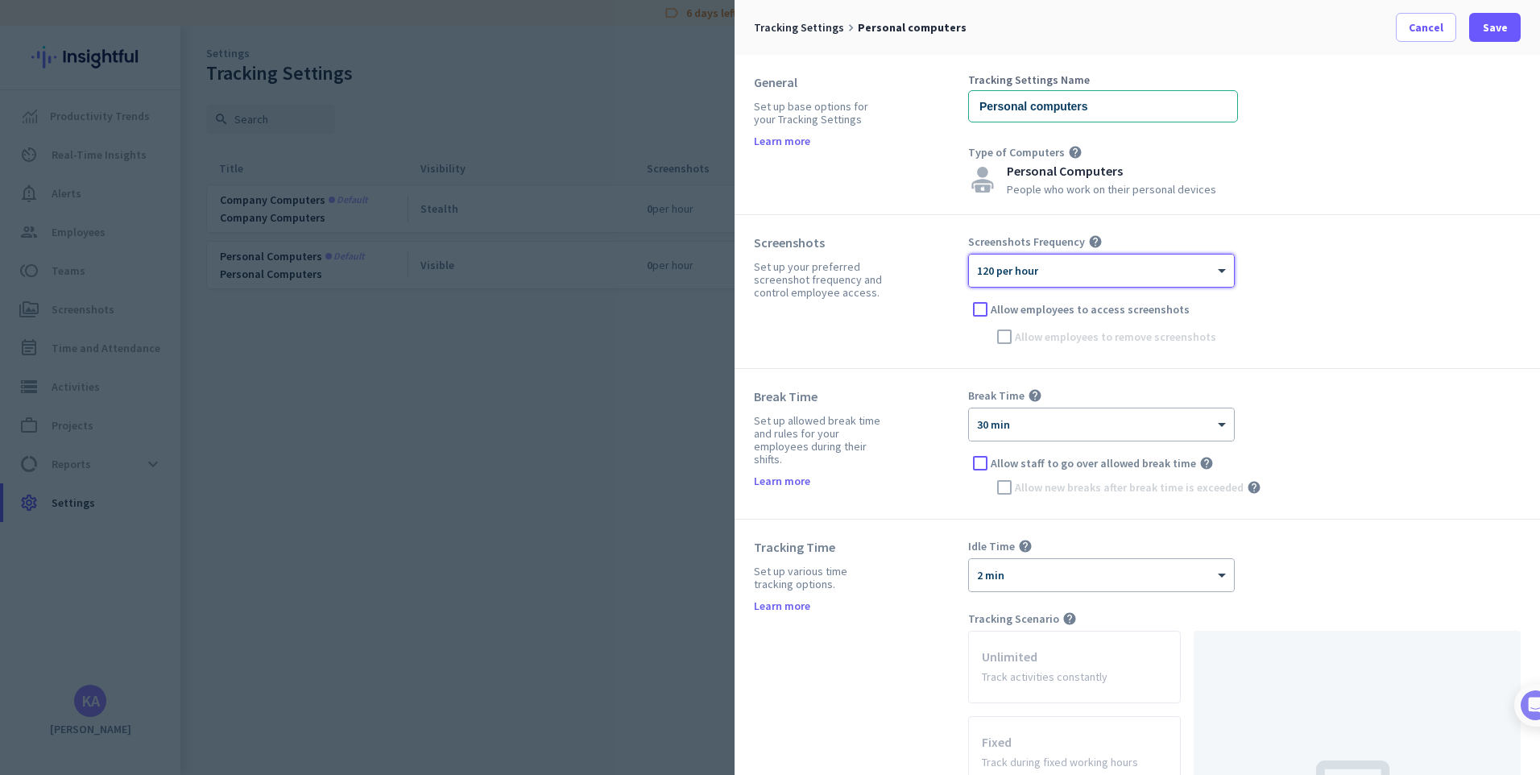
click at [1324, 260] on div "Screenshots Frequency help × 120 per hour Allow employees to access screenshots…" at bounding box center [1244, 291] width 552 height 114
click at [1507, 25] on span at bounding box center [1495, 27] width 52 height 39
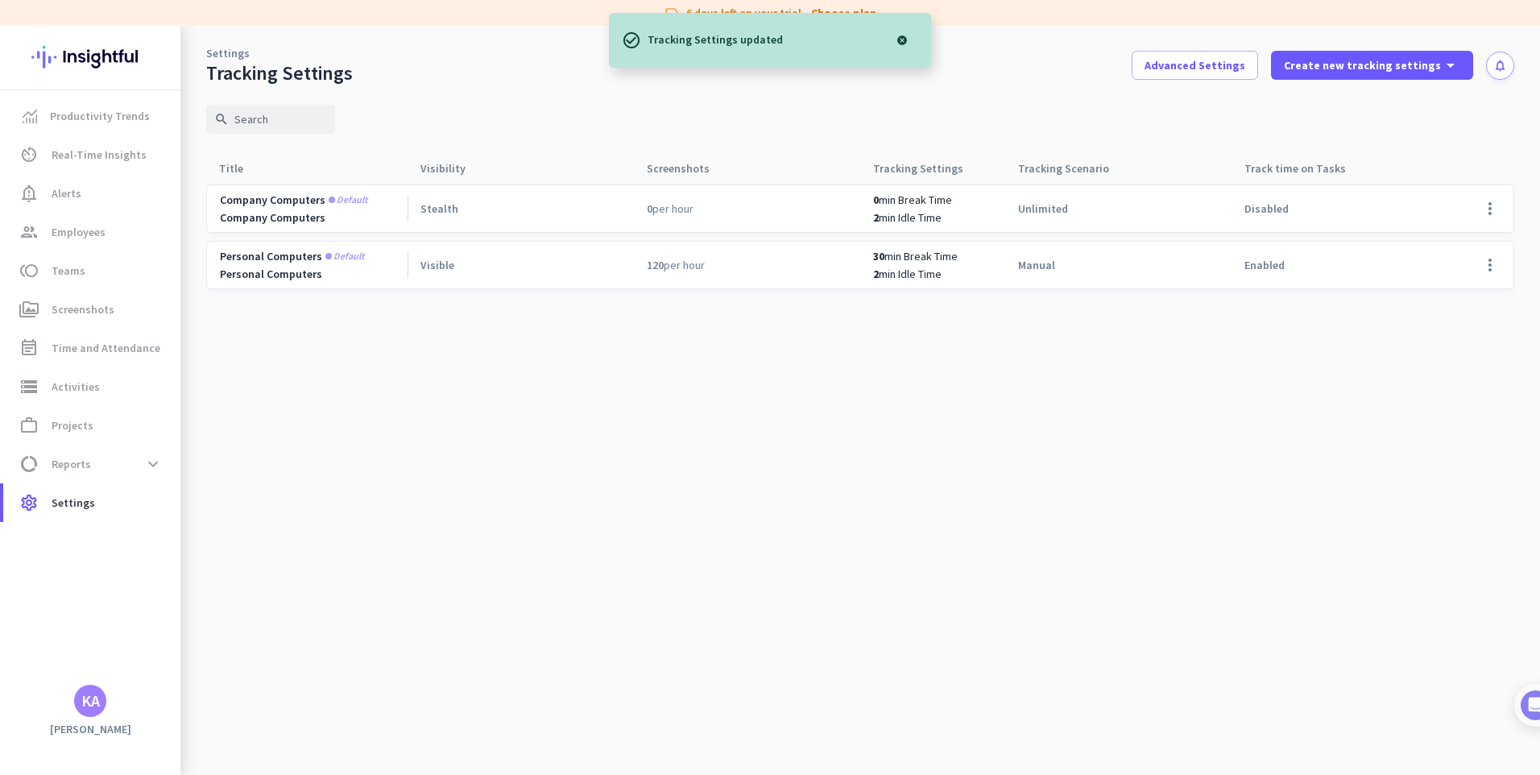
click at [1285, 370] on cdk-virtual-scroll-viewport "Company computers Default Company Computers Stealth 0 per hour 0 min Break Time…" at bounding box center [860, 479] width 1308 height 591
click at [69, 275] on span "Teams" at bounding box center [69, 270] width 34 height 19
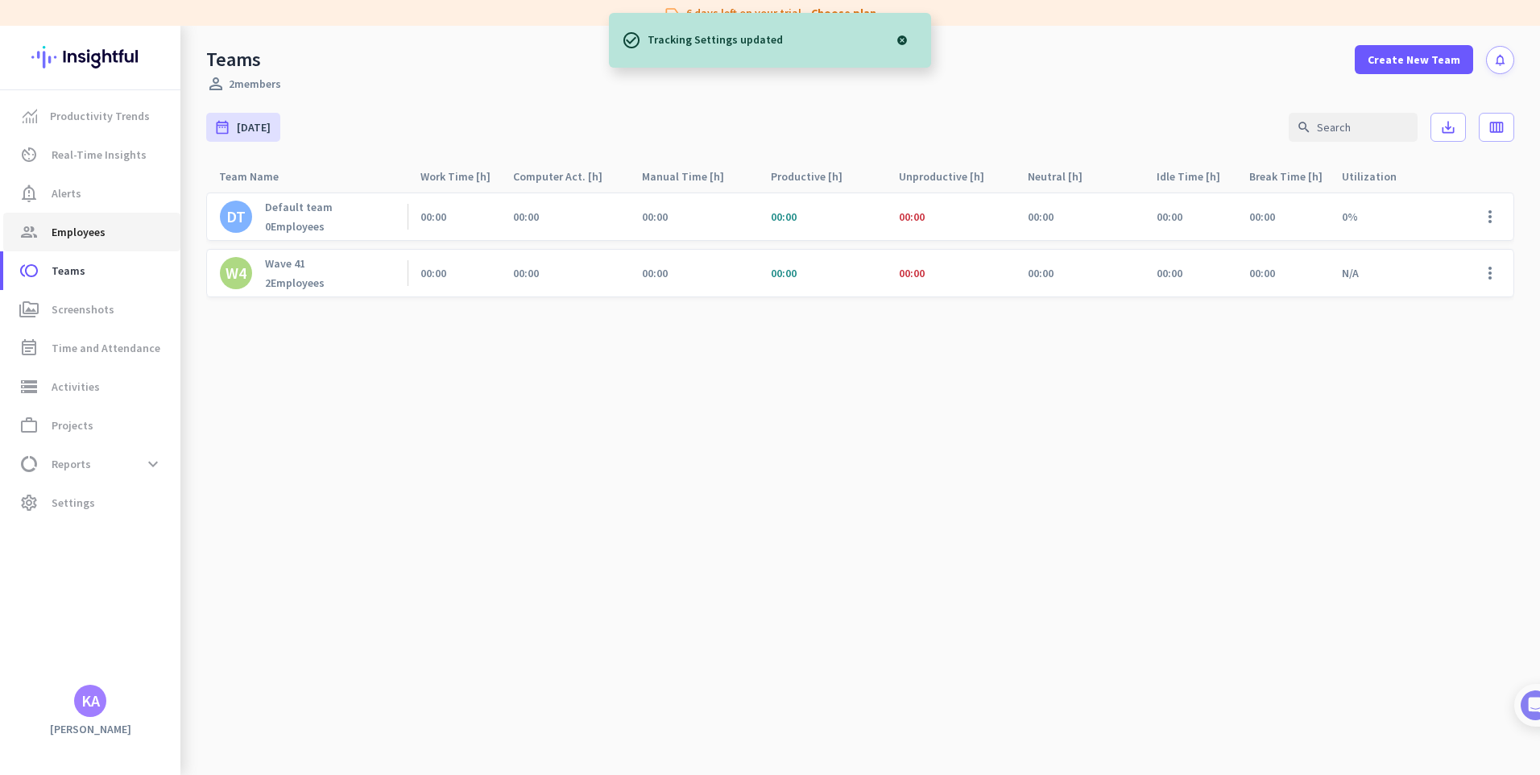
click at [95, 220] on link "group Employees" at bounding box center [91, 232] width 177 height 39
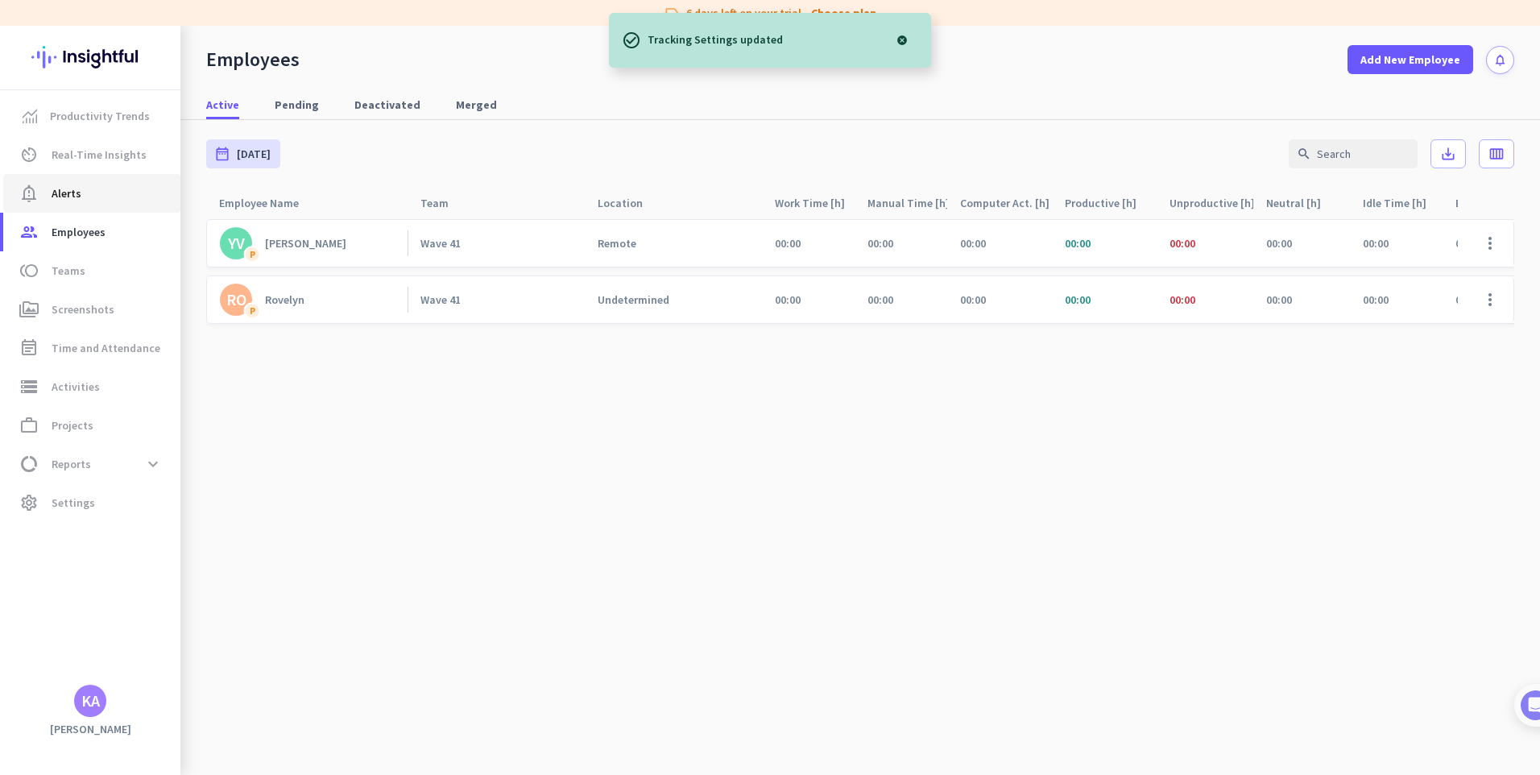
click at [77, 184] on span "Alerts" at bounding box center [67, 193] width 30 height 19
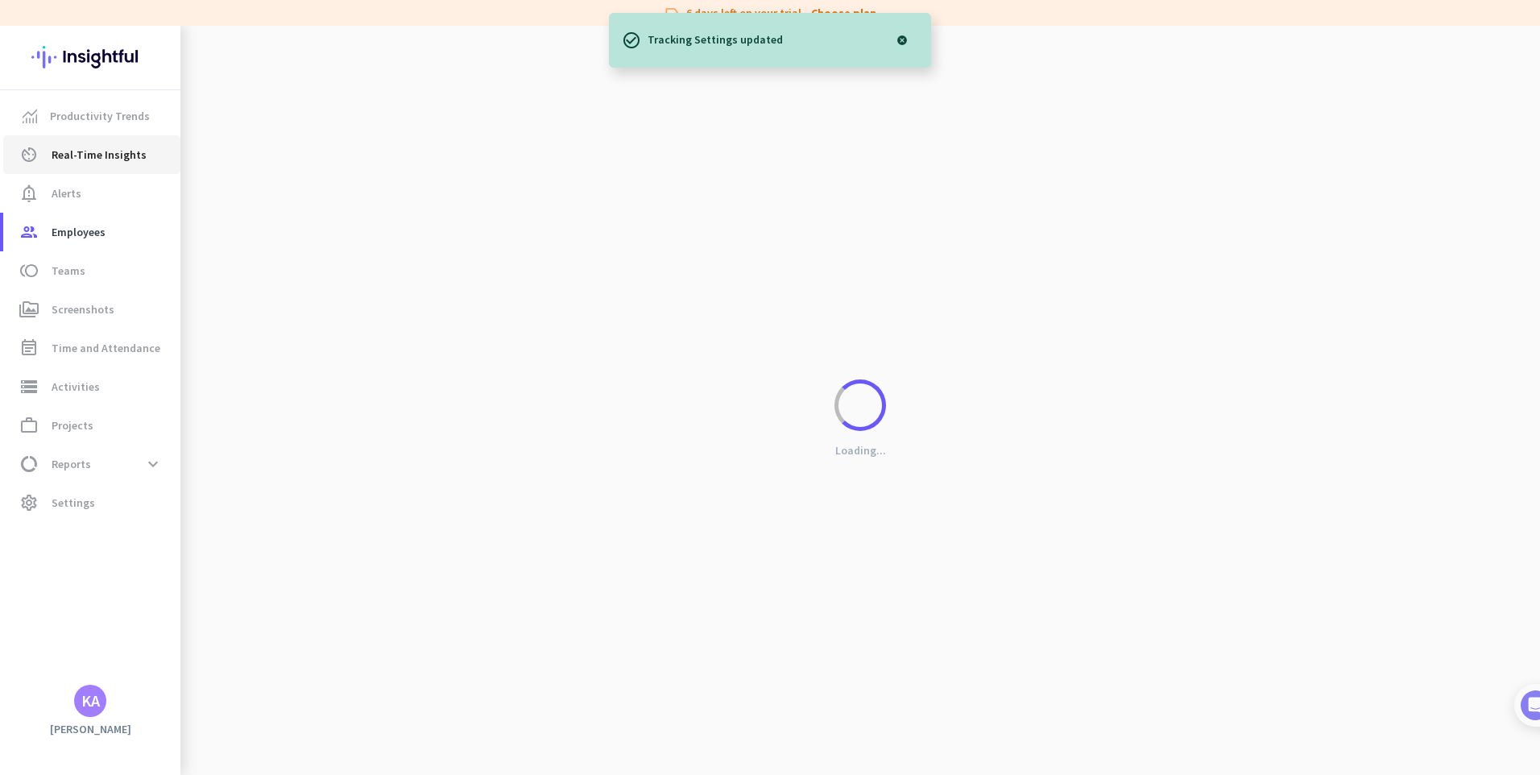
click at [88, 144] on link "av_timer Real-Time Insights" at bounding box center [91, 154] width 177 height 39
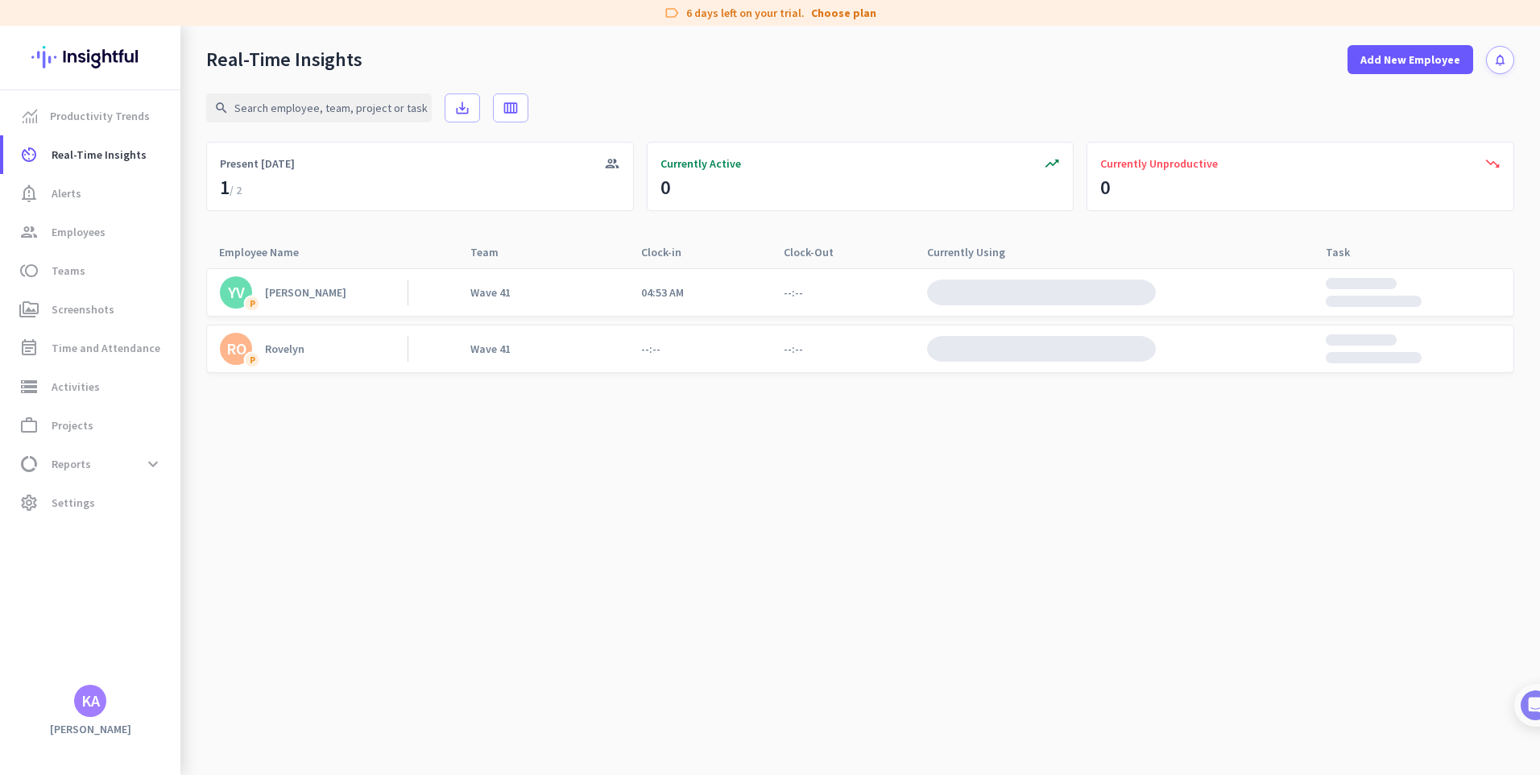
drag, startPoint x: 926, startPoint y: 280, endPoint x: 791, endPoint y: 275, distance: 135.4
click at [924, 280] on div at bounding box center [1035, 292] width 242 height 47
click at [76, 305] on span "Screenshots" at bounding box center [83, 309] width 63 height 19
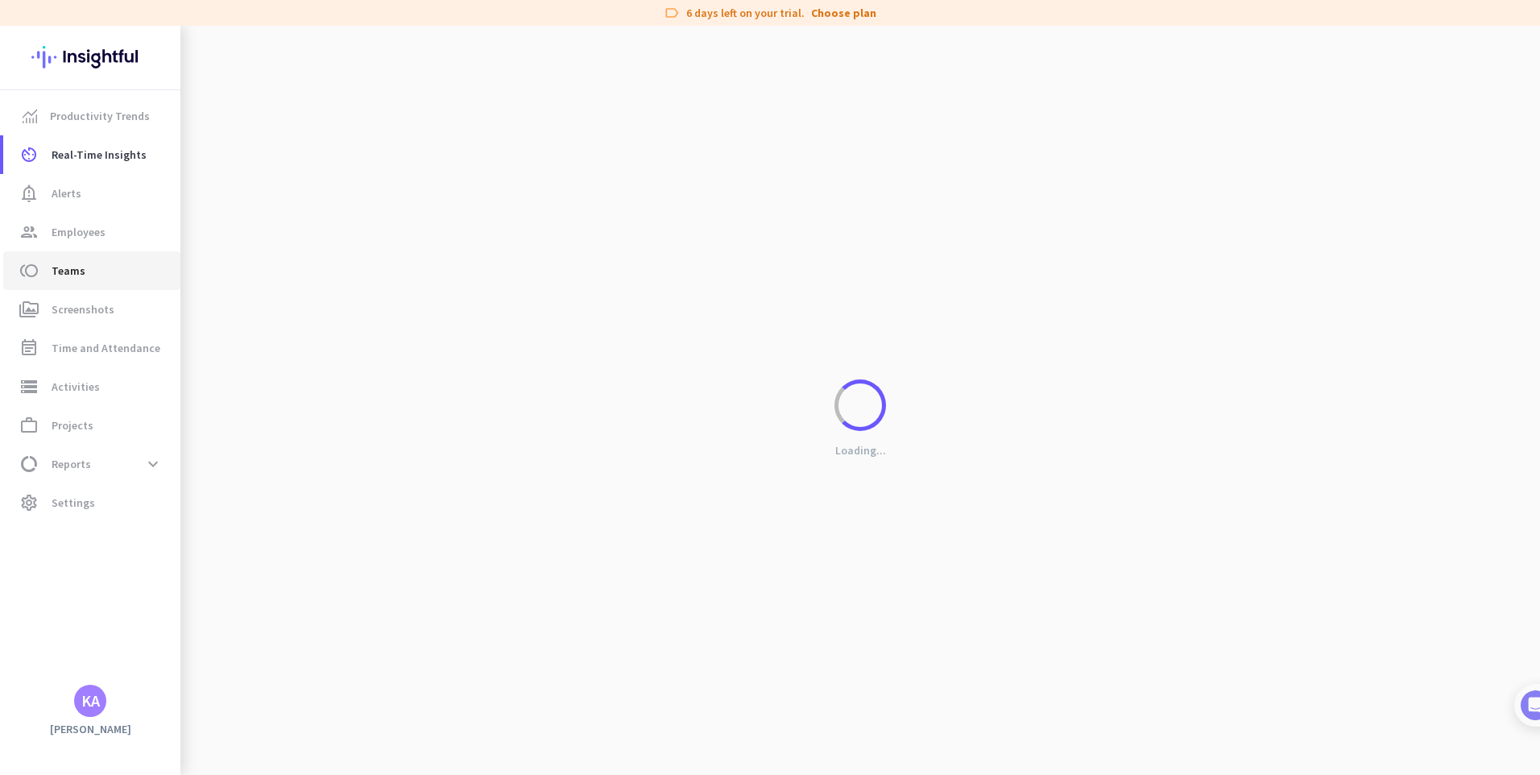
click at [76, 271] on span "Teams" at bounding box center [69, 270] width 34 height 19
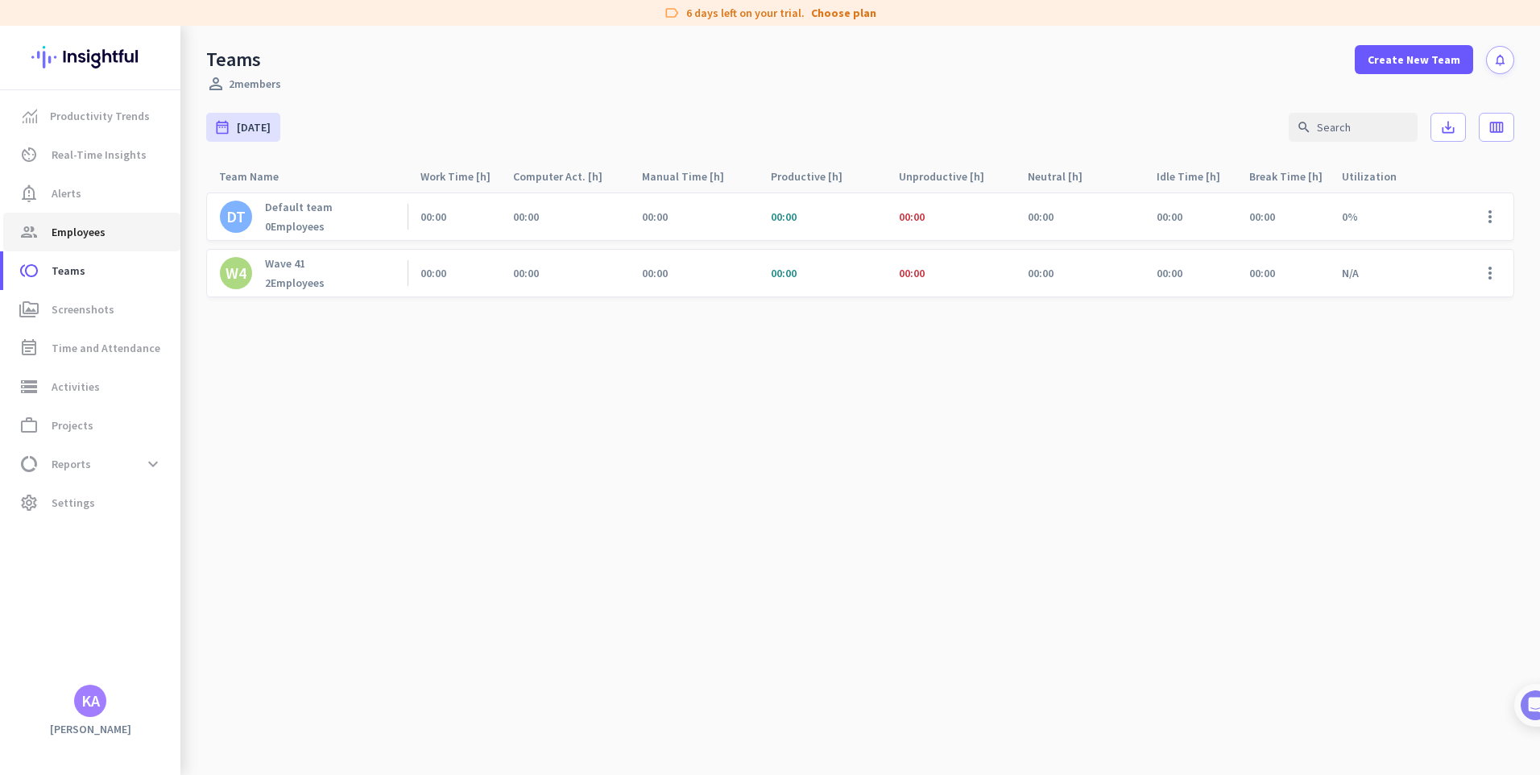
click at [77, 233] on span "Employees" at bounding box center [79, 231] width 54 height 19
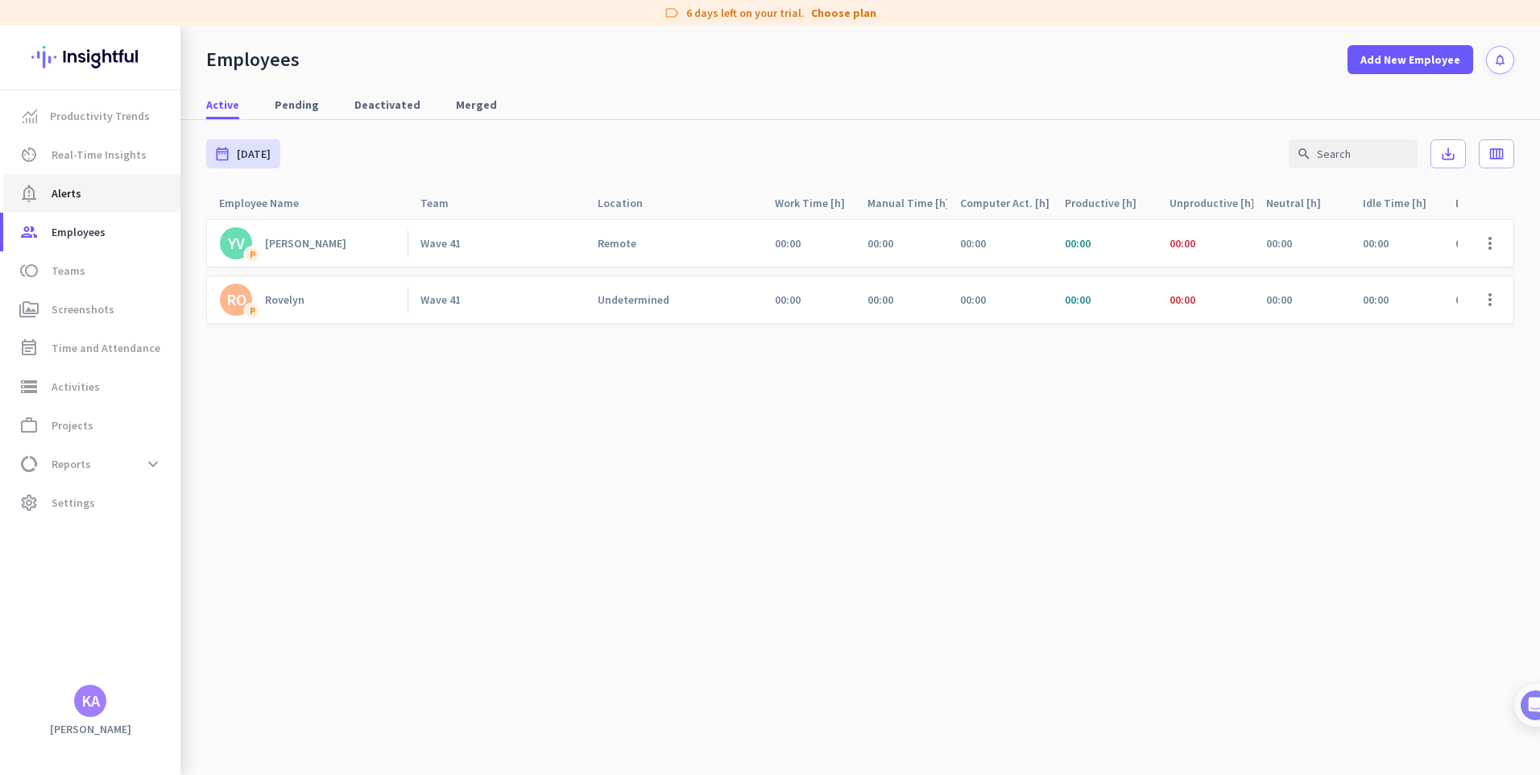
click at [40, 180] on link "notification_important Alerts" at bounding box center [91, 193] width 177 height 39
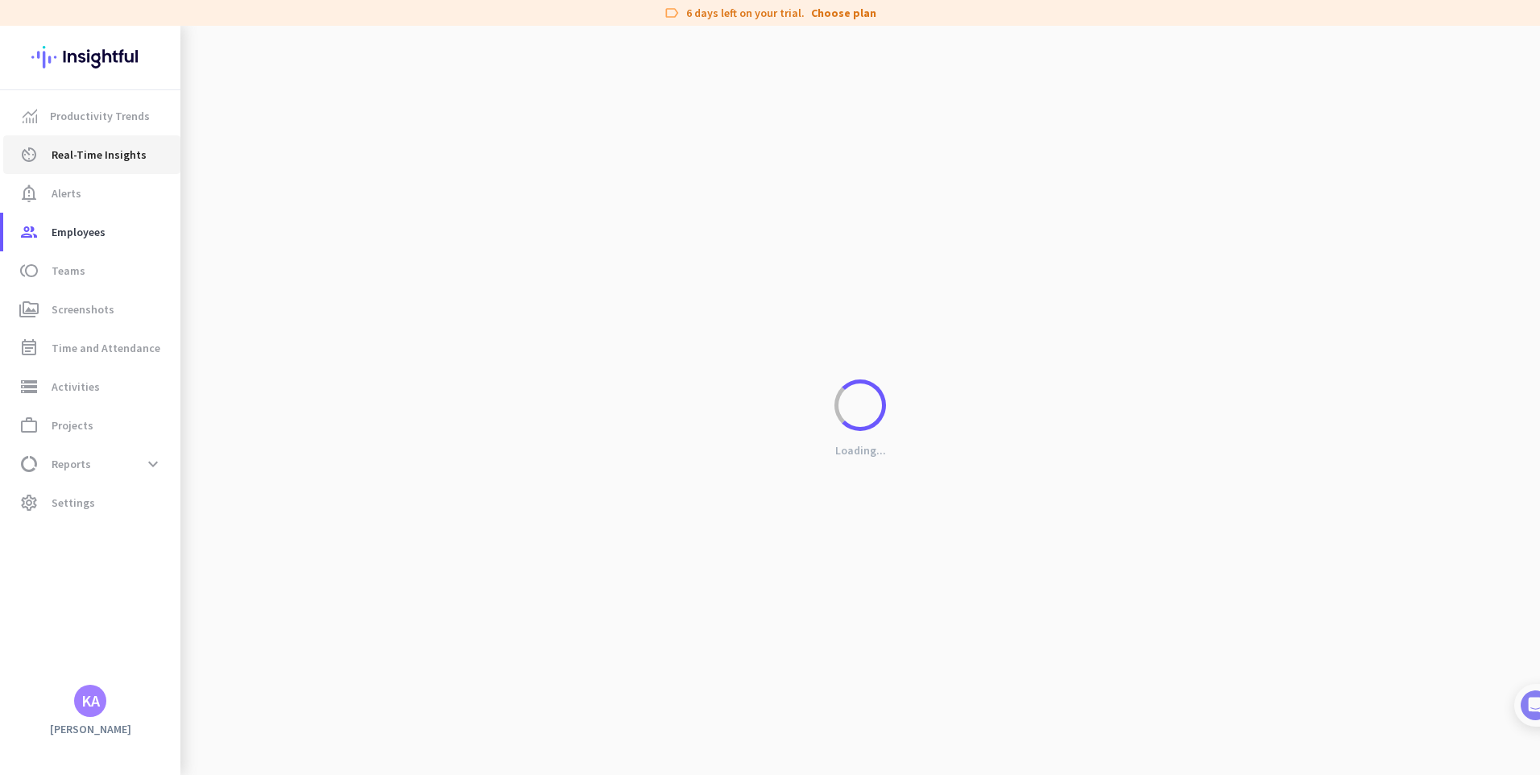
click at [93, 142] on link "av_timer Real-Time Insights" at bounding box center [91, 154] width 177 height 39
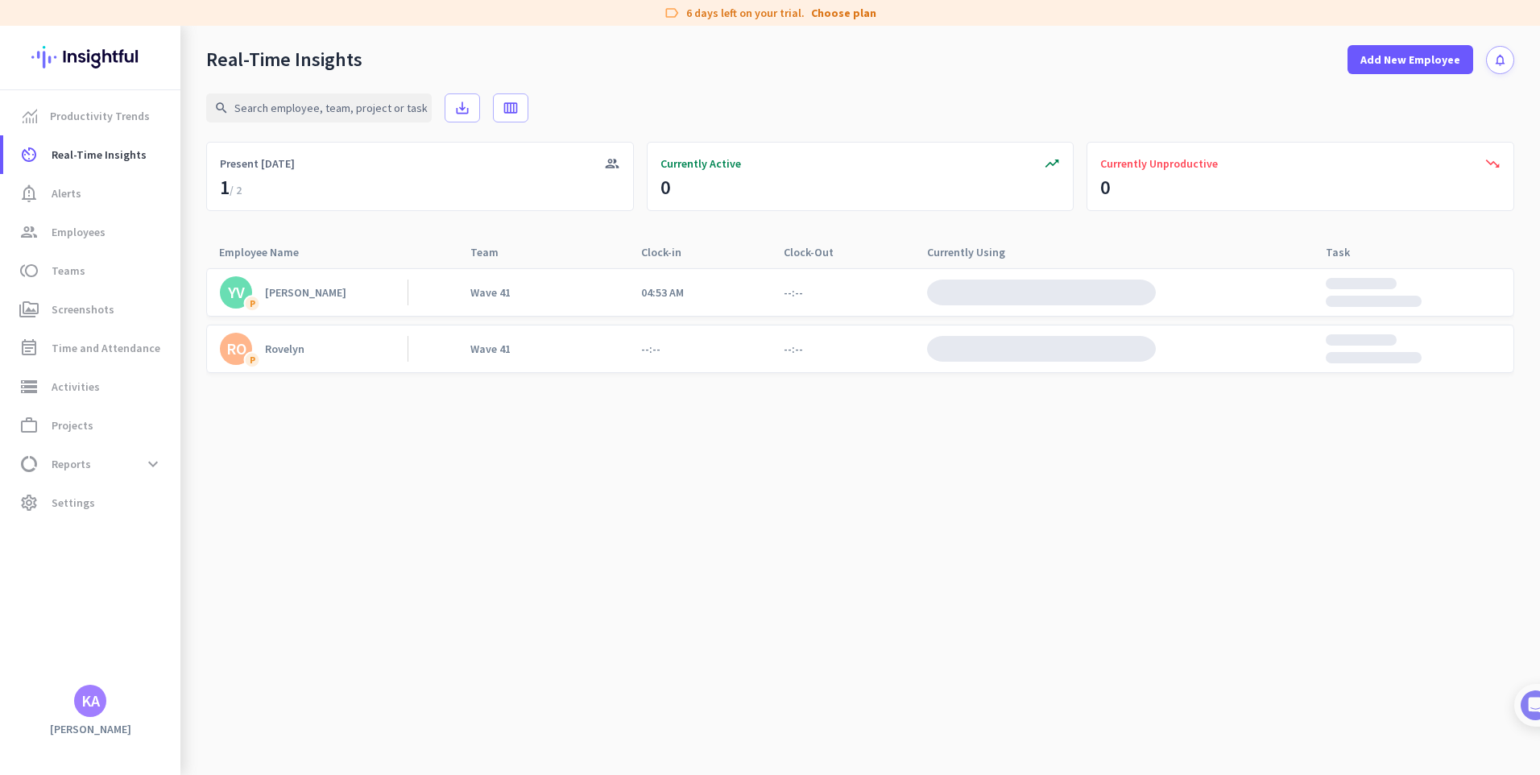
click at [973, 316] on div "YV P Yves Wave 41 04:53 AM --:-- RO P Rovelyn Wave 41 --:-- --:--" at bounding box center [860, 319] width 1308 height 105
click at [973, 295] on img at bounding box center [1041, 292] width 229 height 26
click at [1203, 287] on div "YV P Yves Wave 41 04:53 AM --:--" at bounding box center [860, 292] width 1308 height 48
